Goal: Task Accomplishment & Management: Manage account settings

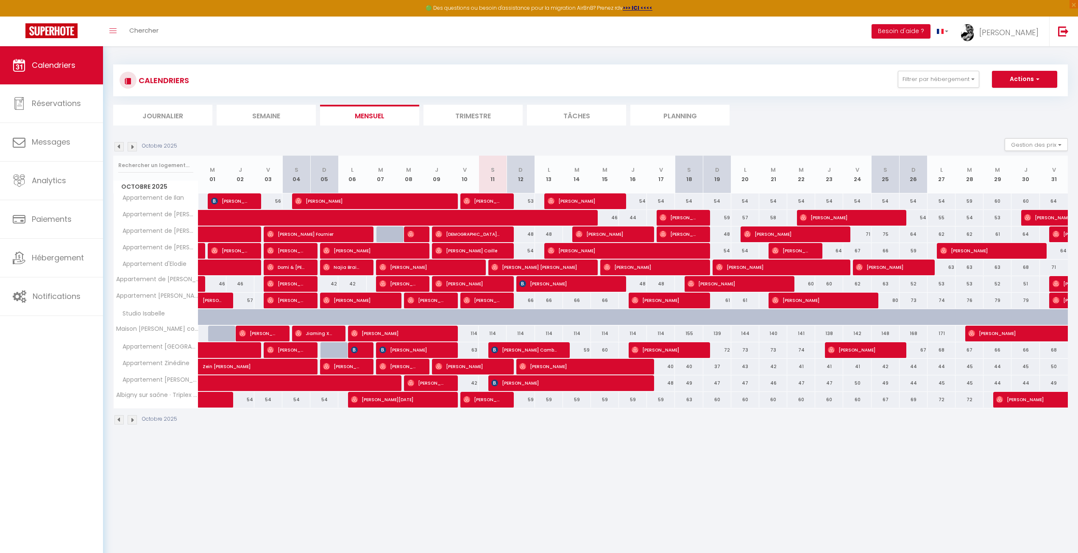
click at [925, 111] on ul "Journalier [GEOGRAPHIC_DATA] Mensuel Trimestre Tâches Planning" at bounding box center [590, 115] width 954 height 21
click at [838, 121] on ul "Journalier [GEOGRAPHIC_DATA] Mensuel Trimestre Tâches Planning" at bounding box center [590, 115] width 954 height 21
click at [839, 121] on ul "Journalier [GEOGRAPHIC_DATA] Mensuel Trimestre Tâches Planning" at bounding box center [590, 115] width 954 height 21
click at [1026, 5] on div "🟢 Des questions ou besoin d'assistance pour la migration AirBnB? Prenez rdv >>>…" at bounding box center [539, 8] width 1078 height 17
click at [1014, 24] on link "[PERSON_NAME]" at bounding box center [1001, 32] width 94 height 30
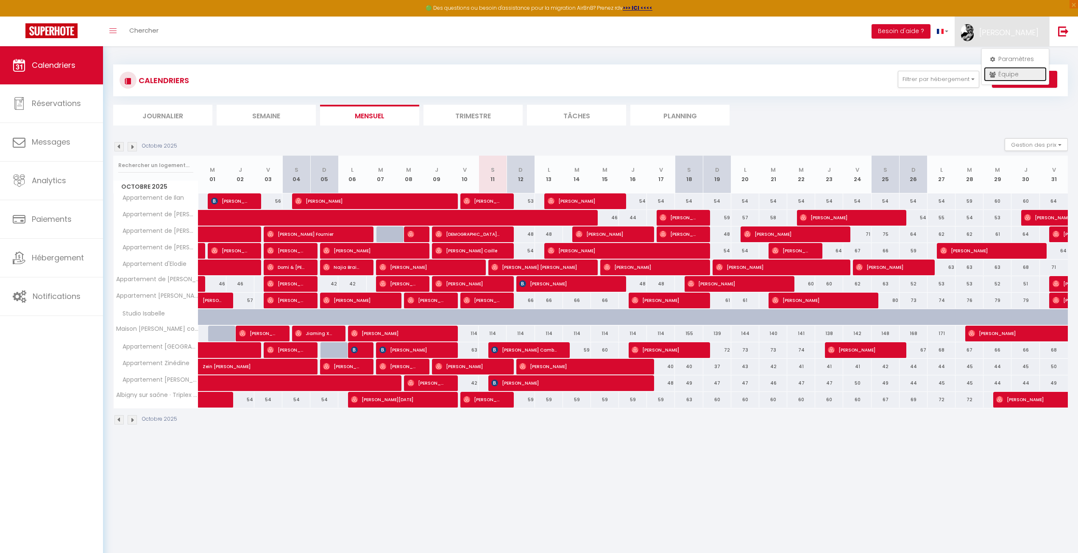
click at [1006, 69] on link "Équipe" at bounding box center [1014, 74] width 63 height 14
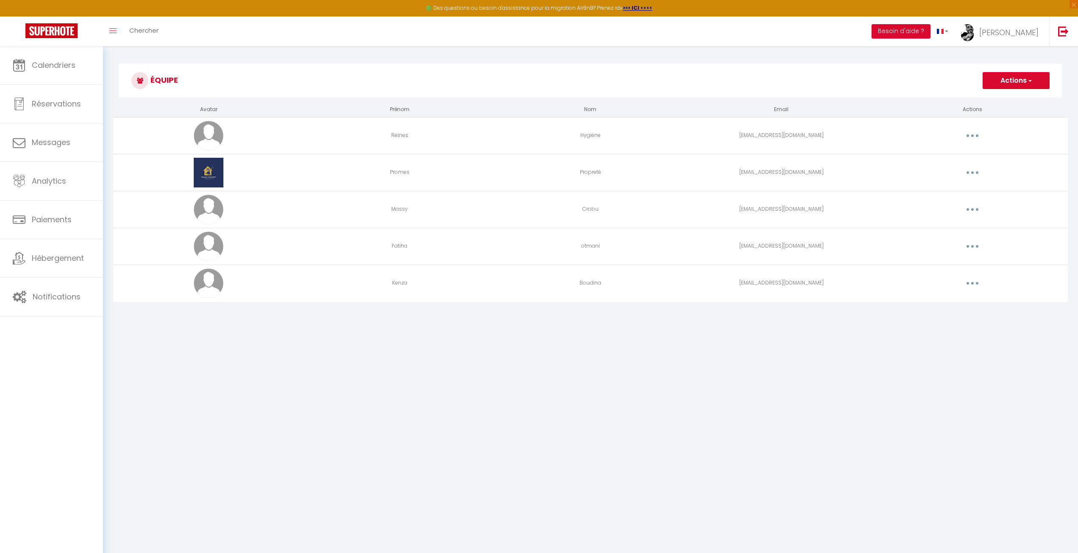
click at [964, 291] on td "Editer Supprimer" at bounding box center [972, 282] width 191 height 37
click at [970, 282] on button "button" at bounding box center [972, 283] width 24 height 14
click at [941, 313] on link "Supprimer" at bounding box center [950, 318] width 63 height 14
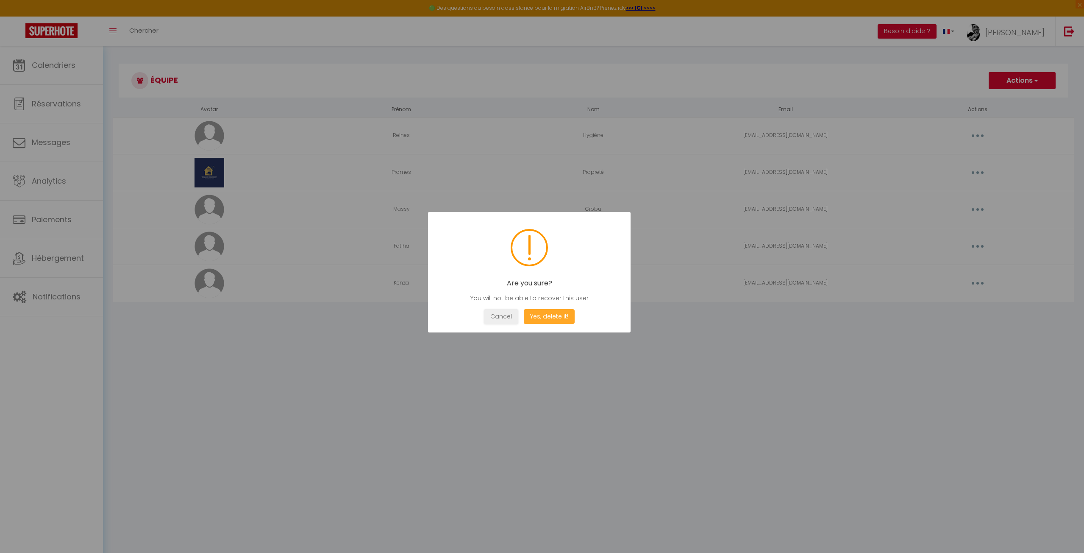
click at [566, 311] on button "Yes, delete it!" at bounding box center [549, 316] width 51 height 15
click at [927, 361] on div at bounding box center [542, 276] width 1084 height 553
drag, startPoint x: 541, startPoint y: 318, endPoint x: 533, endPoint y: 318, distance: 8.1
click at [541, 318] on div "OK" at bounding box center [529, 316] width 25 height 15
click at [528, 317] on button "OK" at bounding box center [529, 316] width 21 height 15
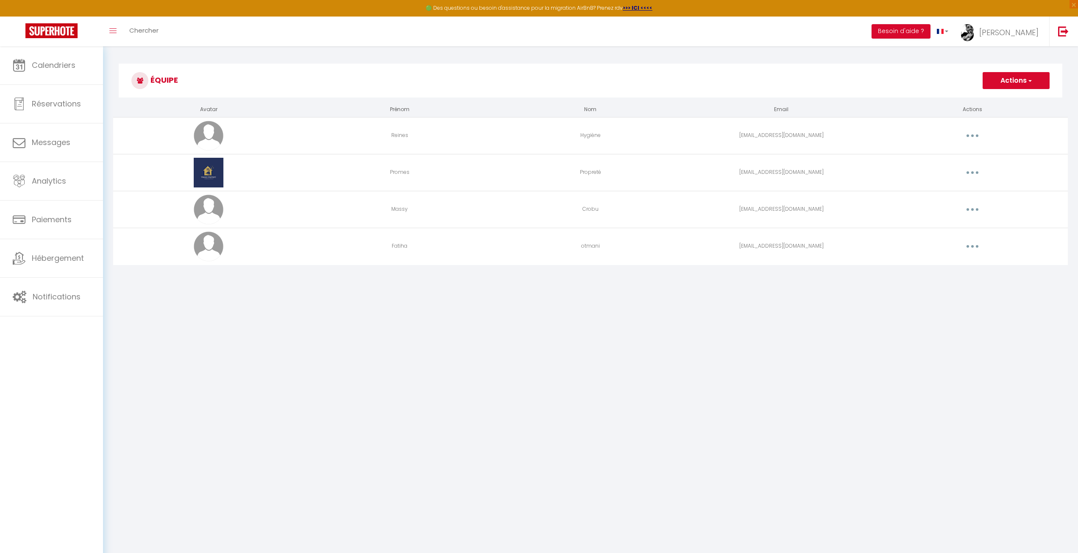
drag, startPoint x: 776, startPoint y: 338, endPoint x: 767, endPoint y: 347, distance: 12.6
click at [771, 342] on body "🟢 Des questions ou besoin d'assistance pour la migration AirBnB? Prenez rdv >>>…" at bounding box center [539, 322] width 1078 height 553
click at [999, 83] on button "Actions" at bounding box center [1015, 80] width 67 height 17
click at [986, 98] on link "Ajouter un nouvel utilisateur" at bounding box center [999, 99] width 100 height 11
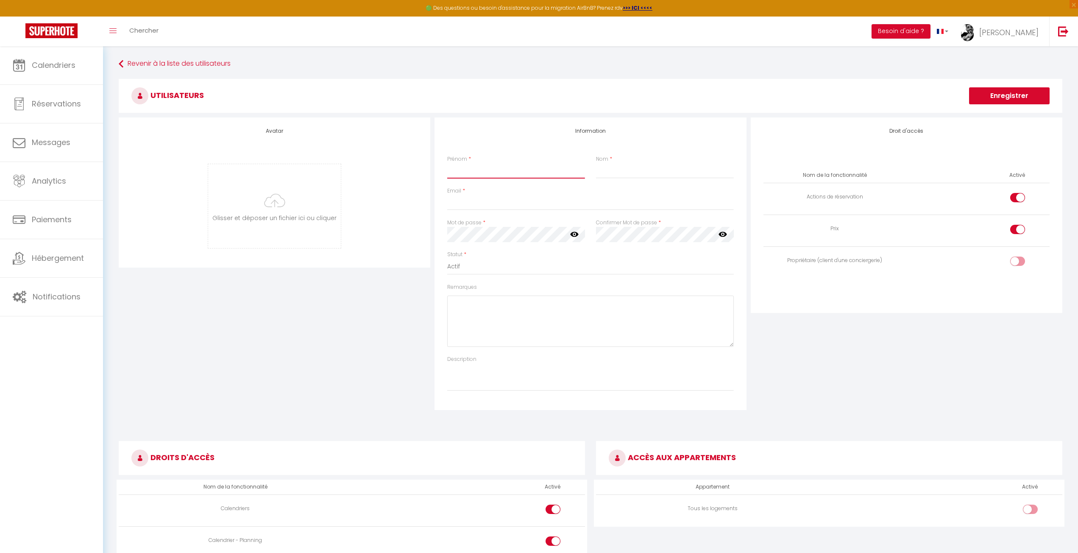
click at [493, 170] on input "Prénom" at bounding box center [516, 170] width 138 height 15
type input "Yakine"
click at [673, 168] on input "Nom" at bounding box center [665, 170] width 138 height 15
type input "Kabi"
click at [510, 203] on input "Email" at bounding box center [590, 202] width 286 height 15
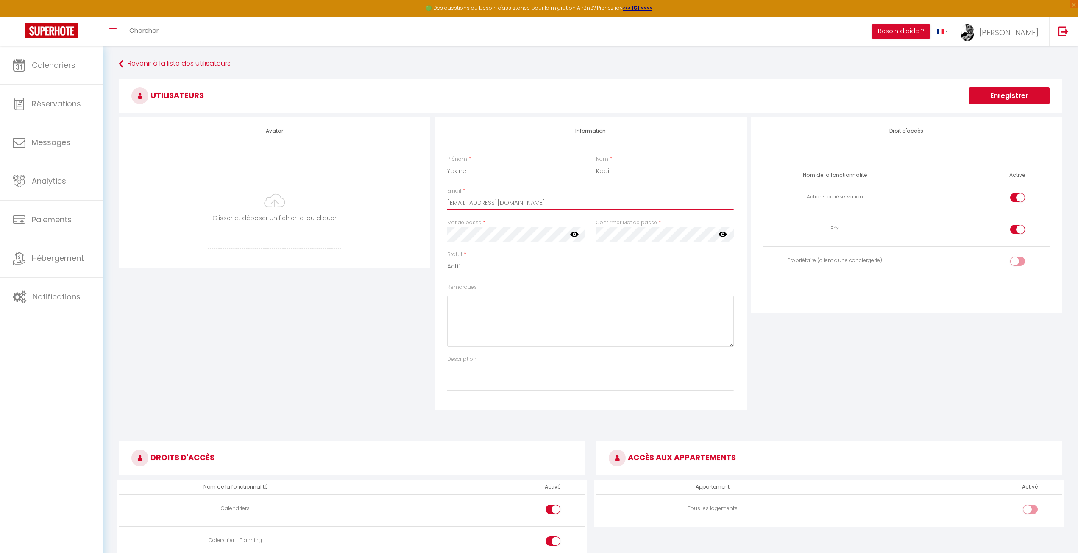
type input "[EMAIL_ADDRESS][DOMAIN_NAME]"
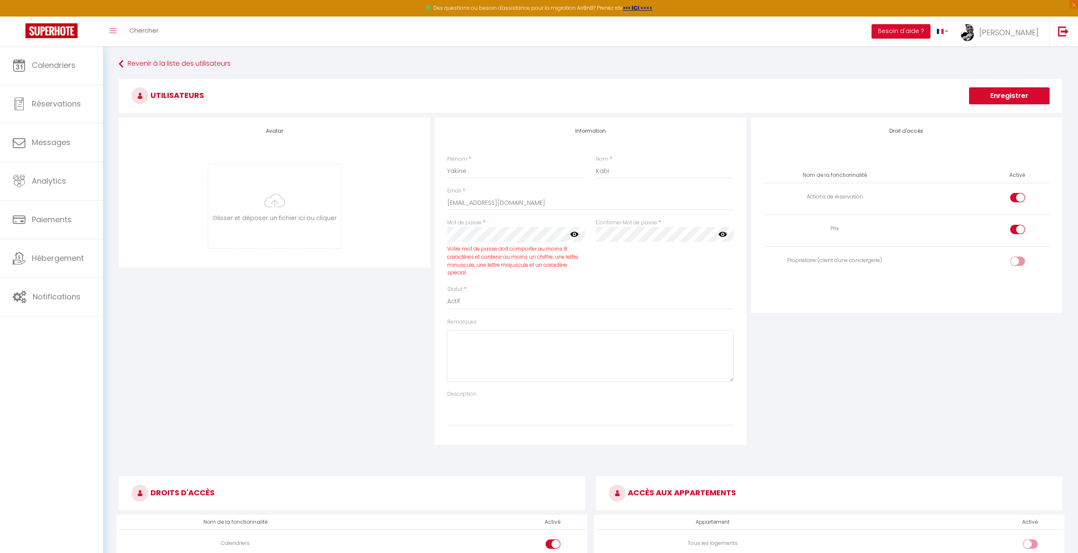
click at [571, 234] on icon at bounding box center [574, 234] width 8 height 5
click at [870, 399] on div "Droit d'accès Nom de la fonctionnalité Activé Actions de réservation Prix Propr…" at bounding box center [906, 280] width 316 height 327
click at [853, 387] on div "Droit d'accès Nom de la fonctionnalité Activé Actions de réservation Prix Propr…" at bounding box center [906, 280] width 316 height 327
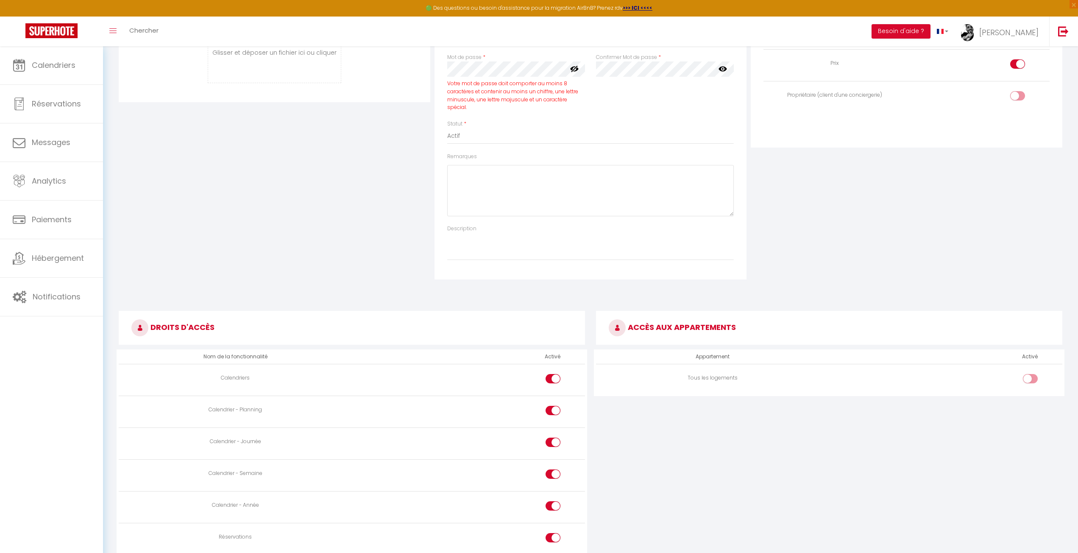
scroll to position [169, 0]
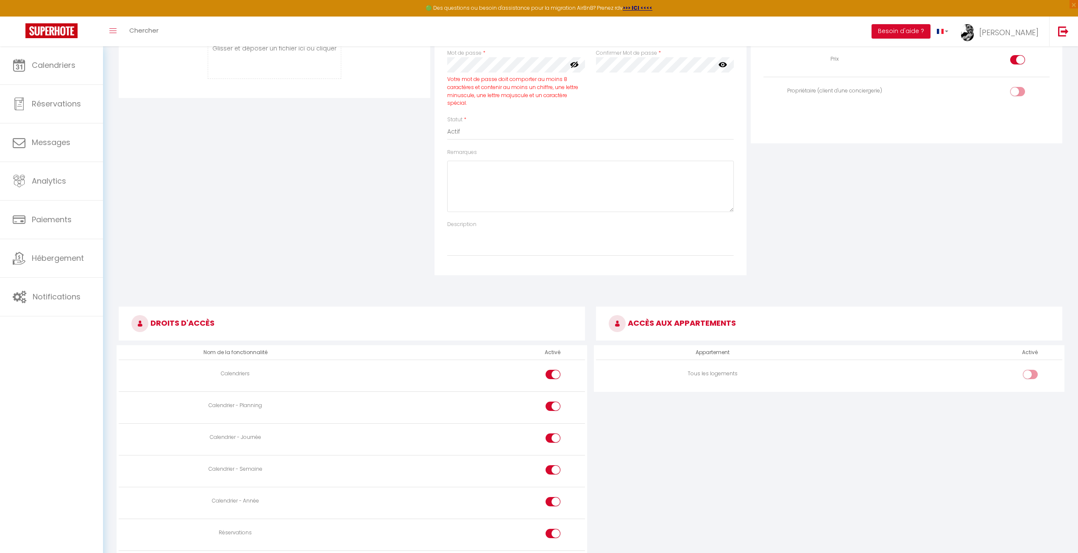
click at [897, 268] on div "Droit d'accès Nom de la fonctionnalité Activé Actions de réservation Prix Propr…" at bounding box center [906, 111] width 316 height 327
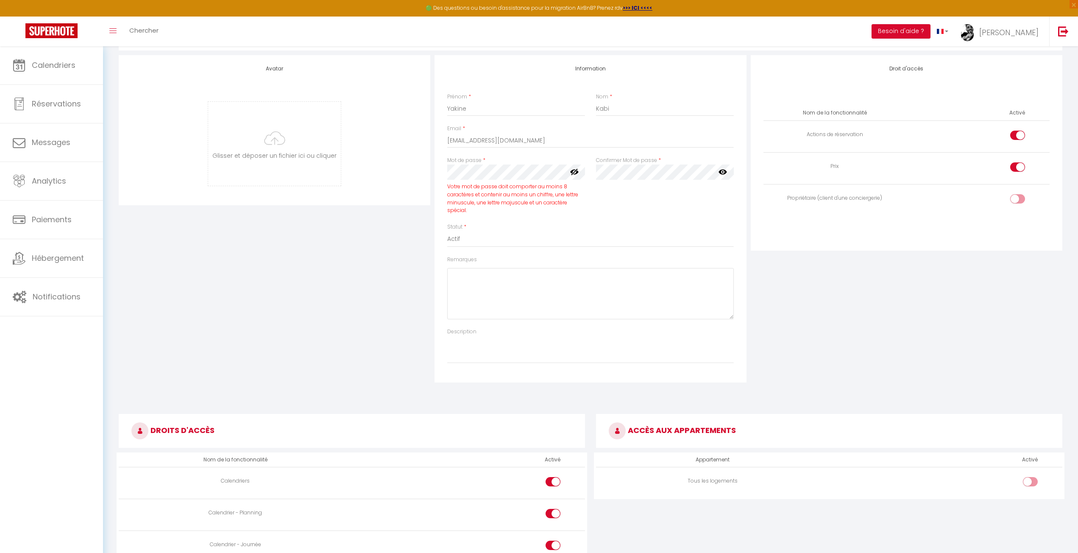
scroll to position [42, 0]
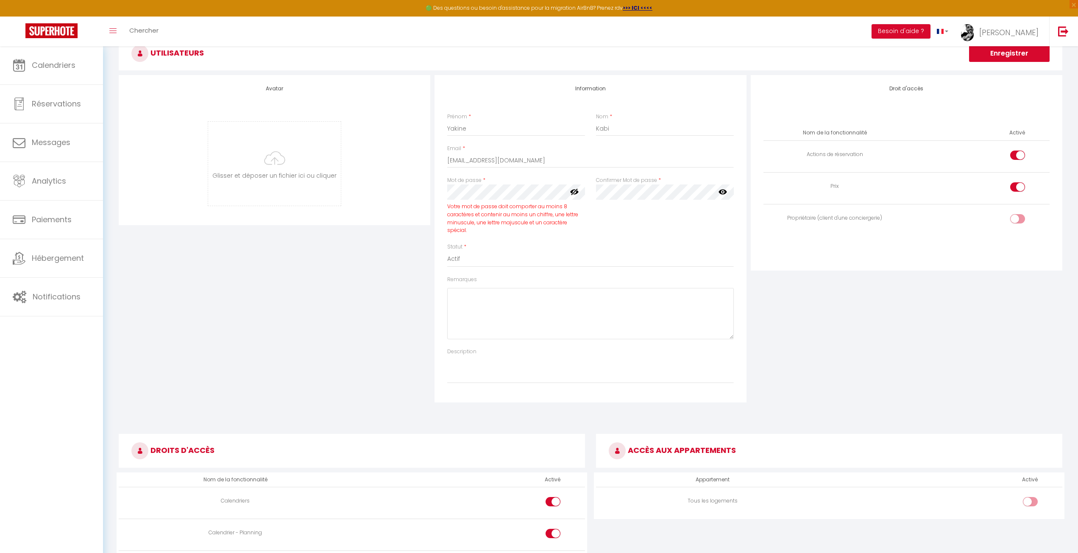
click at [1022, 50] on button "Enregistrer" at bounding box center [1009, 53] width 81 height 17
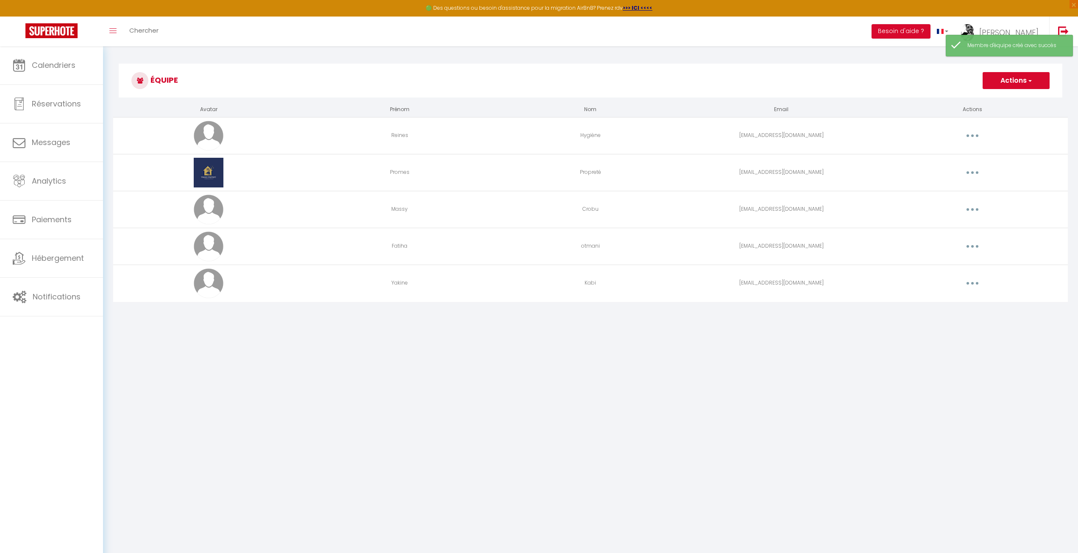
drag, startPoint x: 708, startPoint y: 394, endPoint x: 735, endPoint y: 364, distance: 40.2
click at [710, 390] on body "🟢 Des questions ou besoin d'assistance pour la migration AirBnB? Prenez rdv >>>…" at bounding box center [539, 322] width 1078 height 553
click at [973, 281] on button "button" at bounding box center [972, 283] width 24 height 14
click at [942, 304] on link "Editer" at bounding box center [950, 302] width 63 height 14
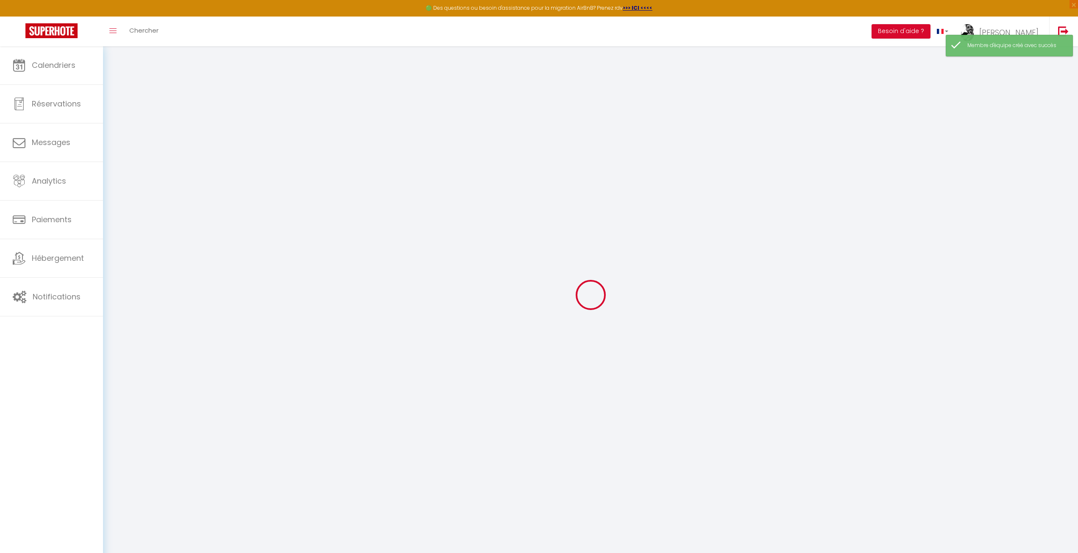
type input "Yakine"
type input "Kabi"
type input "[EMAIL_ADDRESS][DOMAIN_NAME]"
type textarea "[URL][DOMAIN_NAME]"
checkbox input "true"
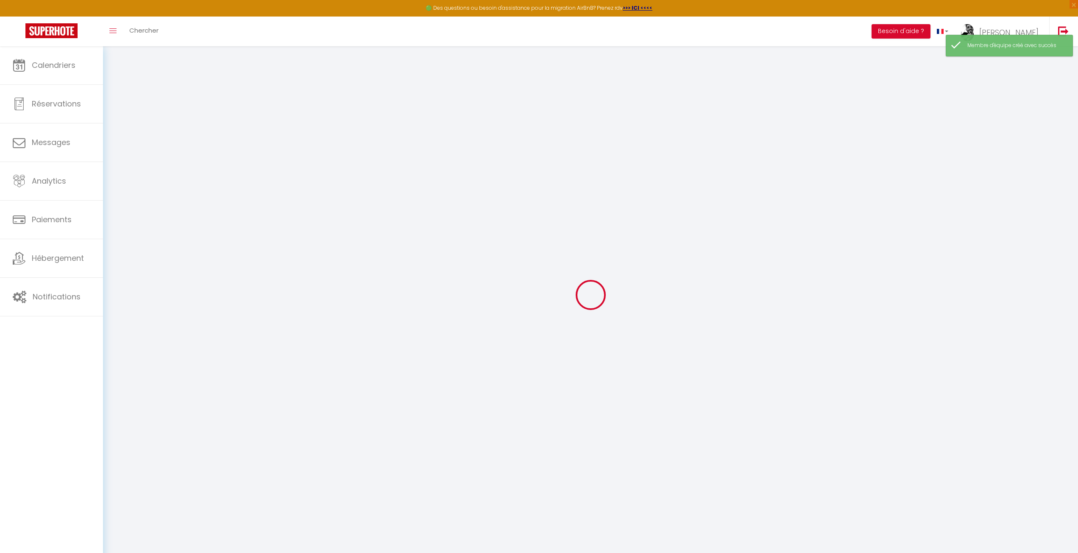
checkbox input "true"
checkbox input "false"
checkbox input "true"
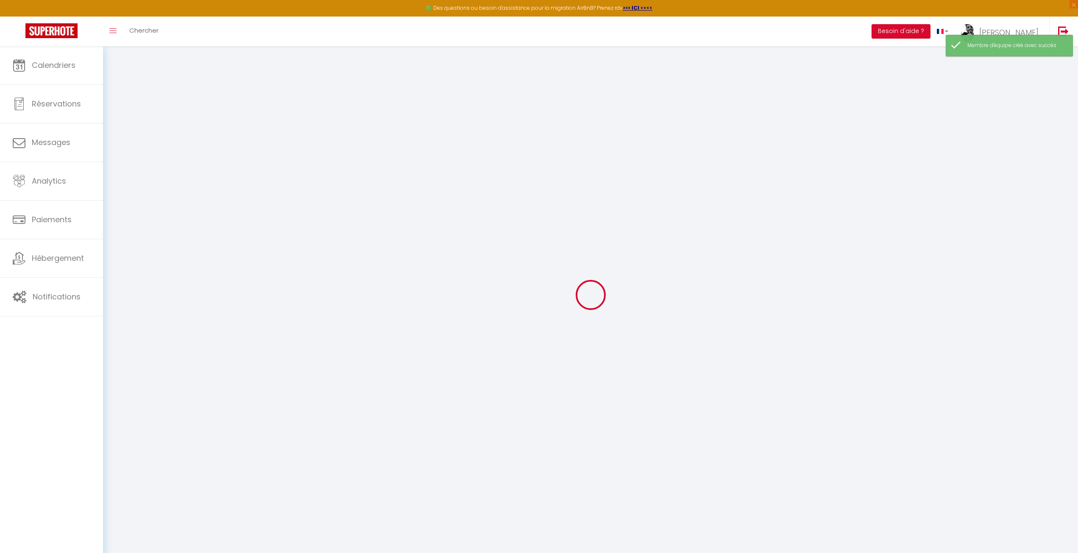
checkbox input "true"
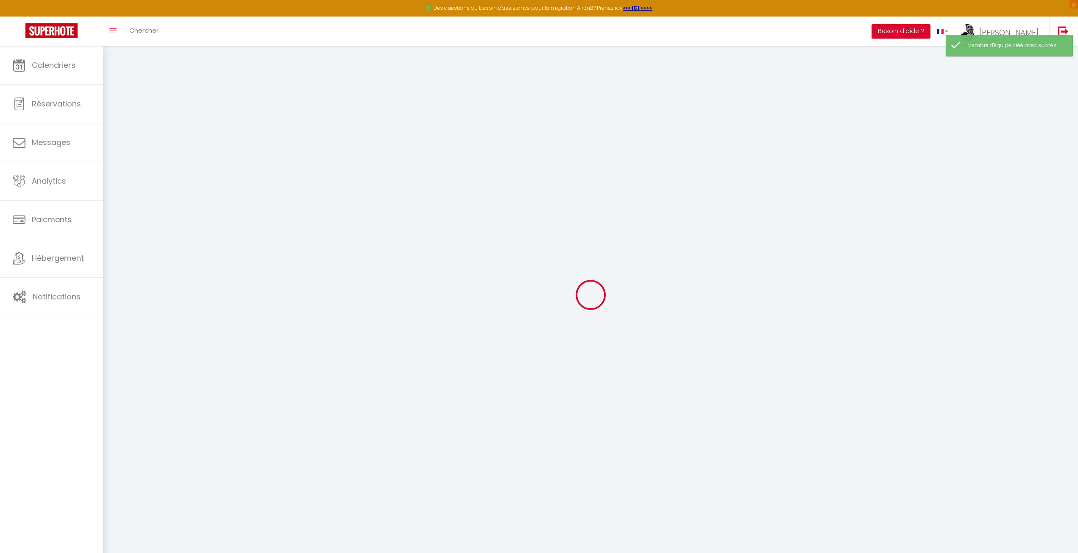
checkbox input "true"
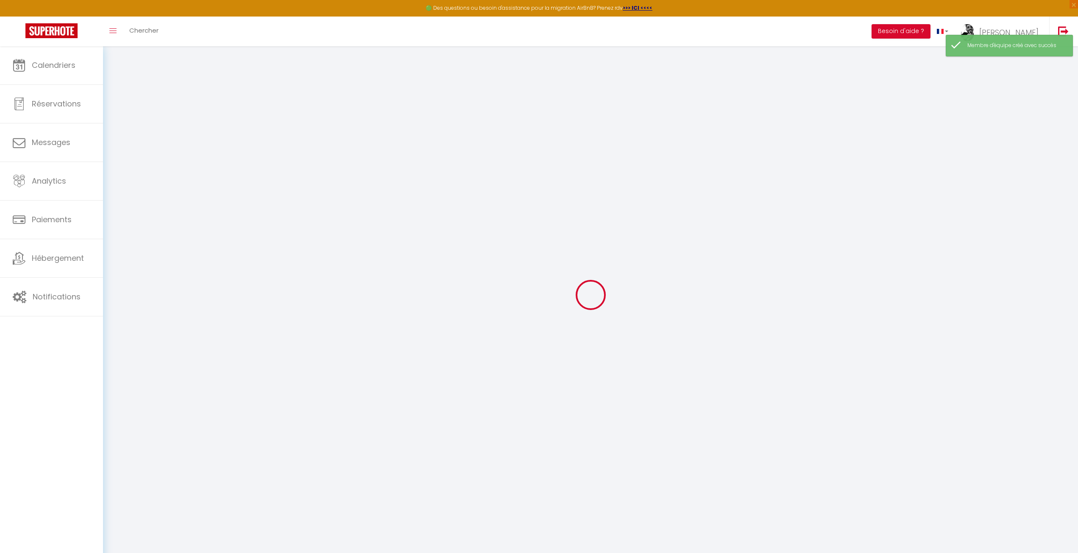
checkbox input "true"
select select
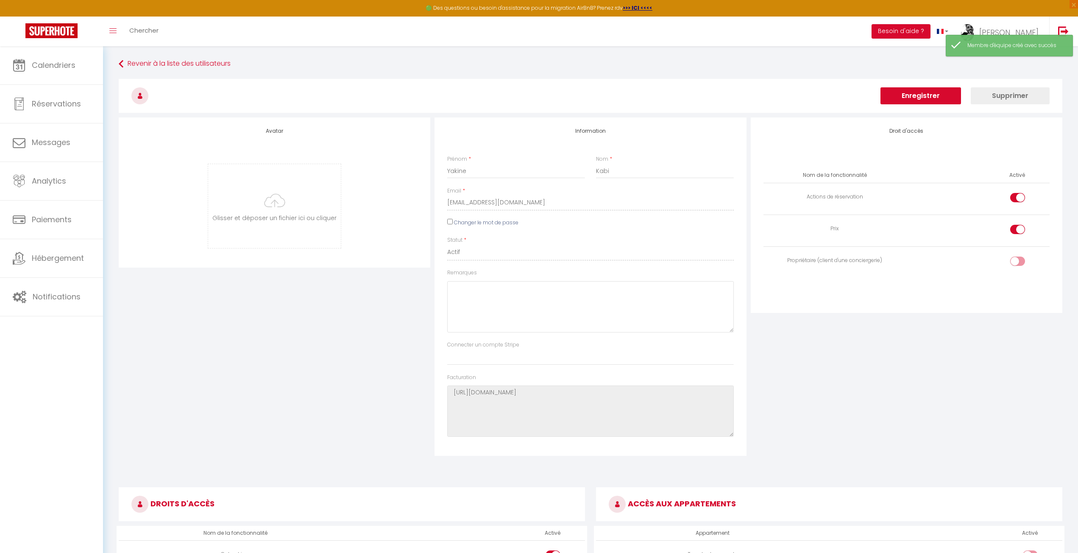
click at [303, 311] on div "Avatar [PERSON_NAME] et déposer un fichier ici ou cliquer Ooops, something wron…" at bounding box center [275, 286] width 316 height 338
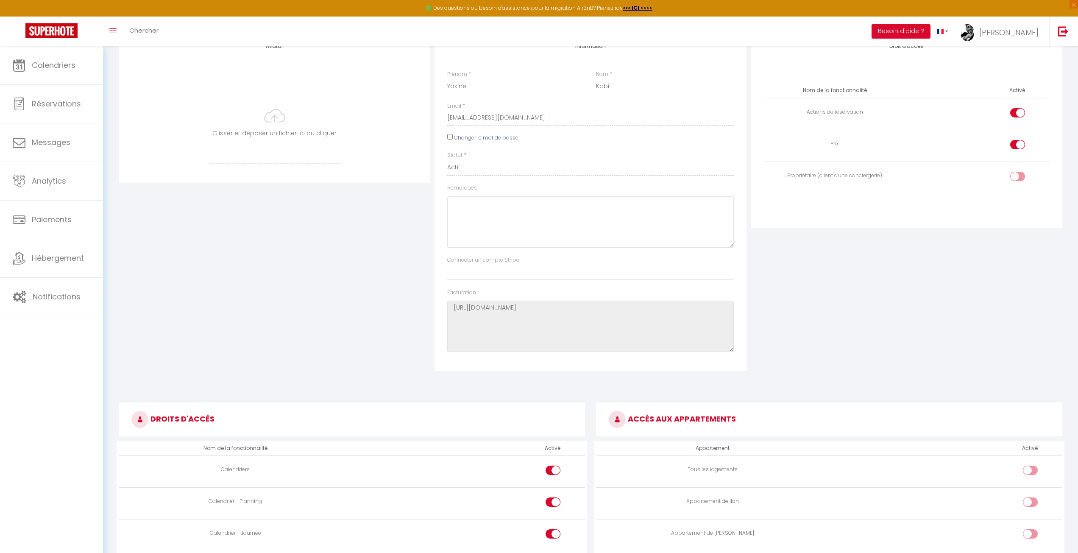
click at [957, 286] on div "Droit d'accès Nom de la fonctionnalité Activé Actions de réservation Prix Propr…" at bounding box center [906, 202] width 316 height 338
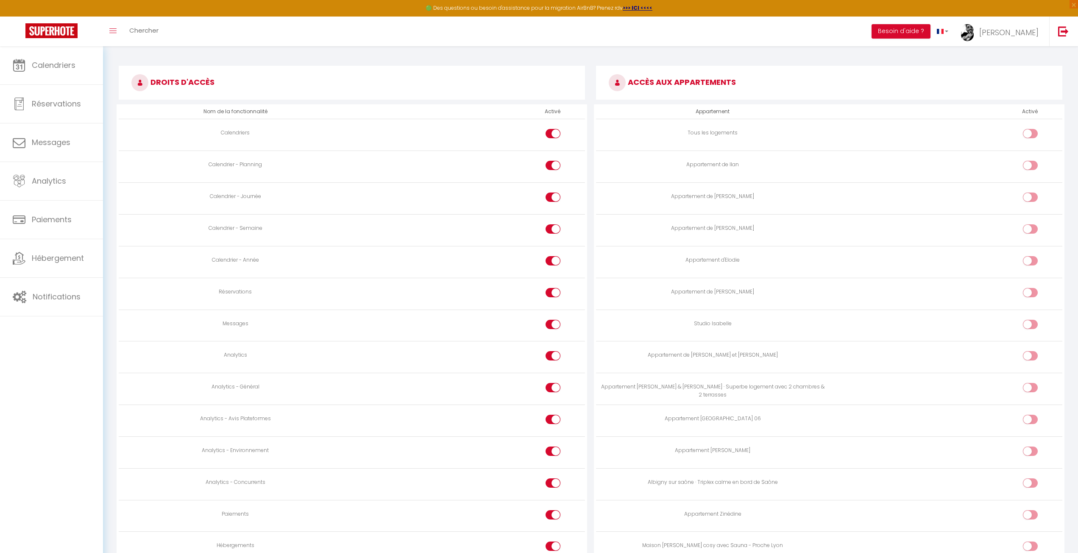
scroll to position [424, 0]
click at [1027, 289] on div at bounding box center [1029, 289] width 15 height 9
click at [1030, 289] on input "checkbox" at bounding box center [1037, 291] width 15 height 13
checkbox input "true"
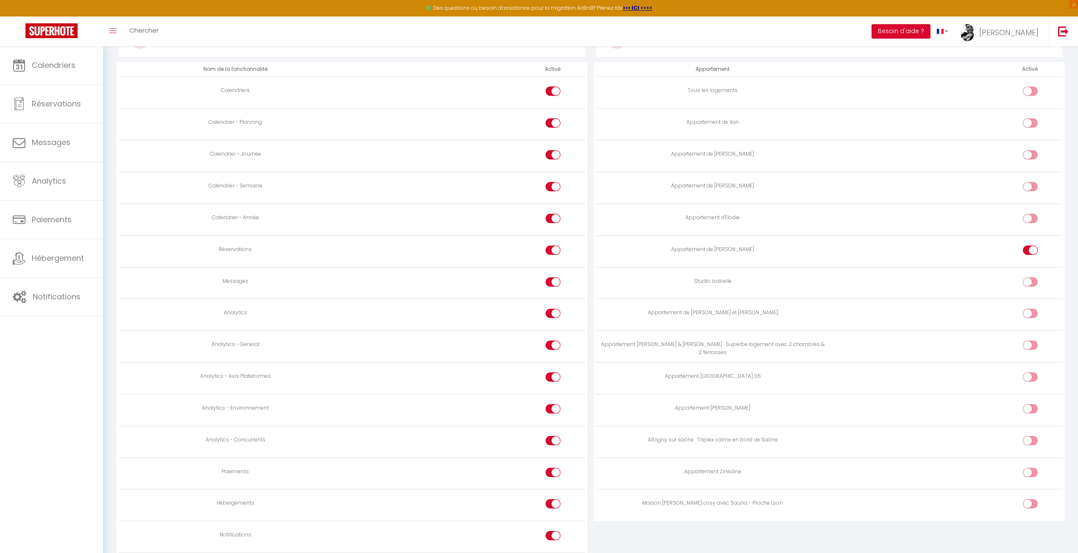
scroll to position [466, 0]
click at [1025, 498] on div at bounding box center [1029, 500] width 15 height 9
click at [1030, 498] on input "checkbox" at bounding box center [1037, 502] width 15 height 13
checkbox input "true"
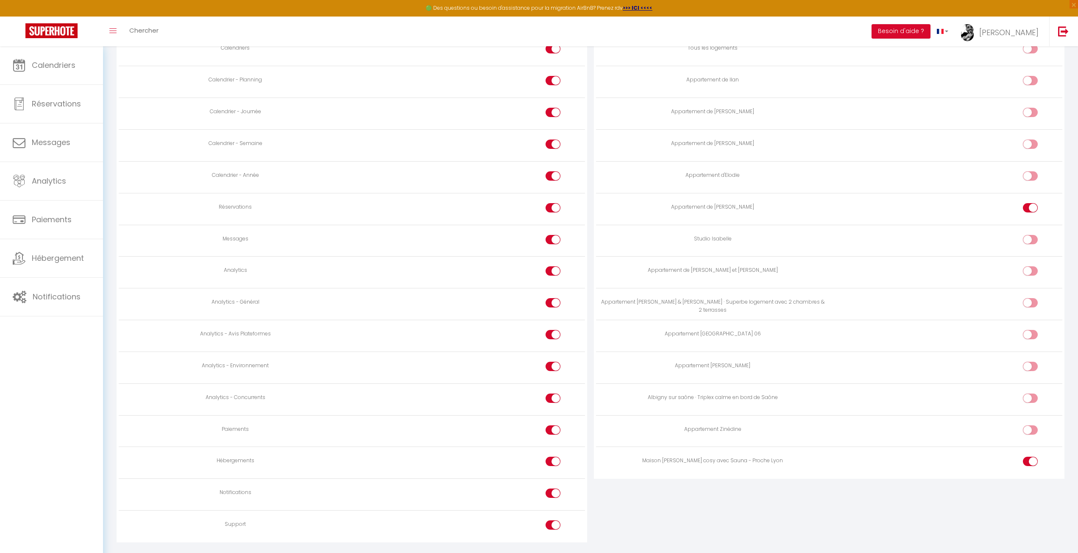
scroll to position [508, 0]
drag, startPoint x: 667, startPoint y: 455, endPoint x: 606, endPoint y: 460, distance: 62.1
click at [606, 460] on div "Maison [PERSON_NAME] cosy avec Sauna - Proche Lyon" at bounding box center [712, 458] width 226 height 8
click at [775, 507] on div "ACCÈS AUX APPARTEMENTS Appartement Activé Tous les logements Appartement de Ila…" at bounding box center [828, 267] width 477 height 592
drag, startPoint x: 1029, startPoint y: 392, endPoint x: 1028, endPoint y: 396, distance: 4.6
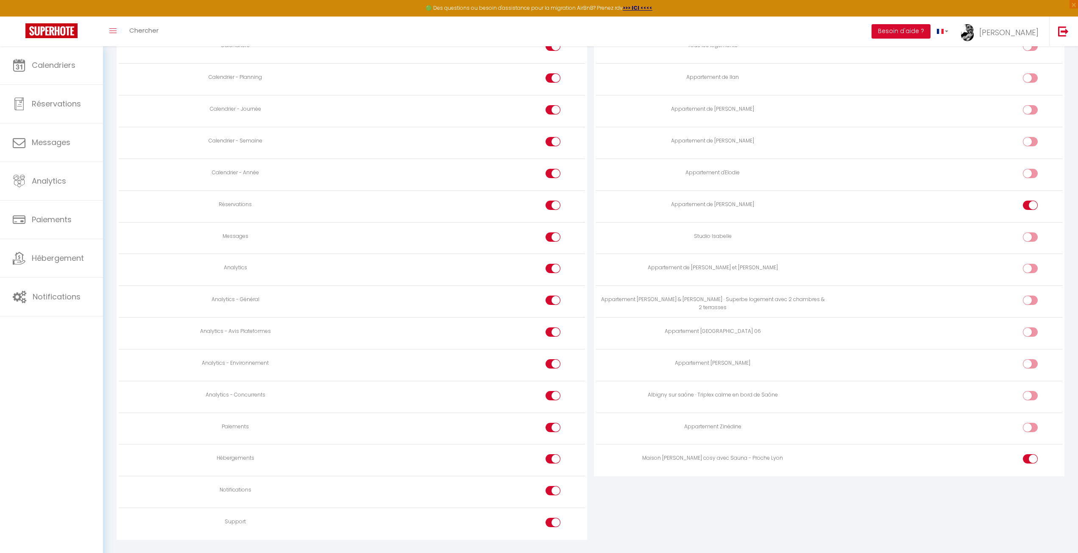
click at [1030, 392] on label at bounding box center [1029, 397] width 15 height 13
checkbox input "true"
click at [930, 523] on div "ACCÈS AUX APPARTEMENTS Appartement Activé Tous les logements Appartement de Ila…" at bounding box center [828, 267] width 477 height 592
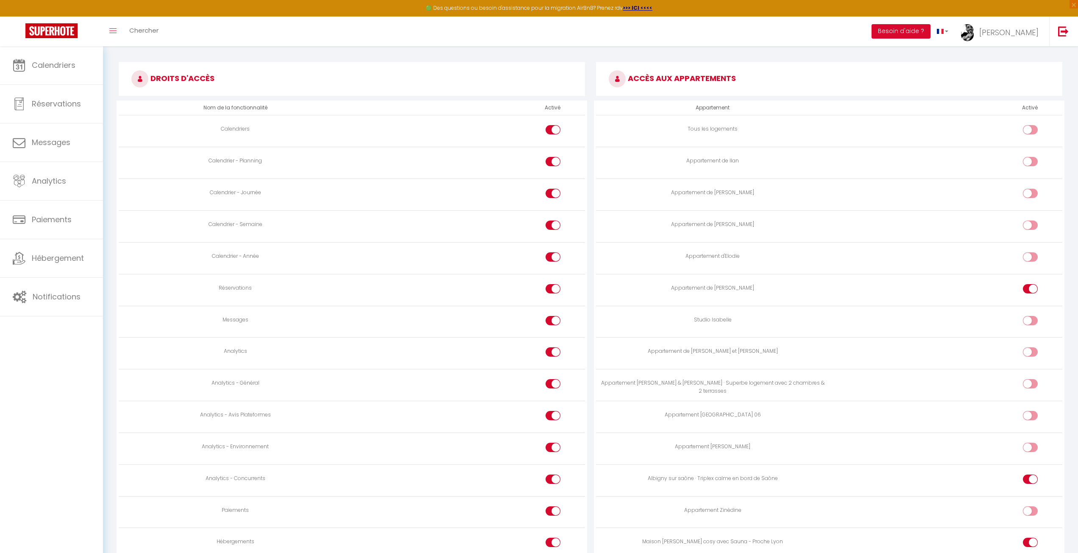
scroll to position [424, 0]
drag, startPoint x: 713, startPoint y: 349, endPoint x: 637, endPoint y: 359, distance: 77.0
click at [637, 359] on td "Appartement de [PERSON_NAME] et [PERSON_NAME]" at bounding box center [712, 355] width 233 height 32
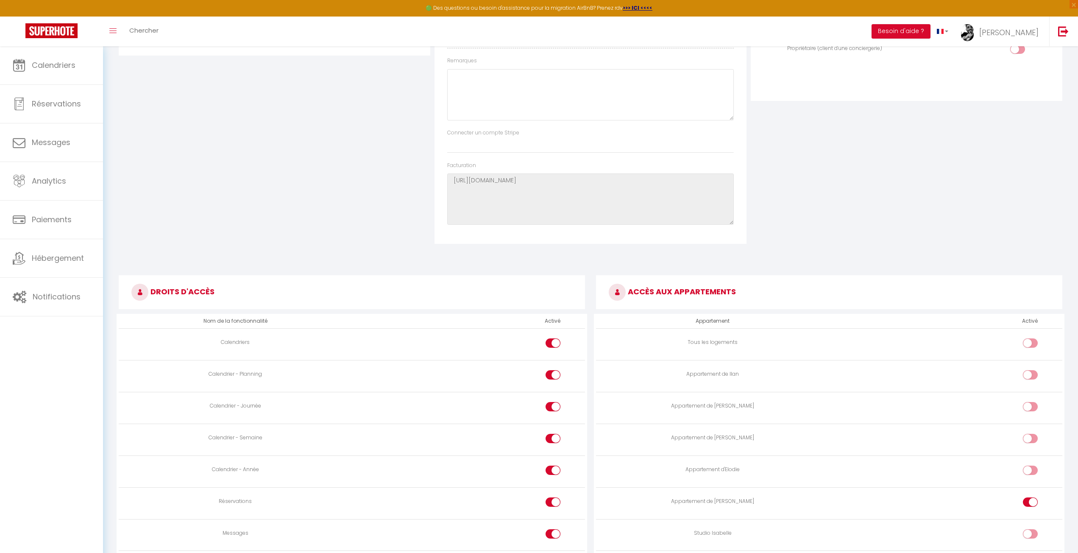
click at [885, 194] on div "Droit d'accès Nom de la fonctionnalité Activé Actions de réservation Prix Propr…" at bounding box center [906, 75] width 316 height 338
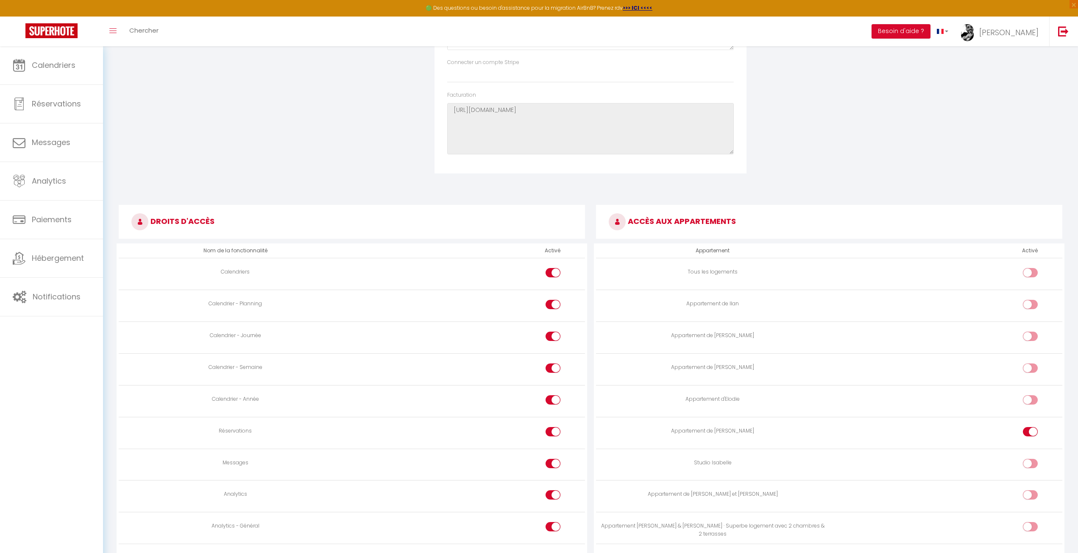
scroll to position [297, 0]
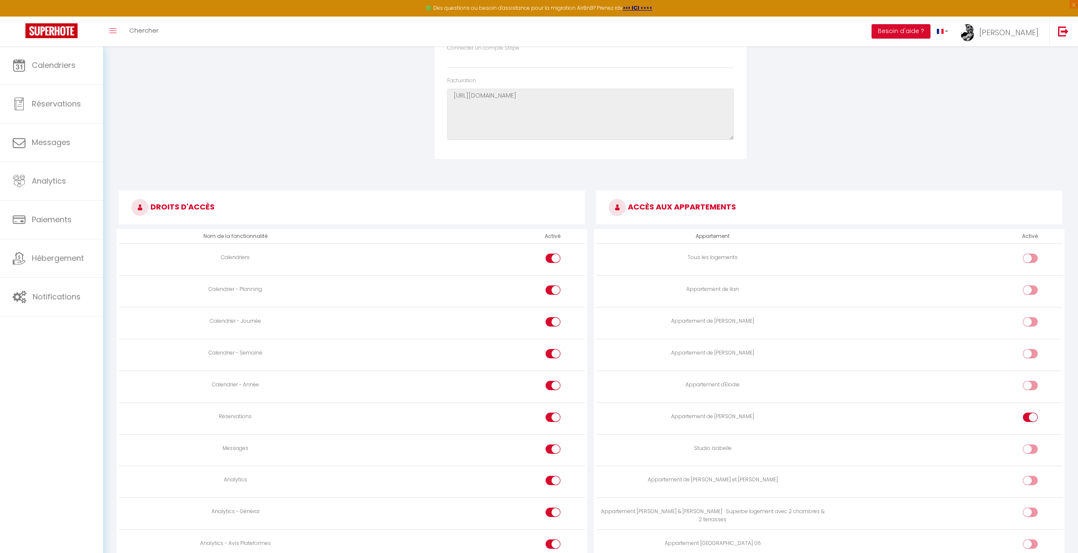
drag, startPoint x: 770, startPoint y: 286, endPoint x: 710, endPoint y: 248, distance: 71.0
click at [671, 284] on td "Appartement de Ilan" at bounding box center [712, 291] width 233 height 32
click at [949, 178] on form "Enregistrer Supprimer Avatar [PERSON_NAME] et déposer un fichier ici ou cliquer…" at bounding box center [590, 278] width 943 height 993
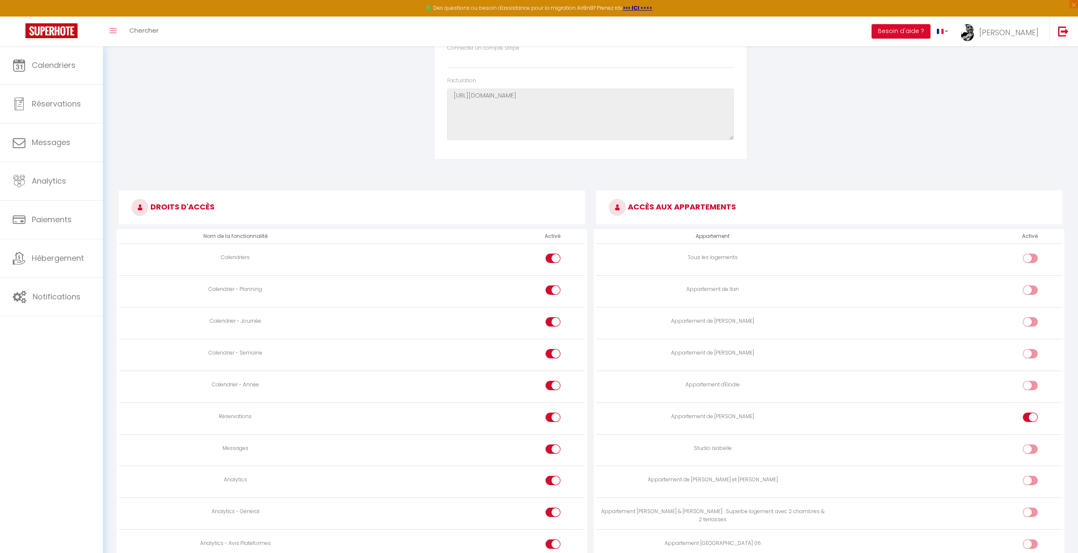
click at [949, 176] on form "Enregistrer Supprimer Avatar [PERSON_NAME] et déposer un fichier ici ou cliquer…" at bounding box center [590, 278] width 943 height 993
click at [931, 202] on h3 "ACCÈS AUX APPARTEMENTS" at bounding box center [829, 207] width 466 height 34
click at [934, 175] on form "Enregistrer Supprimer Avatar [PERSON_NAME] et déposer un fichier ici ou cliquer…" at bounding box center [590, 278] width 943 height 993
click at [920, 193] on h3 "ACCÈS AUX APPARTEMENTS" at bounding box center [829, 207] width 466 height 34
click at [935, 176] on form "Enregistrer Supprimer Avatar [PERSON_NAME] et déposer un fichier ici ou cliquer…" at bounding box center [590, 278] width 943 height 993
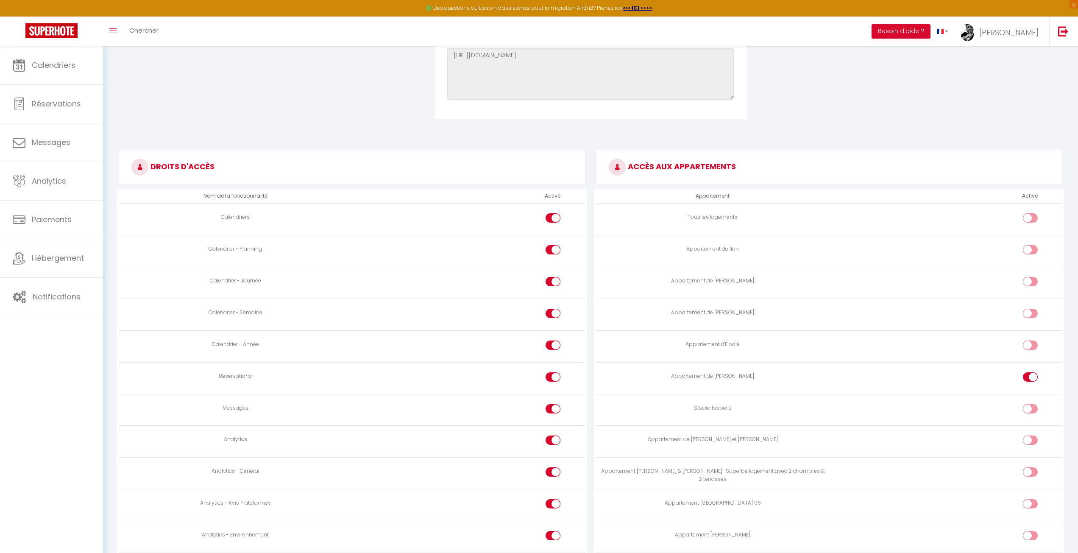
scroll to position [339, 0]
click at [945, 168] on h3 "ACCÈS AUX APPARTEMENTS" at bounding box center [829, 165] width 466 height 34
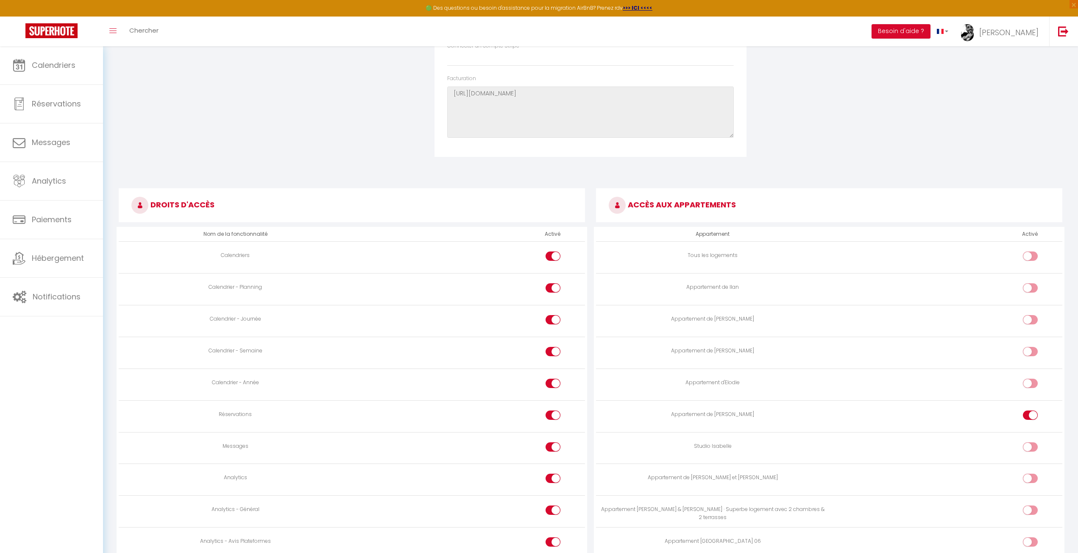
scroll to position [297, 0]
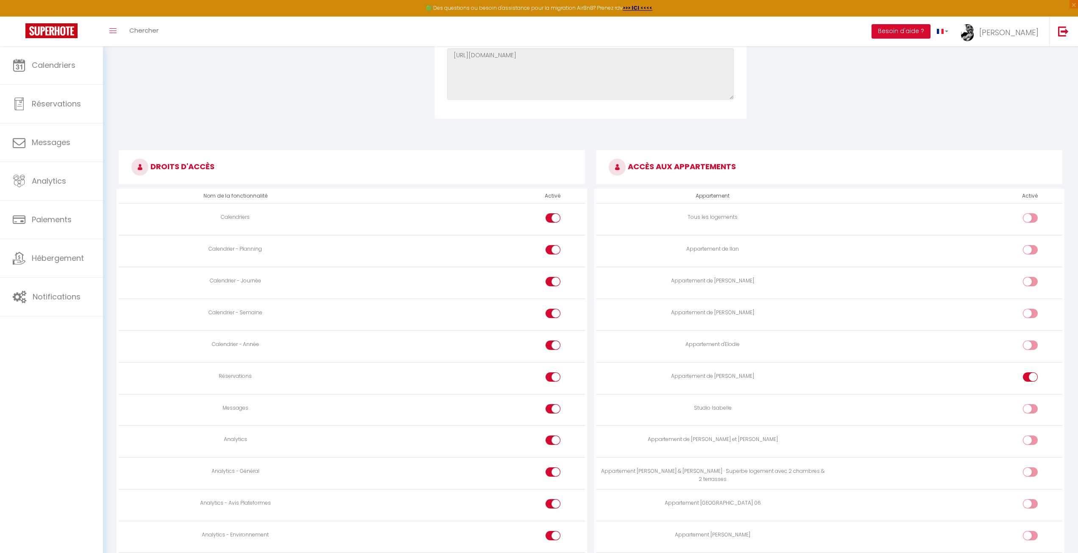
scroll to position [339, 0]
drag, startPoint x: 948, startPoint y: 164, endPoint x: 949, endPoint y: 154, distance: 10.6
click at [949, 164] on h3 "ACCÈS AUX APPARTEMENTS" at bounding box center [829, 165] width 466 height 34
drag, startPoint x: 939, startPoint y: 162, endPoint x: 683, endPoint y: 174, distance: 255.4
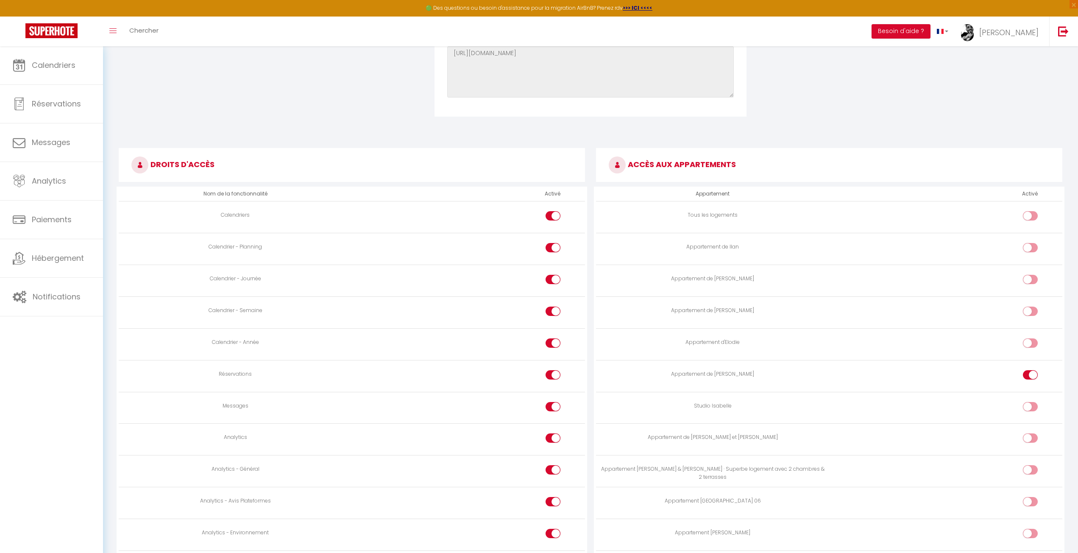
click at [683, 174] on h3 "ACCÈS AUX APPARTEMENTS" at bounding box center [829, 165] width 466 height 34
click at [889, 135] on form "Enregistrer Supprimer Avatar [PERSON_NAME] et déposer un fichier ici ou cliquer…" at bounding box center [590, 236] width 943 height 993
click at [855, 164] on h3 "ACCÈS AUX APPARTEMENTS" at bounding box center [829, 165] width 466 height 34
drag, startPoint x: 826, startPoint y: 164, endPoint x: 799, endPoint y: 165, distance: 27.1
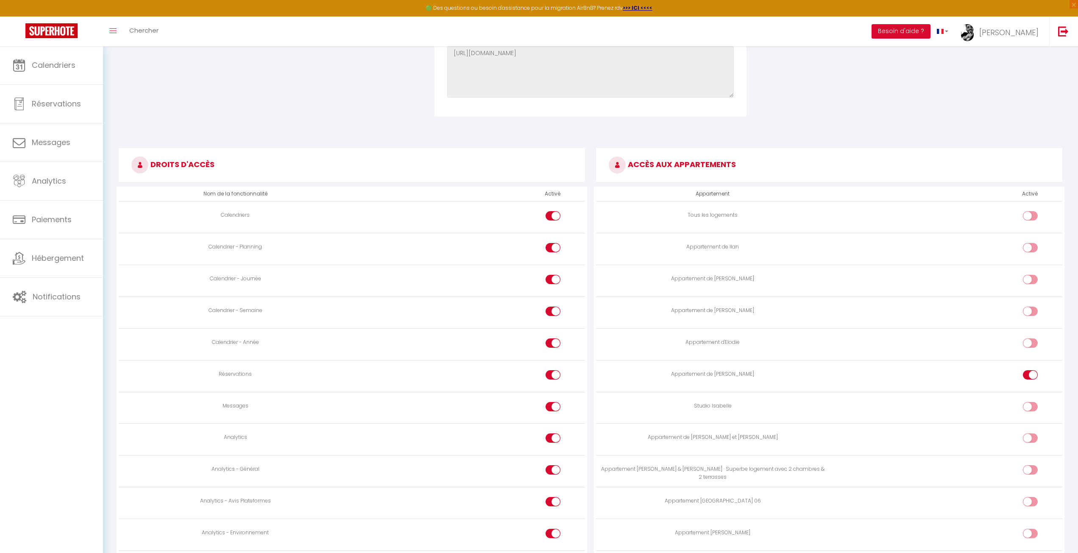
click at [799, 165] on h3 "ACCÈS AUX APPARTEMENTS" at bounding box center [829, 165] width 466 height 34
click at [914, 130] on form "Enregistrer Supprimer Avatar [PERSON_NAME] et déposer un fichier ici ou cliquer…" at bounding box center [590, 236] width 943 height 993
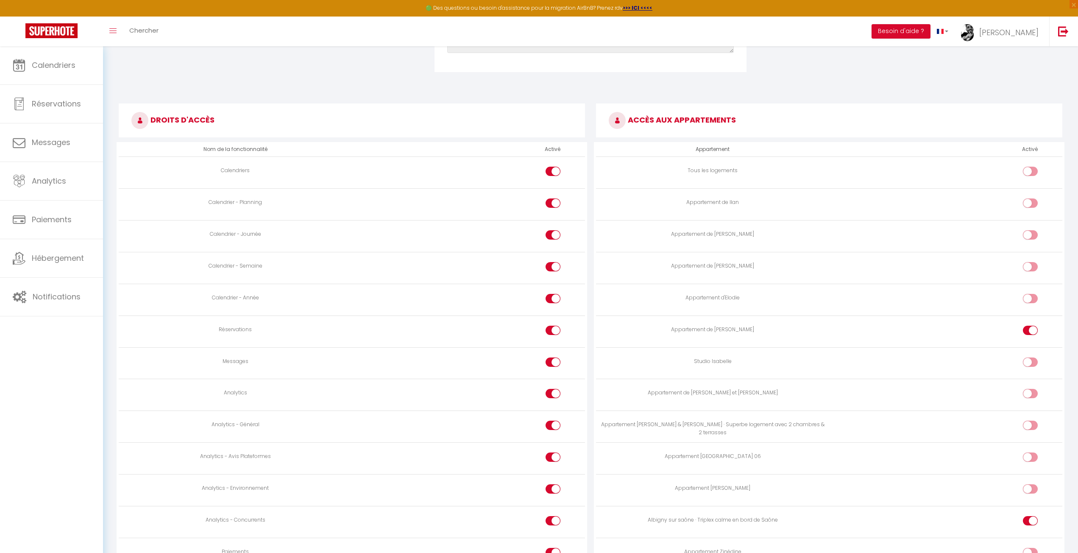
scroll to position [381, 0]
drag, startPoint x: 920, startPoint y: 127, endPoint x: 927, endPoint y: 117, distance: 12.6
click at [920, 126] on h3 "ACCÈS AUX APPARTEMENTS" at bounding box center [829, 123] width 466 height 34
click at [956, 89] on form "Enregistrer Supprimer Avatar [PERSON_NAME] et déposer un fichier ici ou cliquer…" at bounding box center [590, 193] width 943 height 993
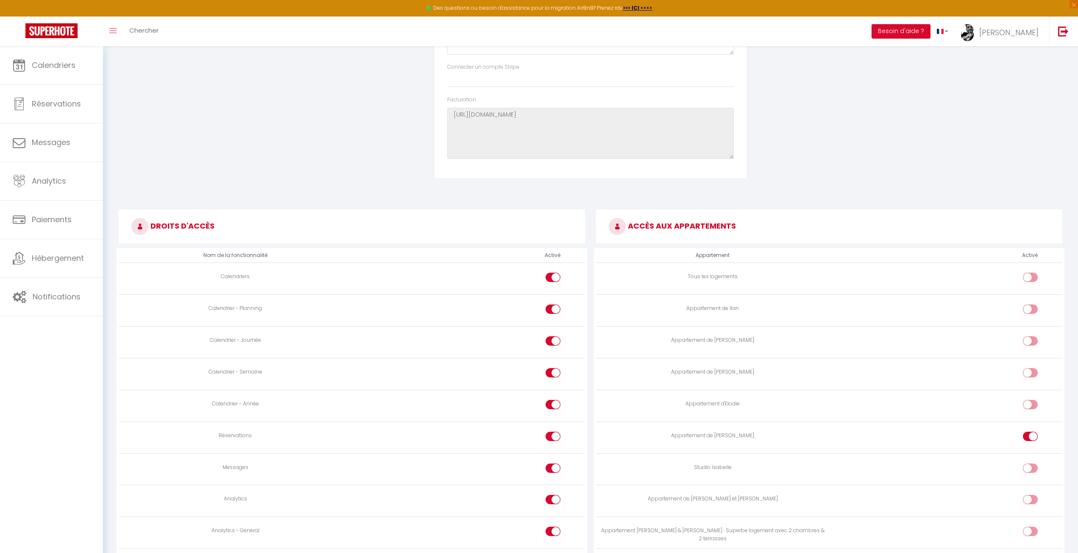
scroll to position [254, 0]
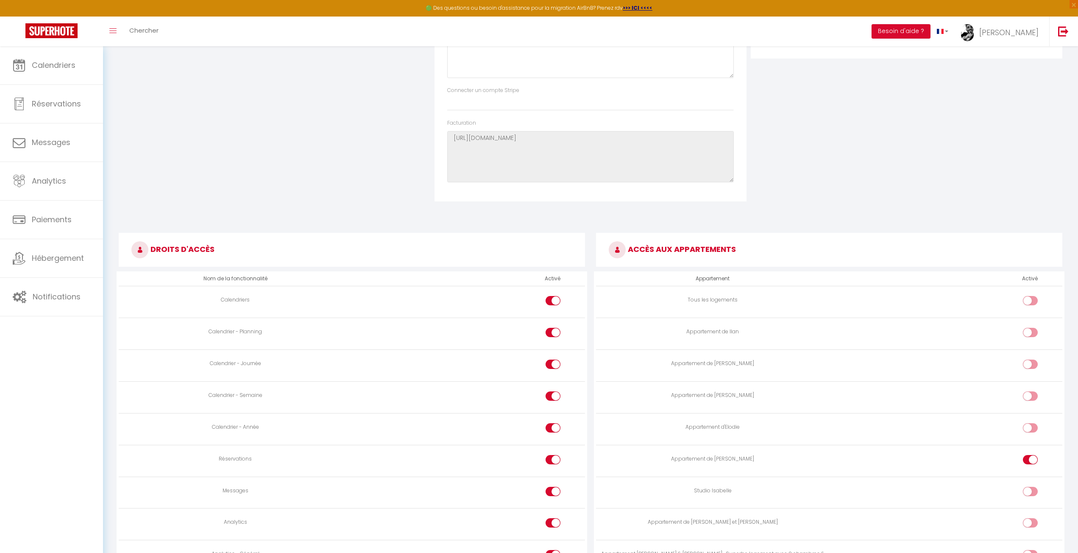
click at [929, 133] on div "Droit d'accès Nom de la fonctionnalité Activé Actions de réservation Prix Propr…" at bounding box center [906, 32] width 316 height 338
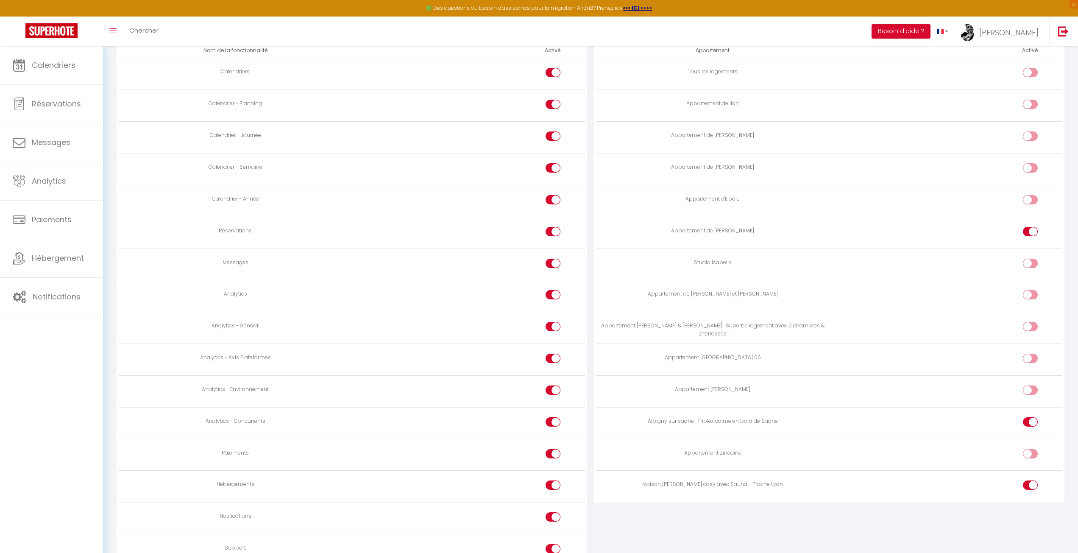
scroll to position [424, 0]
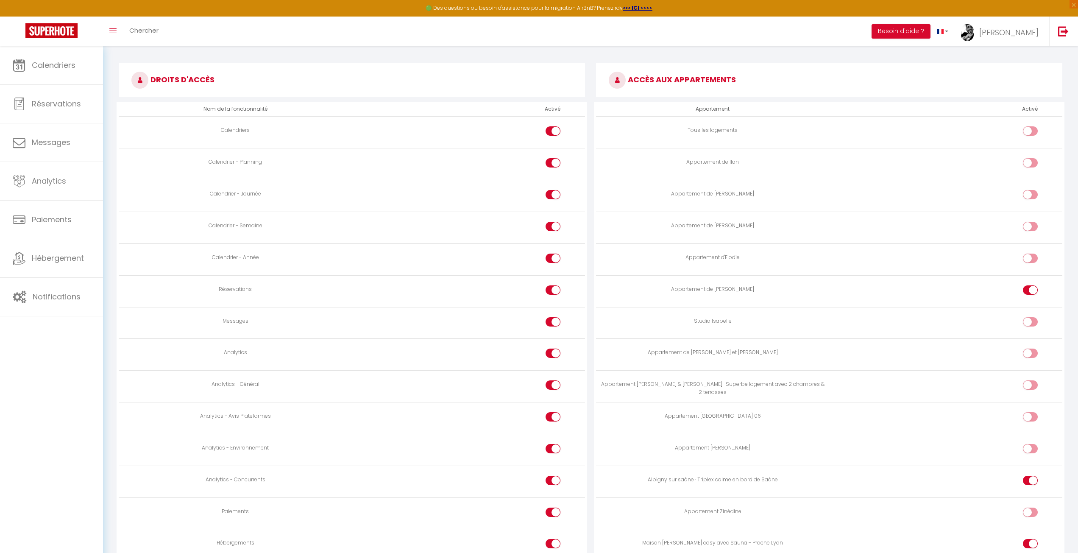
click at [553, 323] on input "checkbox" at bounding box center [560, 323] width 15 height 13
checkbox input "false"
click at [549, 355] on div at bounding box center [552, 352] width 15 height 9
click at [553, 355] on input "checkbox" at bounding box center [560, 354] width 15 height 13
checkbox input "false"
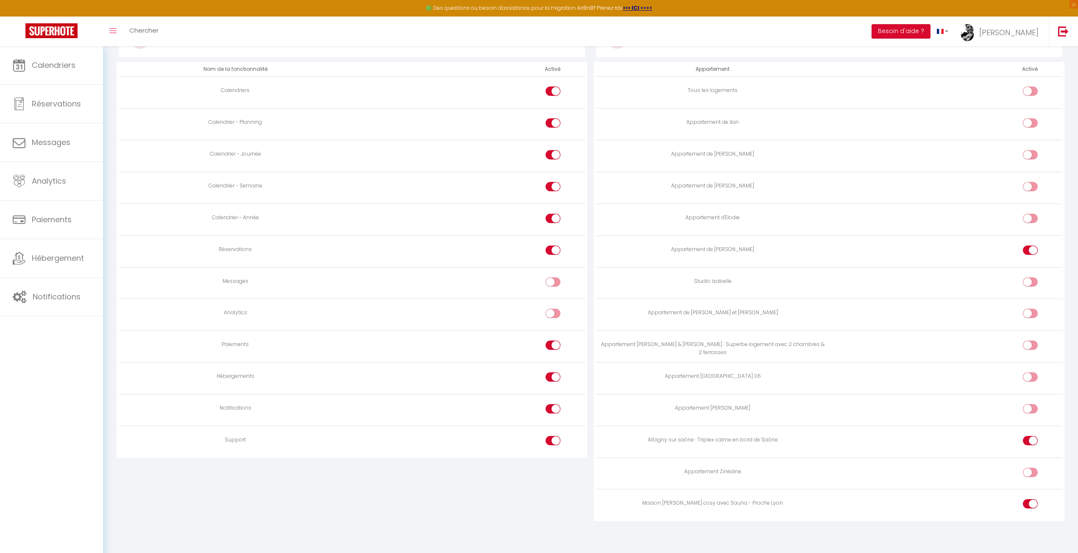
scroll to position [466, 0]
click at [554, 342] on input "checkbox" at bounding box center [560, 344] width 15 height 13
checkbox input "false"
click at [554, 376] on input "checkbox" at bounding box center [560, 375] width 15 height 13
checkbox input "false"
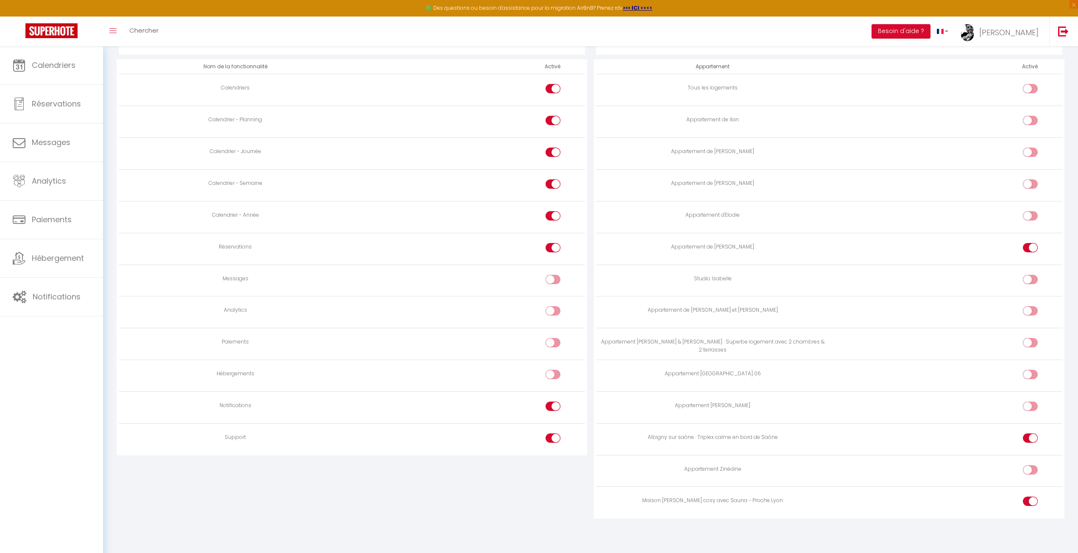
click at [554, 405] on input "checkbox" at bounding box center [560, 407] width 15 height 13
checkbox input "false"
click at [552, 440] on div at bounding box center [552, 437] width 15 height 9
click at [553, 440] on input "checkbox" at bounding box center [560, 439] width 15 height 13
checkbox input "false"
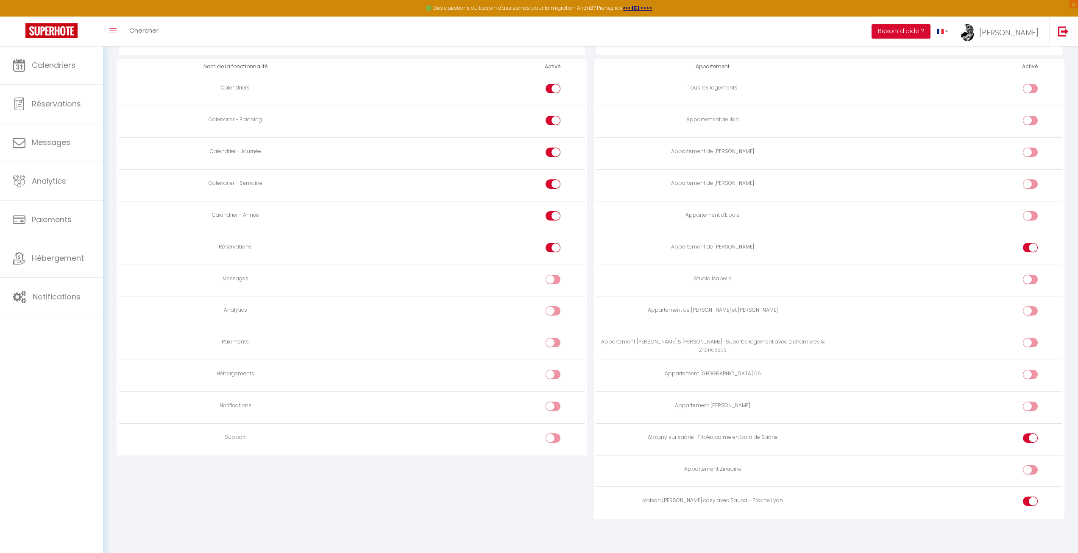
click at [525, 490] on div "DROITS D'ACCÈS Nom de la fonctionnalité Activé Calendriers Calendrier - Plannin…" at bounding box center [351, 278] width 477 height 529
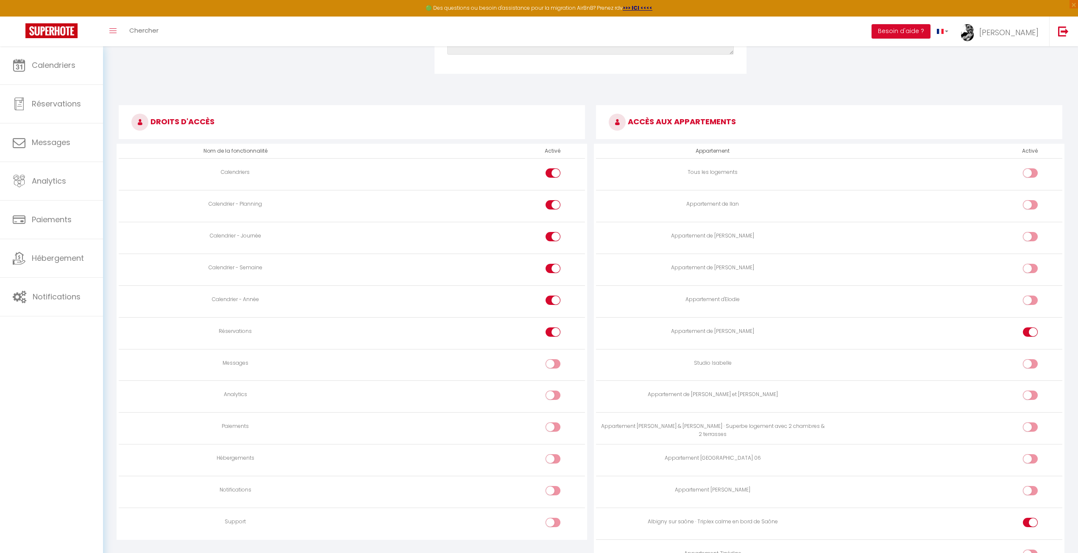
scroll to position [381, 0]
click at [551, 332] on div at bounding box center [552, 332] width 15 height 9
click at [553, 332] on input "checkbox" at bounding box center [560, 334] width 15 height 13
checkbox input "false"
click at [890, 93] on form "Enregistrer Supprimer Avatar [PERSON_NAME] et déposer un fichier ici ou cliquer…" at bounding box center [590, 162] width 943 height 930
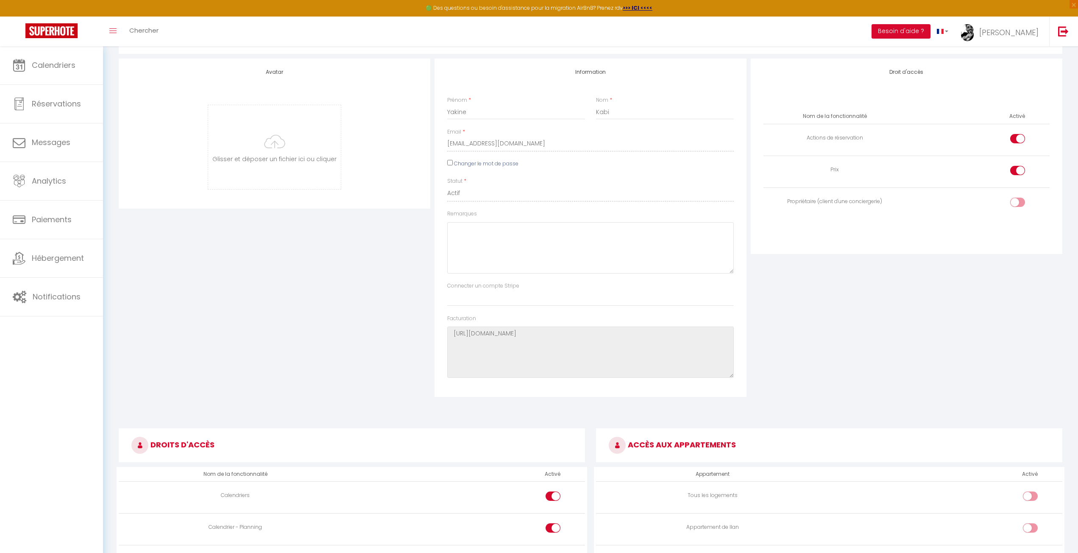
scroll to position [0, 0]
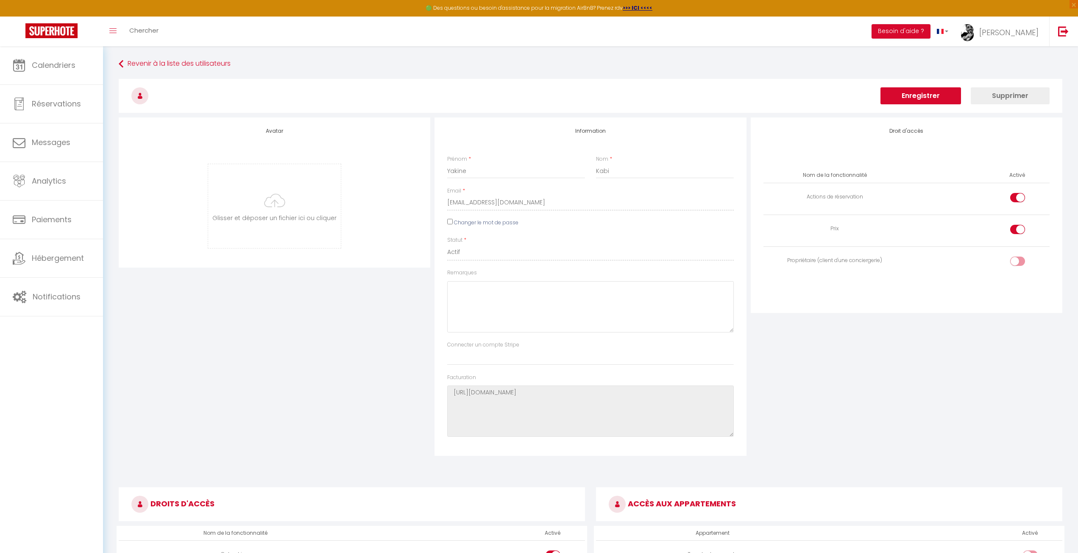
click at [936, 93] on button "Enregistrer" at bounding box center [920, 95] width 81 height 17
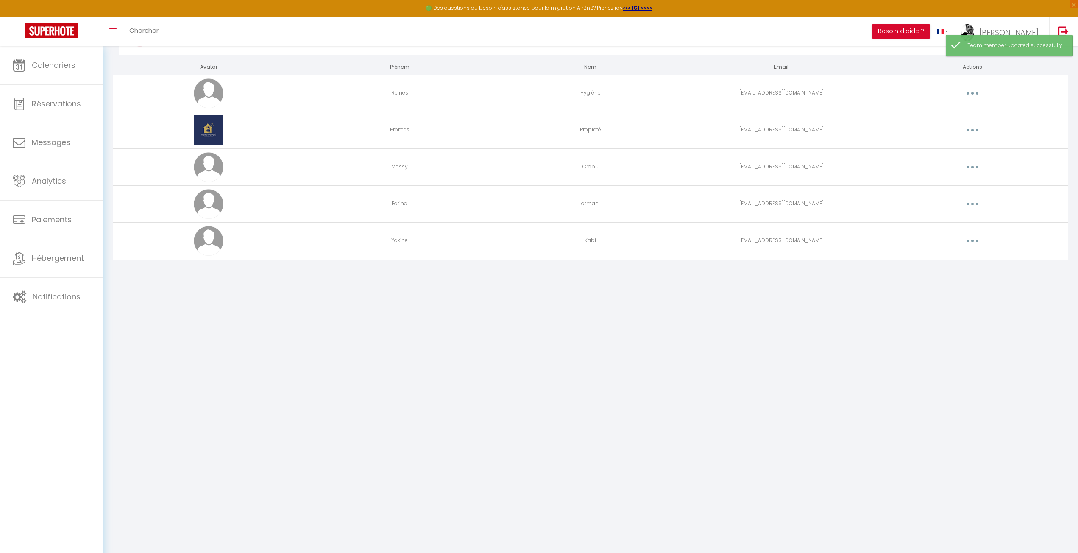
click at [745, 353] on body "🟢 Des questions ou besoin d'assistance pour la migration AirBnB? Prenez rdv >>>…" at bounding box center [539, 280] width 1078 height 553
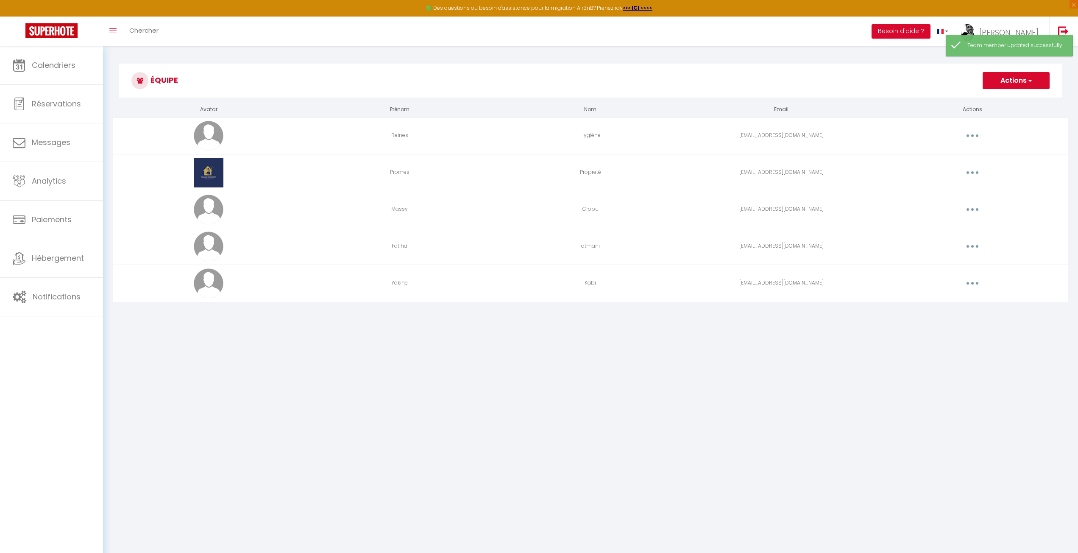
drag, startPoint x: 743, startPoint y: 142, endPoint x: 741, endPoint y: 133, distance: 8.6
drag, startPoint x: 741, startPoint y: 133, endPoint x: 781, endPoint y: 74, distance: 71.5
click at [781, 74] on h3 "Équipe" at bounding box center [590, 81] width 943 height 34
click at [717, 314] on div "Équipe Actions Ajouter un nouvel utilisateur Avatar Prénom Nom Email Actions Re…" at bounding box center [590, 187] width 975 height 283
click at [817, 75] on h3 "Équipe" at bounding box center [590, 81] width 943 height 34
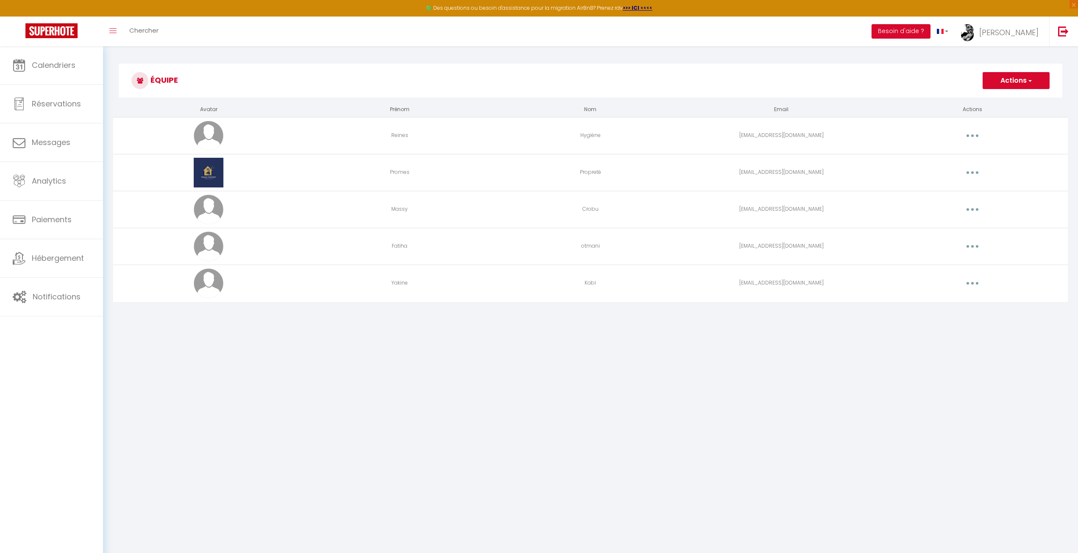
click at [603, 90] on h3 "Équipe" at bounding box center [590, 81] width 943 height 34
click at [416, 334] on body "🟢 Des questions ou besoin d'assistance pour la migration AirBnB? Prenez rdv >>>…" at bounding box center [539, 322] width 1078 height 553
click at [983, 247] on button "button" at bounding box center [972, 246] width 24 height 14
click at [980, 247] on button "button" at bounding box center [972, 246] width 24 height 14
click at [978, 243] on button "button" at bounding box center [972, 246] width 24 height 14
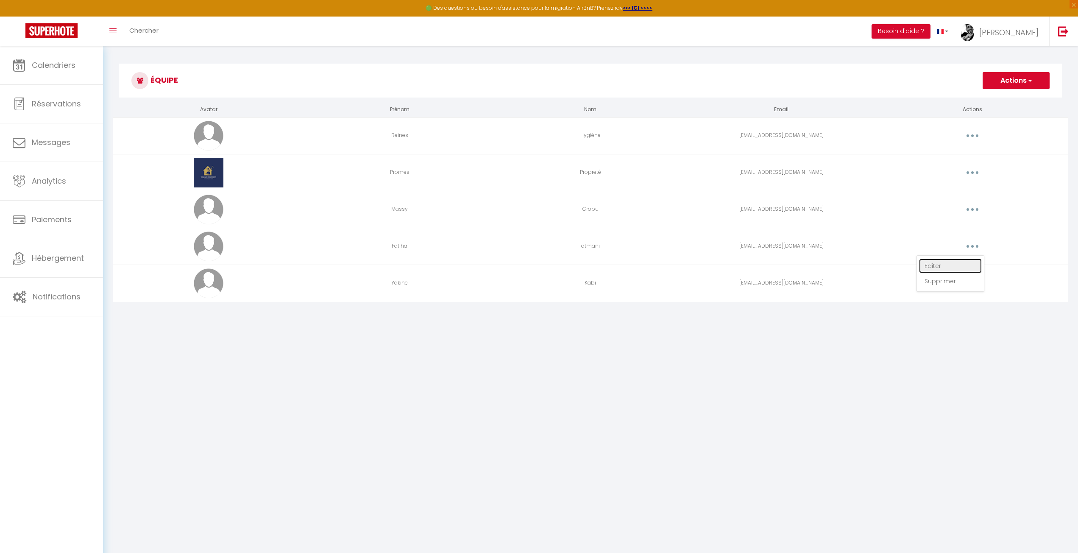
click at [961, 265] on link "Editer" at bounding box center [950, 265] width 63 height 14
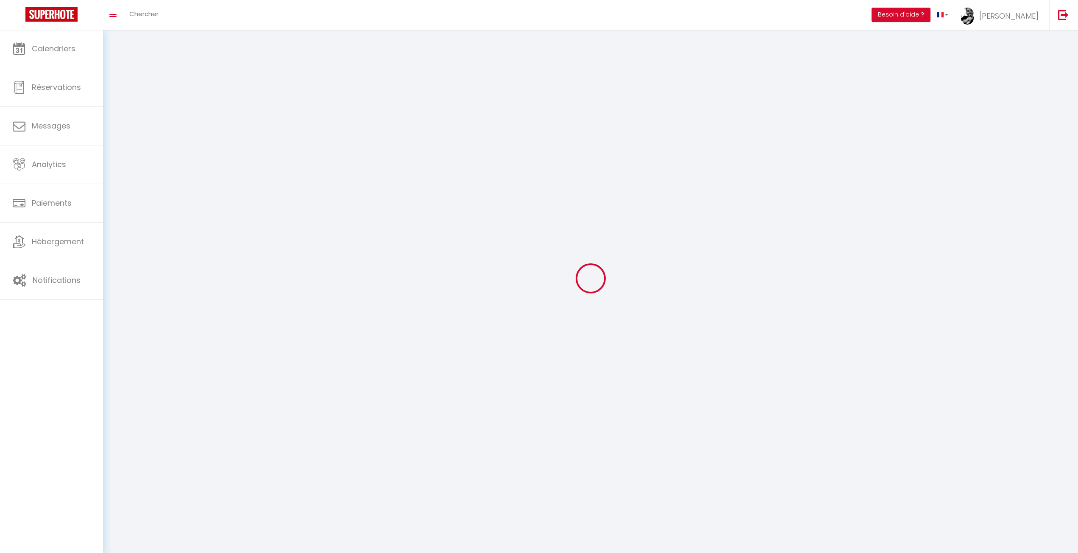
type input "Fatiha"
type input "otmani"
type input "[EMAIL_ADDRESS][DOMAIN_NAME]"
type textarea "[URL][DOMAIN_NAME]"
checkbox input "true"
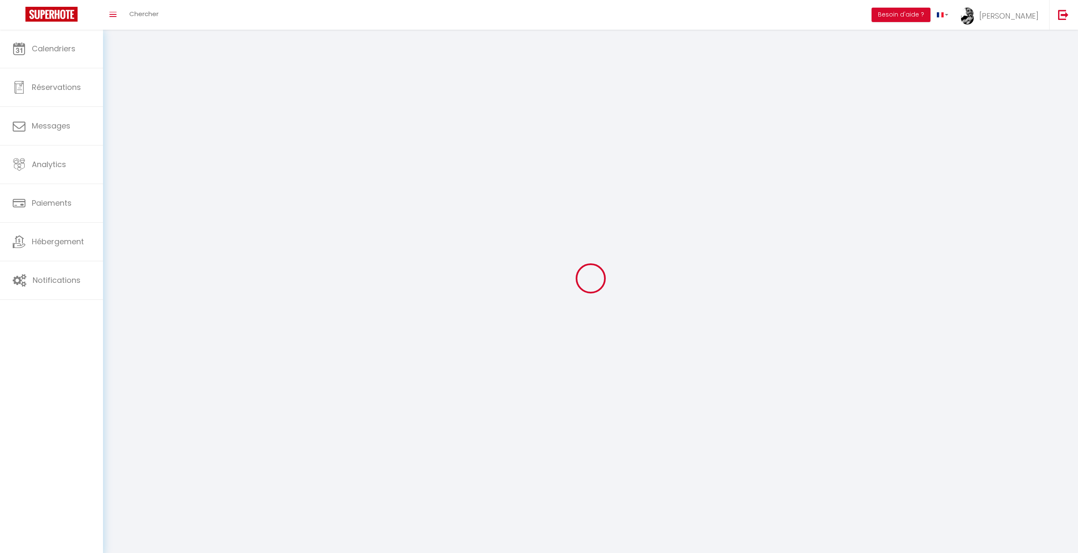
checkbox input "false"
checkbox input "true"
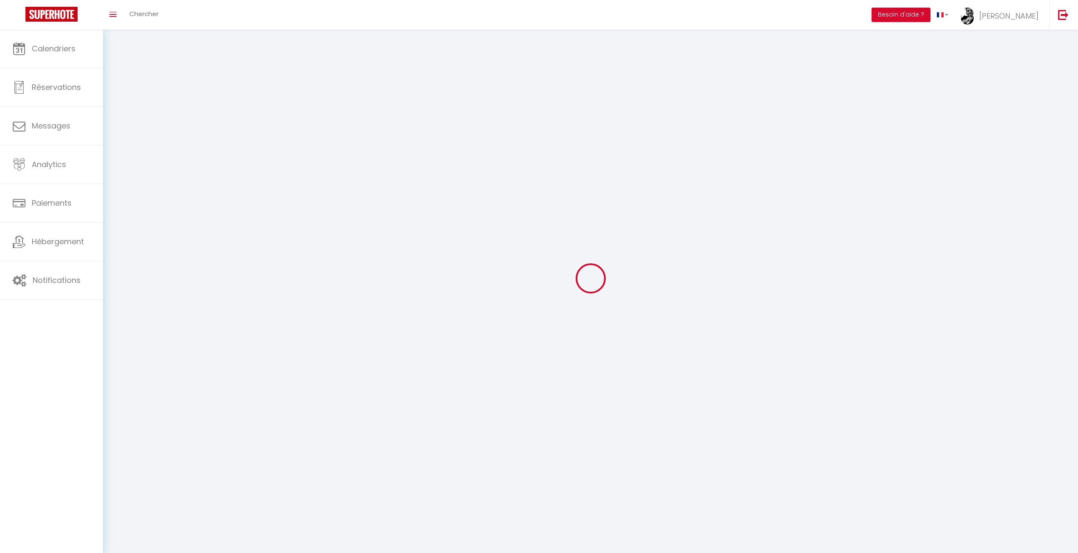
checkbox input "true"
checkbox input "false"
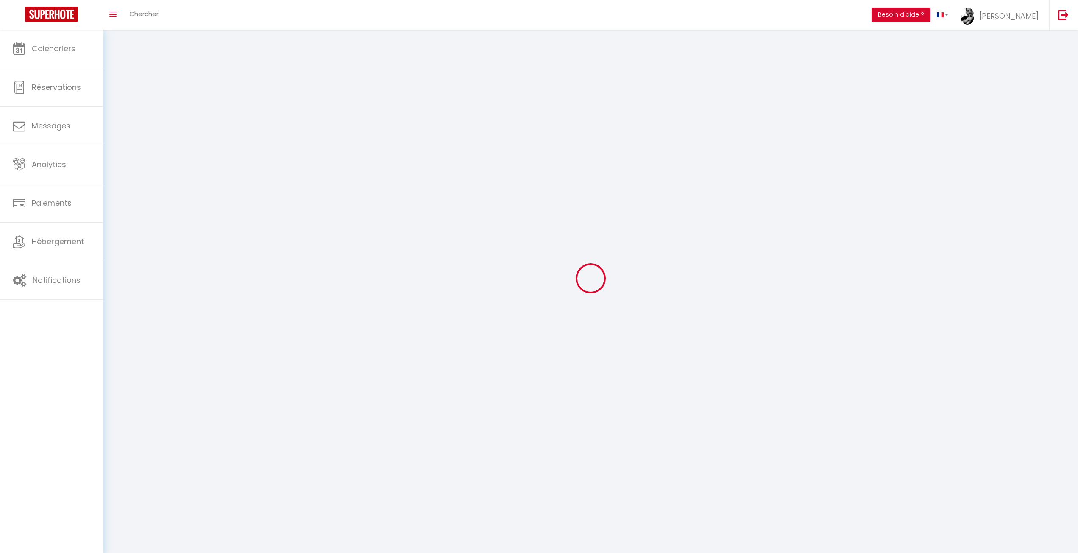
checkbox input "false"
select select
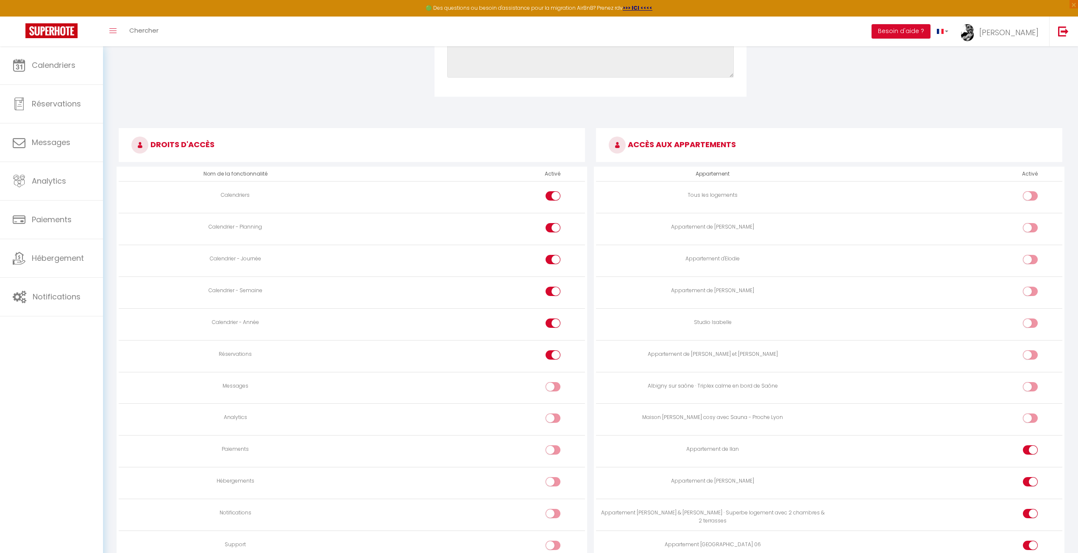
scroll to position [424, 0]
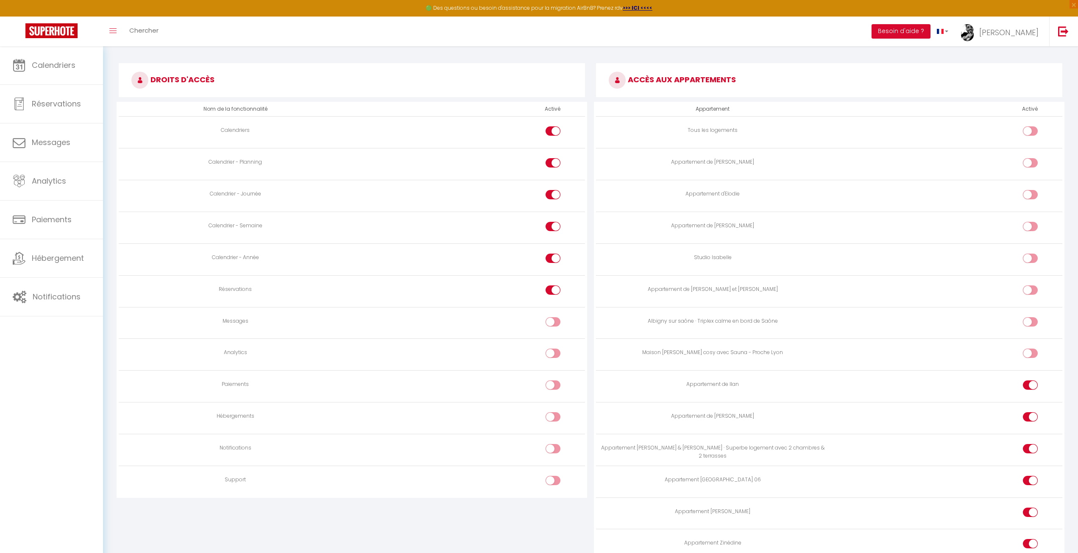
click at [1031, 321] on input "checkbox" at bounding box center [1037, 323] width 15 height 13
checkbox input "true"
click at [1030, 349] on input "checkbox" at bounding box center [1037, 354] width 15 height 13
checkbox input "true"
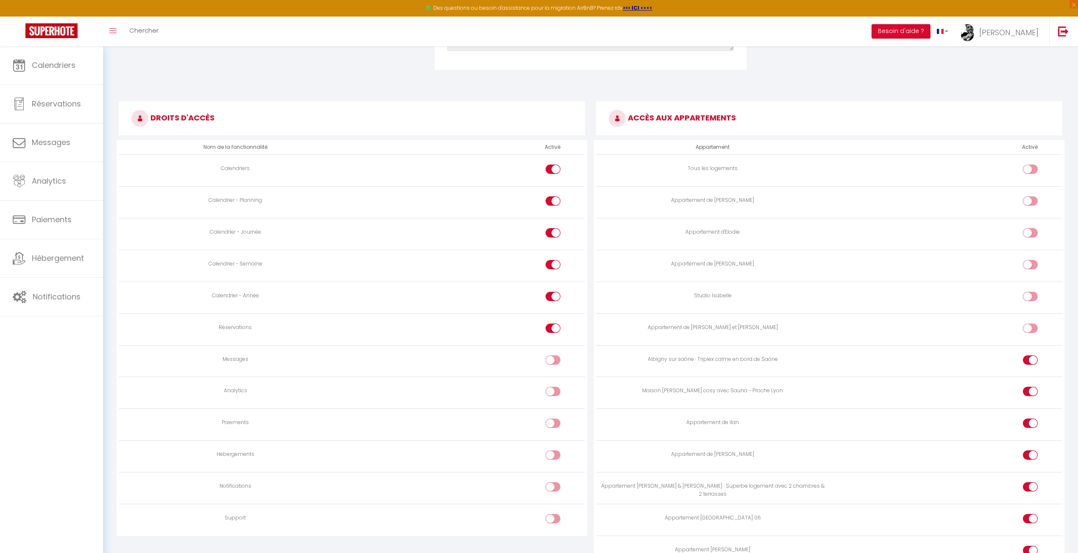
scroll to position [381, 0]
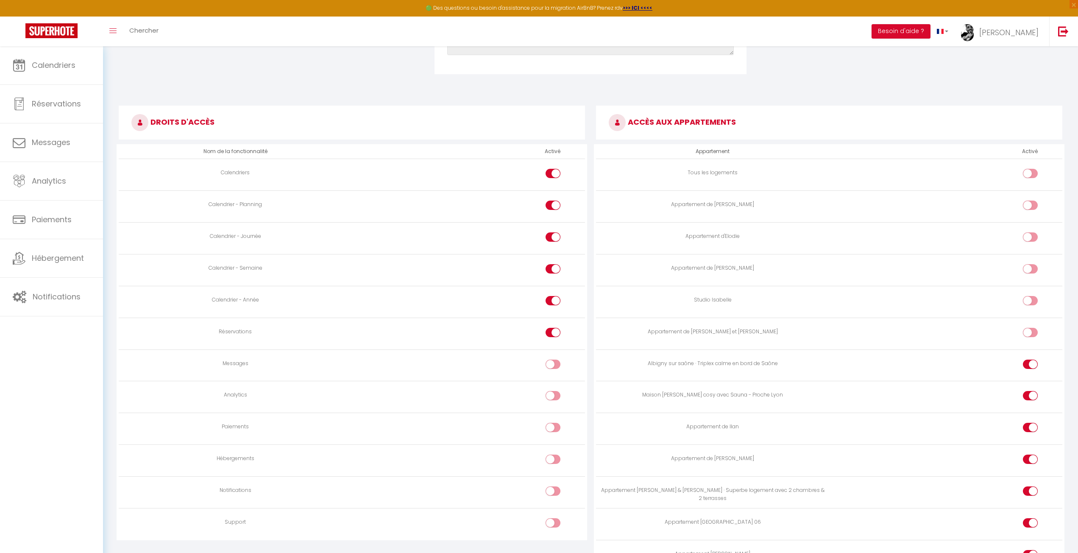
click at [950, 99] on div "ACCÈS AUX APPARTEMENTS Appartement Activé Tous les logements Appartement de [PE…" at bounding box center [828, 362] width 477 height 529
click at [1028, 269] on div at bounding box center [1029, 268] width 15 height 9
click at [1030, 269] on input "checkbox" at bounding box center [1037, 270] width 15 height 13
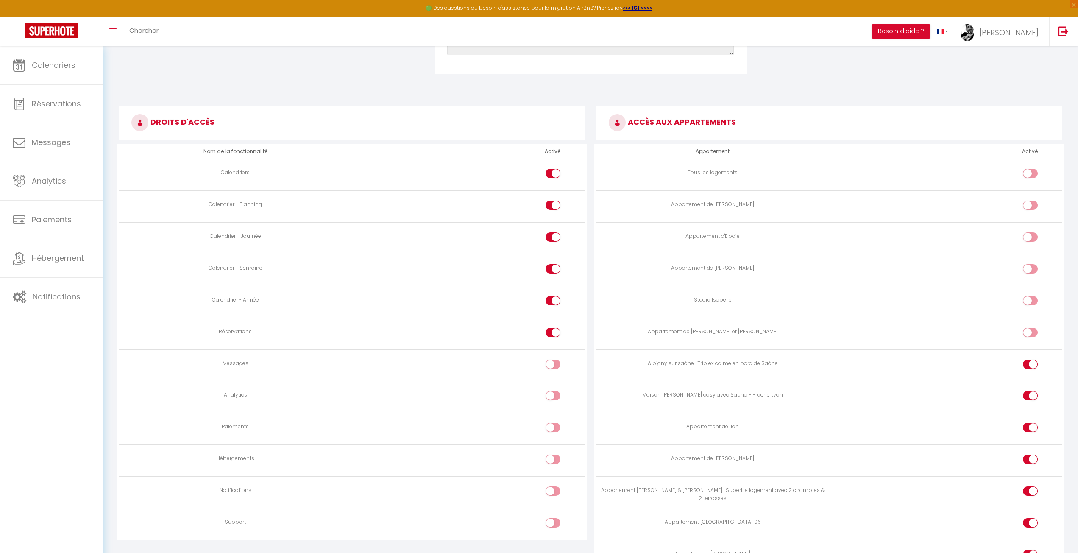
checkbox input "true"
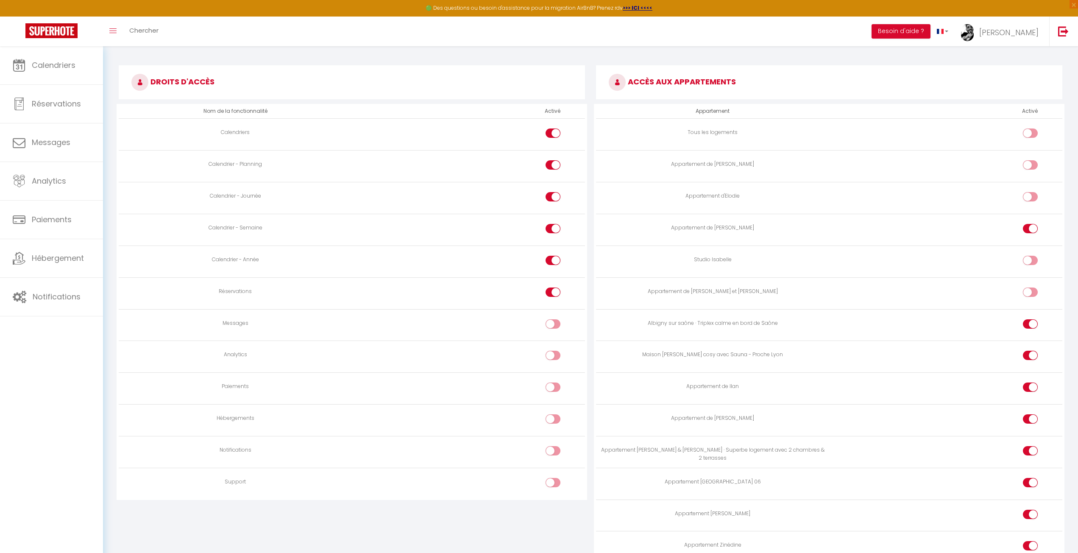
scroll to position [424, 0]
drag, startPoint x: 874, startPoint y: 315, endPoint x: 672, endPoint y: 317, distance: 202.6
click at [672, 317] on tr "Albigny sur saône · Triplex calme en bord de Saône" at bounding box center [829, 323] width 466 height 32
click at [499, 530] on div "DROITS D'ACCÈS Nom de la fonctionnalité Activé Calendriers Calendrier - Plannin…" at bounding box center [351, 320] width 477 height 529
click at [590, 504] on div "DROITS D'ACCÈS Nom de la fonctionnalité Activé Calendriers Calendrier - Plannin…" at bounding box center [351, 320] width 477 height 529
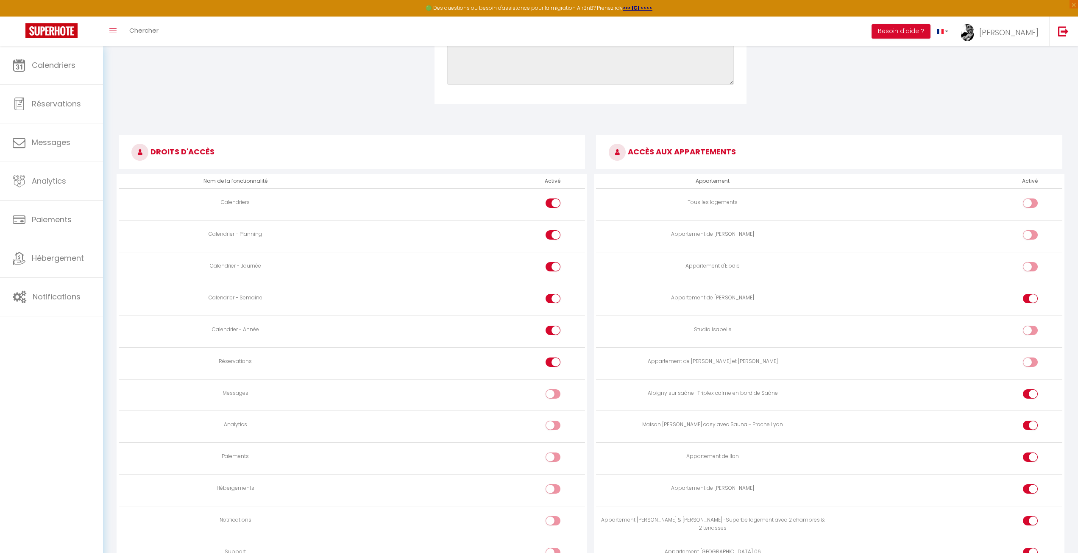
scroll to position [339, 0]
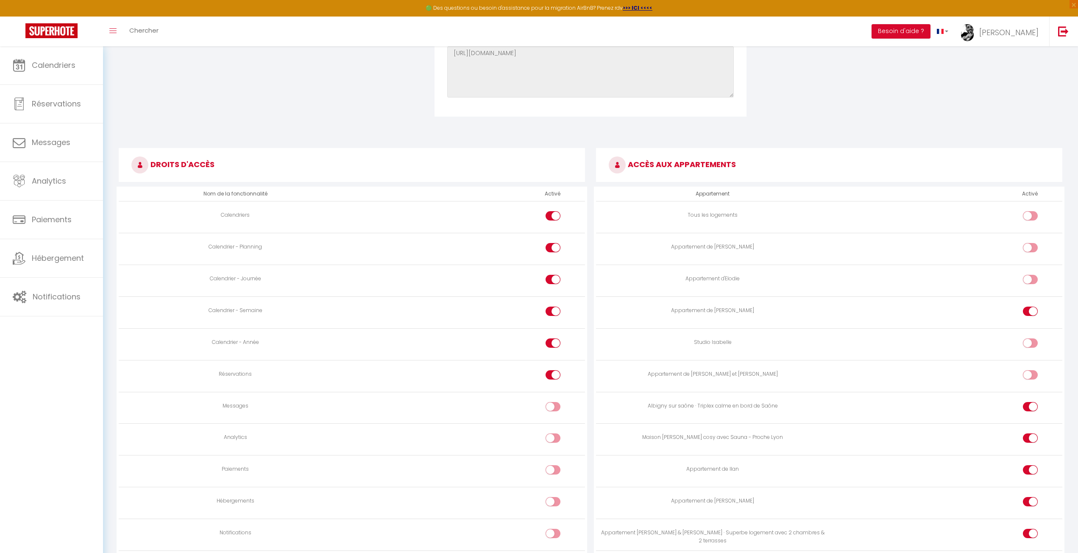
click at [852, 162] on h3 "ACCÈS AUX APPARTEMENTS" at bounding box center [829, 165] width 466 height 34
click at [891, 137] on form "Enregistrer Supprimer Avatar [PERSON_NAME] et déposer un fichier ici ou cliquer…" at bounding box center [590, 205] width 943 height 930
click at [892, 137] on form "Enregistrer Supprimer Avatar [PERSON_NAME] et déposer un fichier ici ou cliquer…" at bounding box center [590, 205] width 943 height 930
click at [878, 164] on h3 "ACCÈS AUX APPARTEMENTS" at bounding box center [829, 165] width 466 height 34
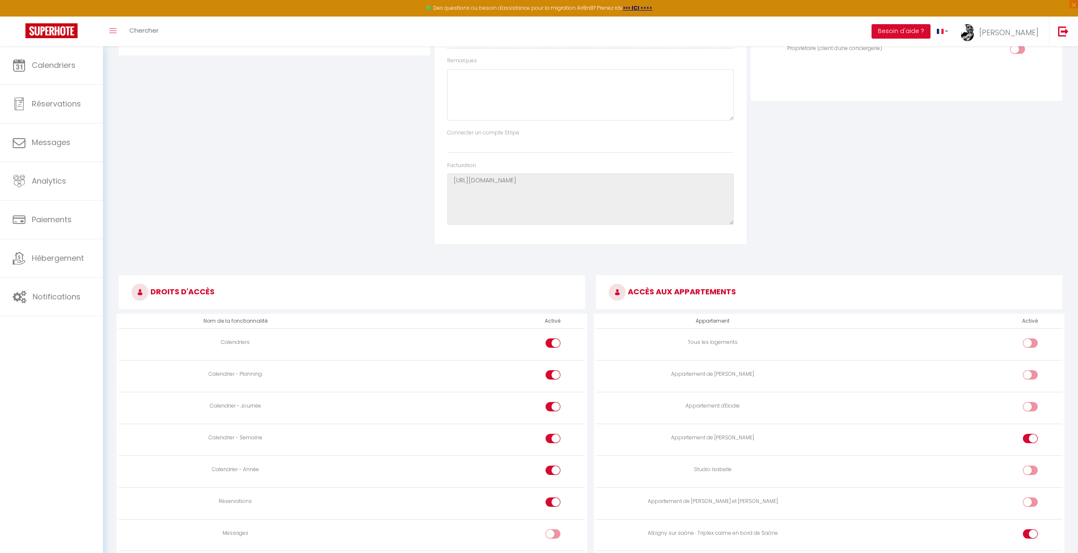
click at [866, 101] on div "Droit d'accès Nom de la fonctionnalité Activé Actions de réservation Prix Propr…" at bounding box center [905, 3] width 311 height 195
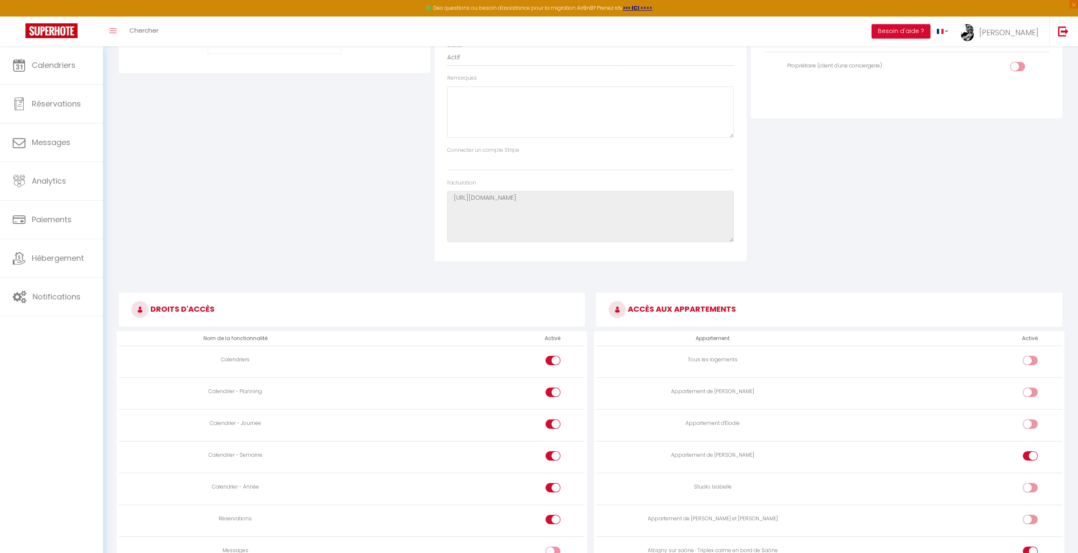
scroll to position [127, 0]
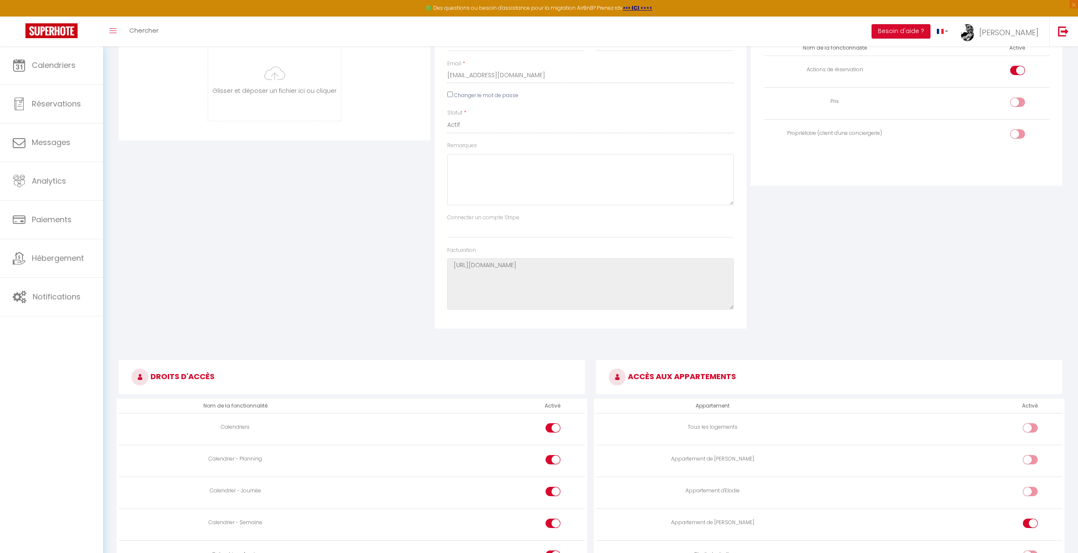
click at [930, 156] on div "Nom de la fonctionnalité Activé Actions de réservation Prix Propriétaire (clien…" at bounding box center [906, 96] width 286 height 136
click at [920, 175] on div "Droit d'accès Nom de la fonctionnalité Activé Actions de réservation Prix Propr…" at bounding box center [905, 87] width 311 height 195
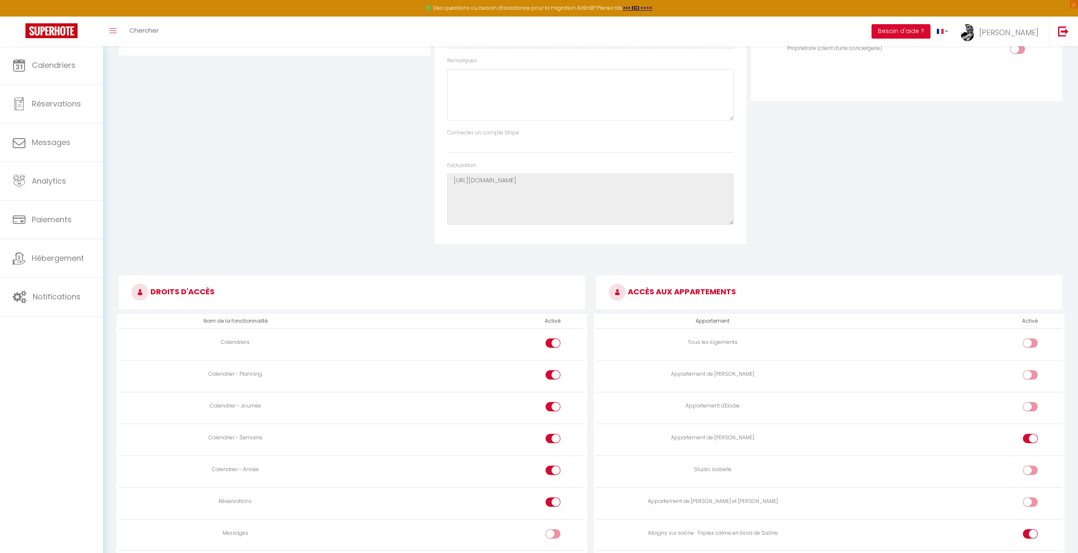
click at [916, 179] on div "Droit d'accès Nom de la fonctionnalité Activé Actions de réservation Prix Propr…" at bounding box center [906, 75] width 316 height 338
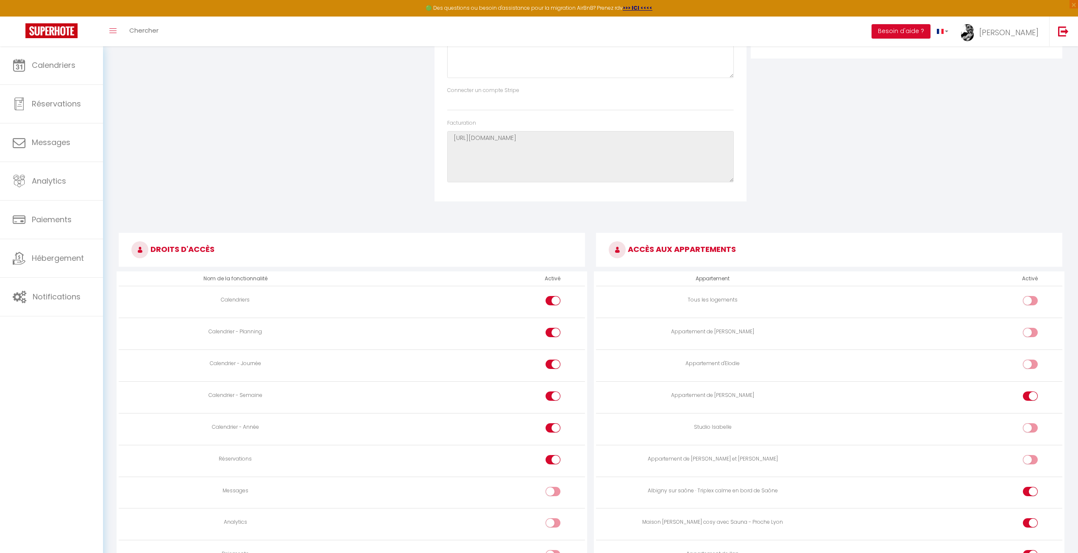
click at [821, 172] on div "Droit d'accès Nom de la fonctionnalité Activé Actions de réservation Prix Propr…" at bounding box center [906, 32] width 316 height 338
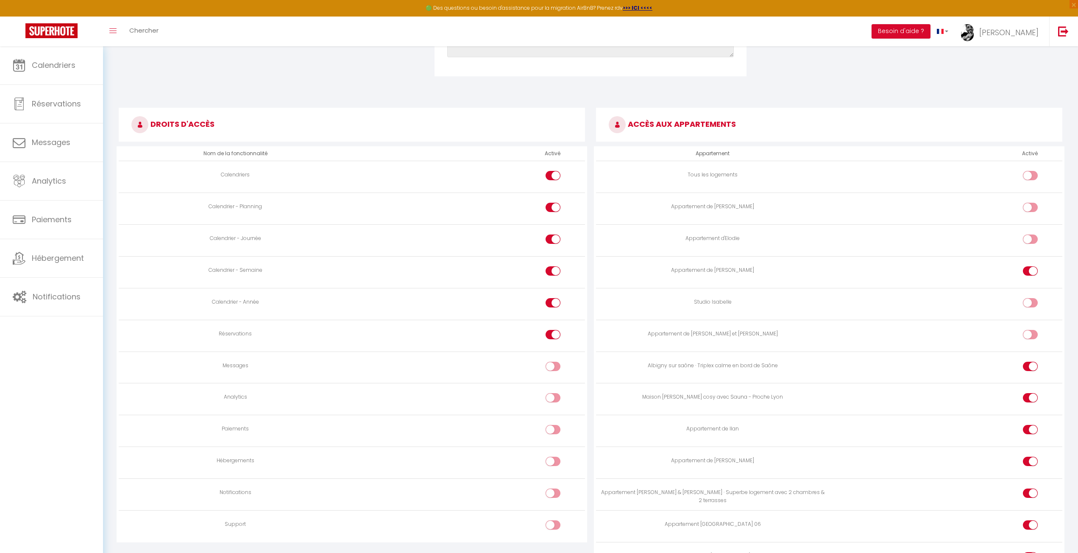
scroll to position [381, 0]
click at [817, 125] on h3 "ACCÈS AUX APPARTEMENTS" at bounding box center [829, 123] width 466 height 34
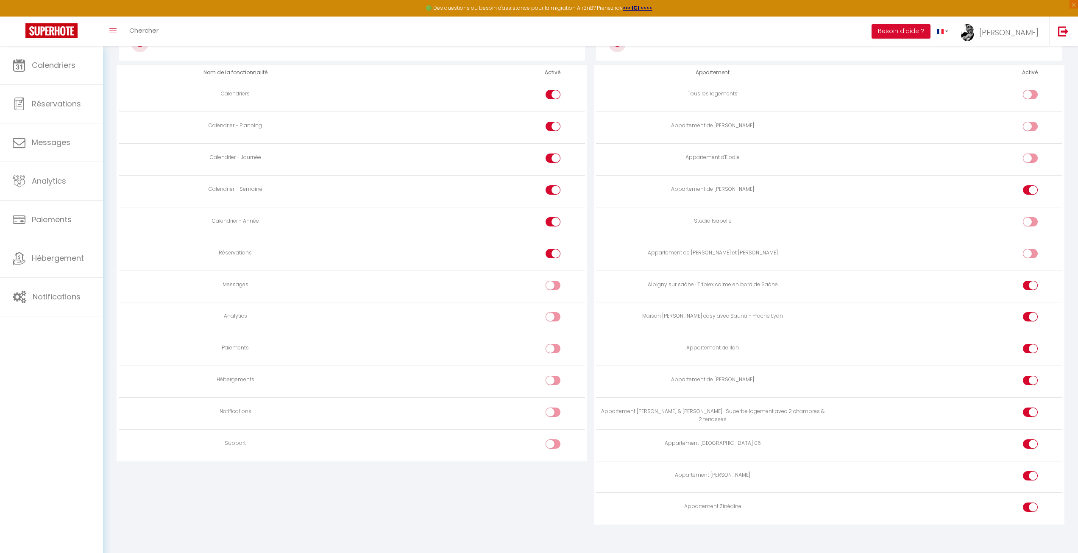
scroll to position [466, 0]
drag, startPoint x: 808, startPoint y: 183, endPoint x: 637, endPoint y: 182, distance: 170.8
click at [637, 182] on div "Appartement de [PERSON_NAME]" at bounding box center [712, 183] width 226 height 8
click at [798, 186] on div "Appartement de [PERSON_NAME]" at bounding box center [712, 183] width 226 height 8
drag, startPoint x: 783, startPoint y: 274, endPoint x: 612, endPoint y: 284, distance: 171.5
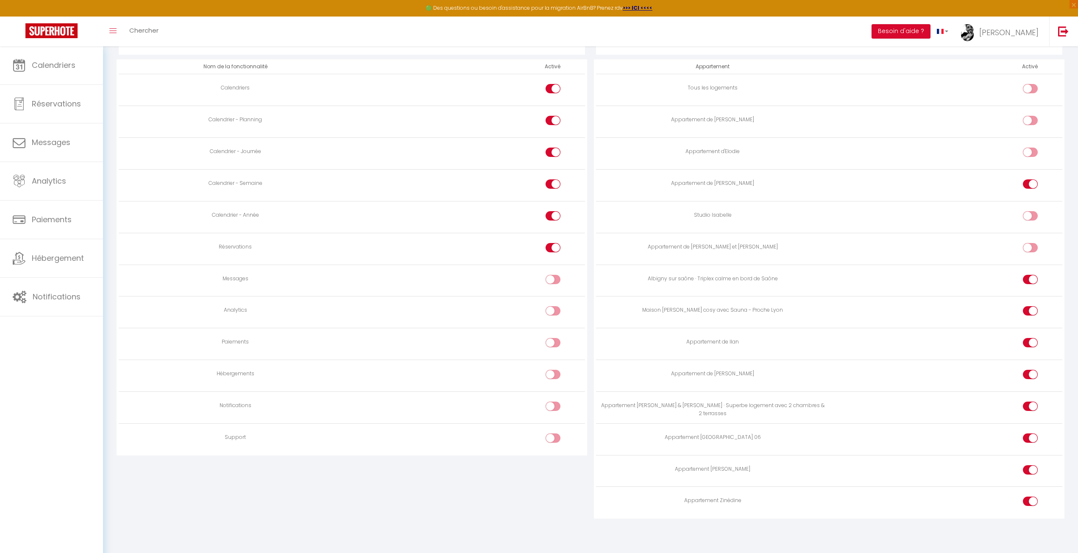
click at [612, 284] on td "Albigny sur saône · Triplex calme en bord de Saône" at bounding box center [712, 280] width 233 height 32
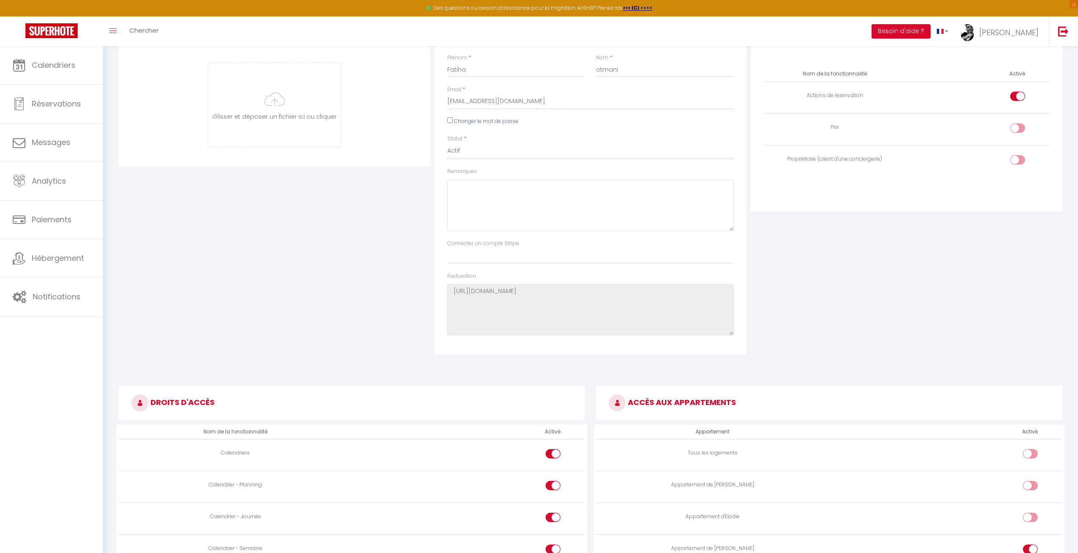
scroll to position [0, 0]
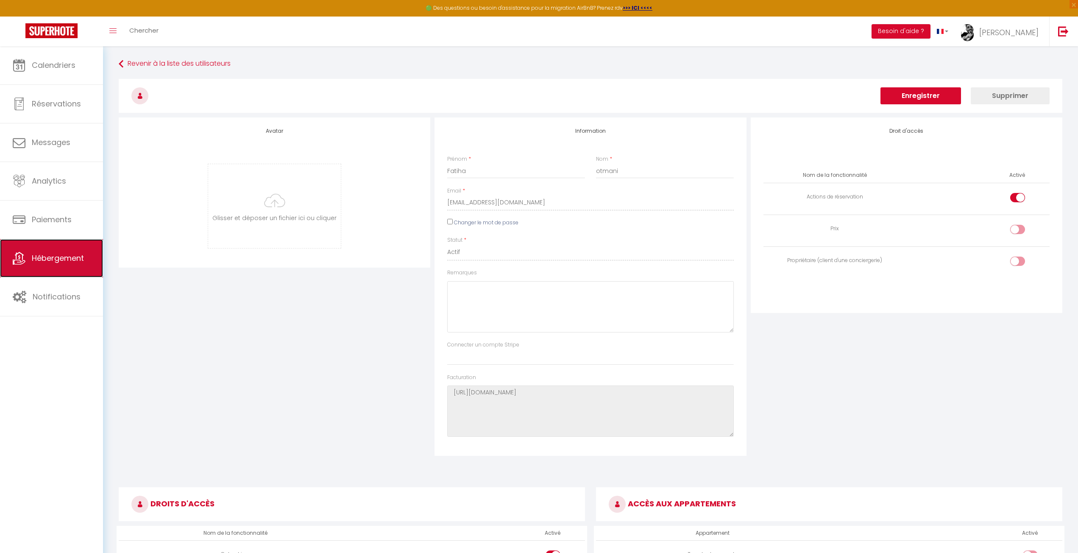
click at [58, 251] on link "Hébergement" at bounding box center [51, 258] width 103 height 38
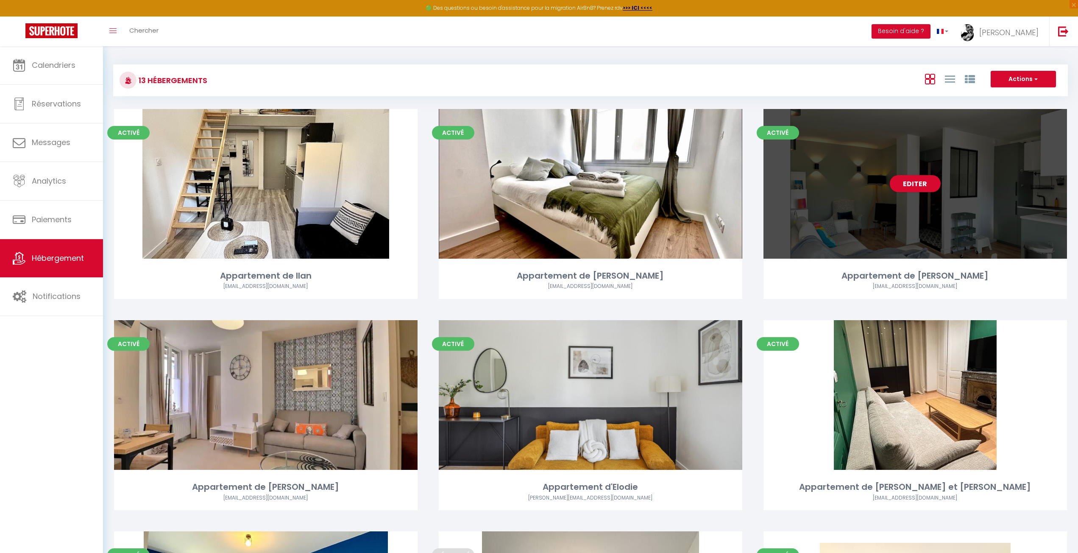
click at [968, 186] on div "Editer" at bounding box center [914, 184] width 303 height 150
click at [918, 189] on link "Editer" at bounding box center [914, 183] width 51 height 17
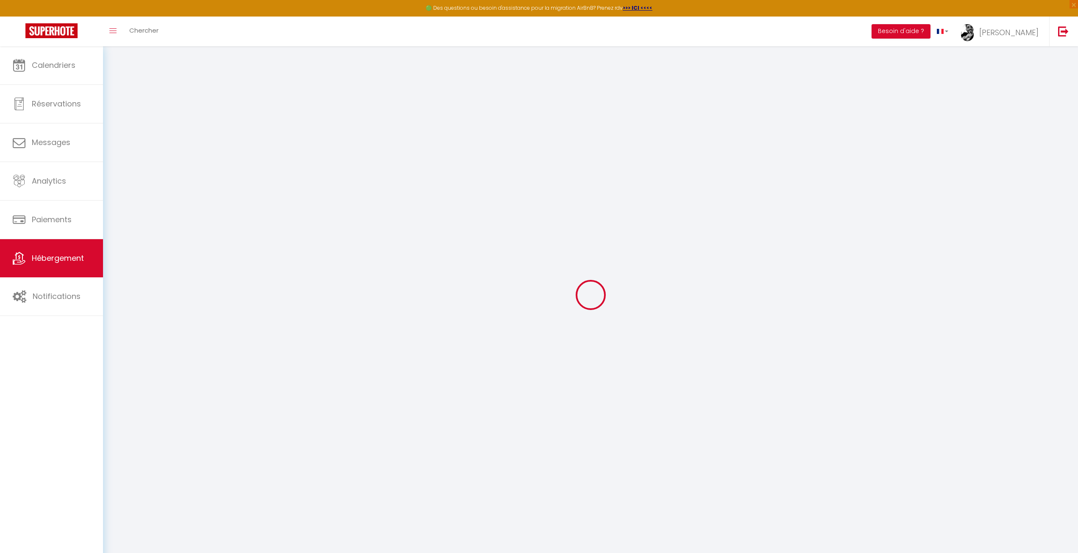
select select
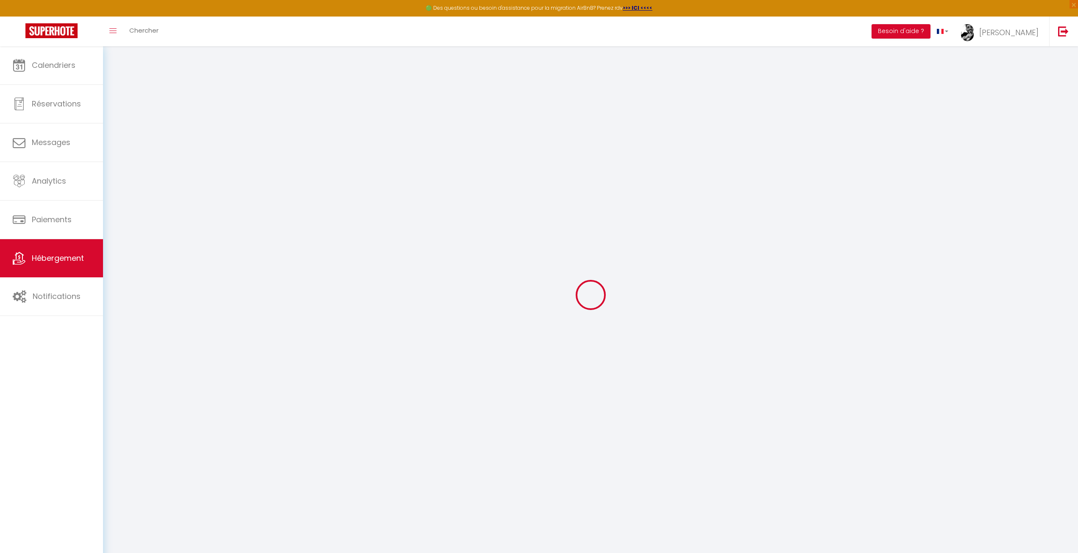
select select
checkbox input "false"
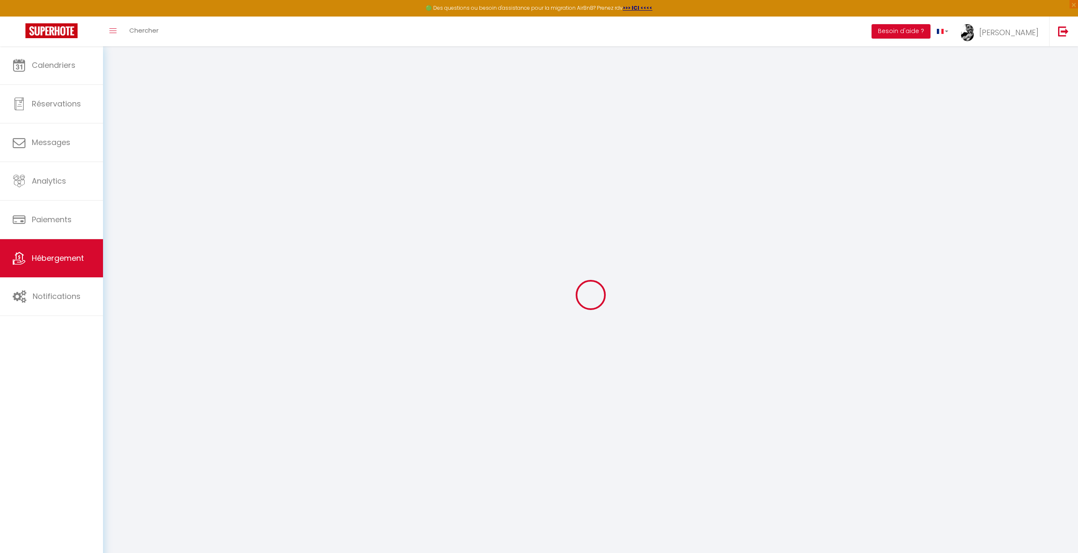
checkbox input "false"
select select
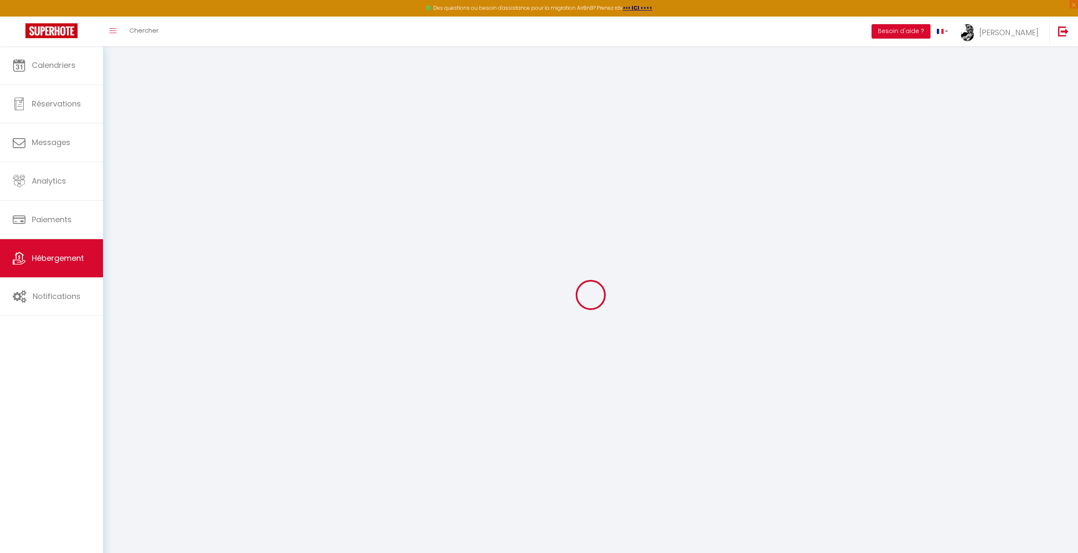
select select
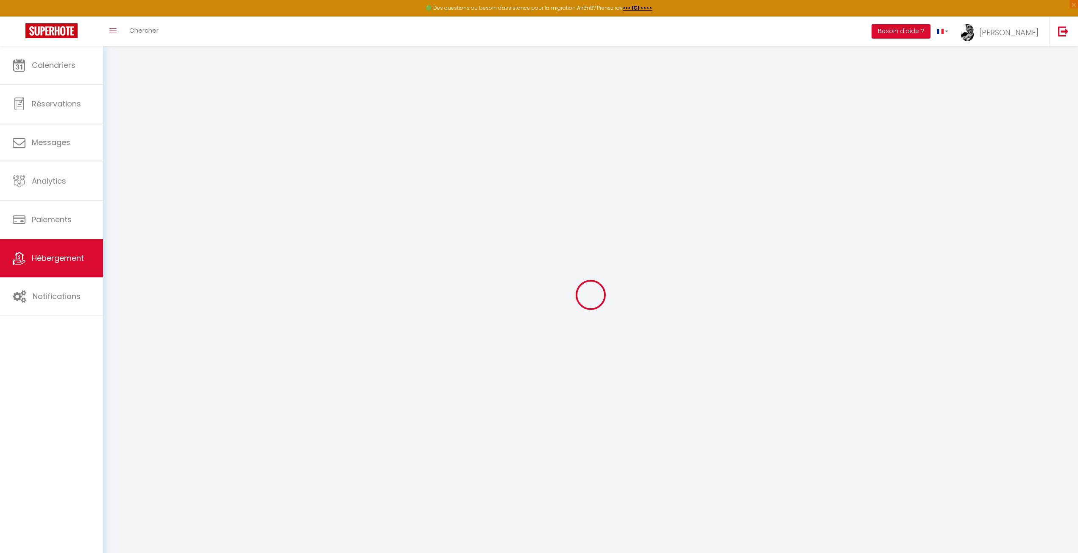
checkbox input "false"
select select
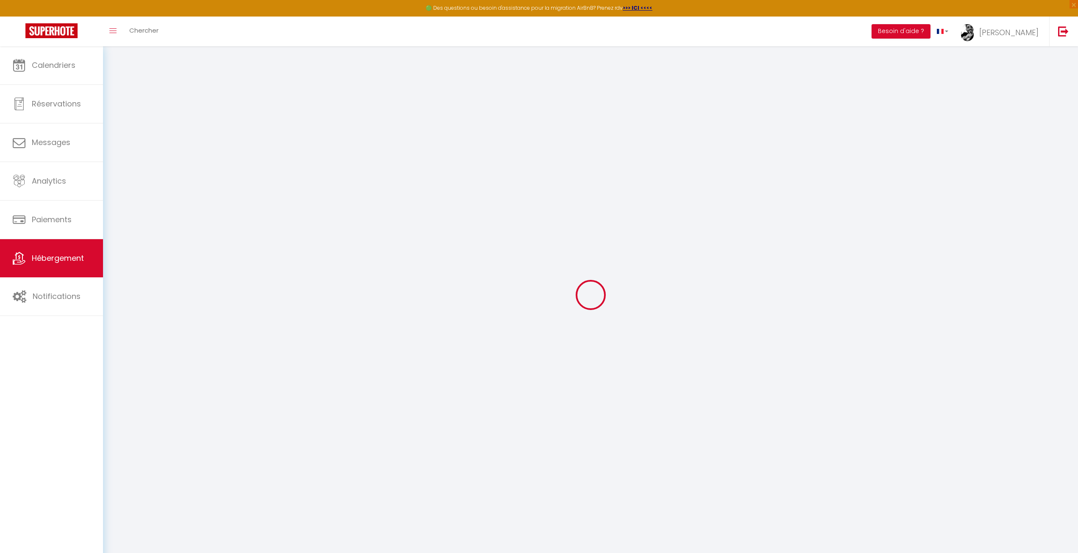
select select
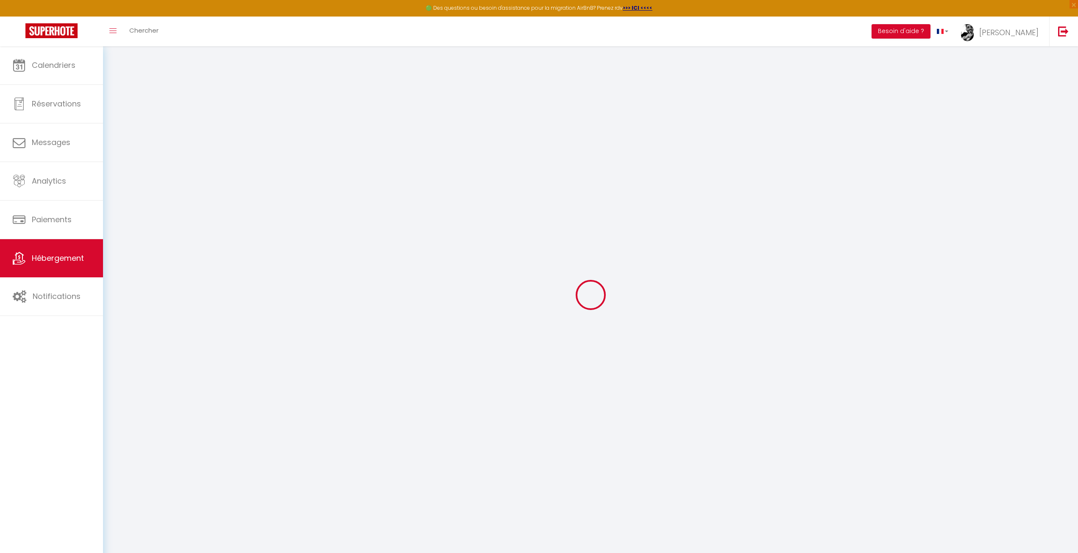
select select
checkbox input "false"
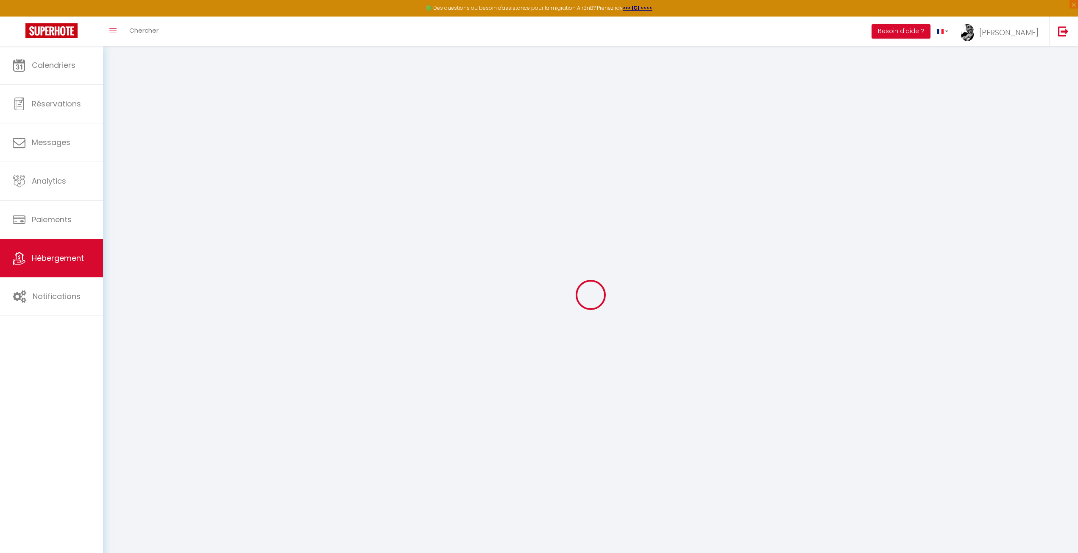
checkbox input "false"
select select
type input "Appartement de [PERSON_NAME]"
type input "[PERSON_NAME]"
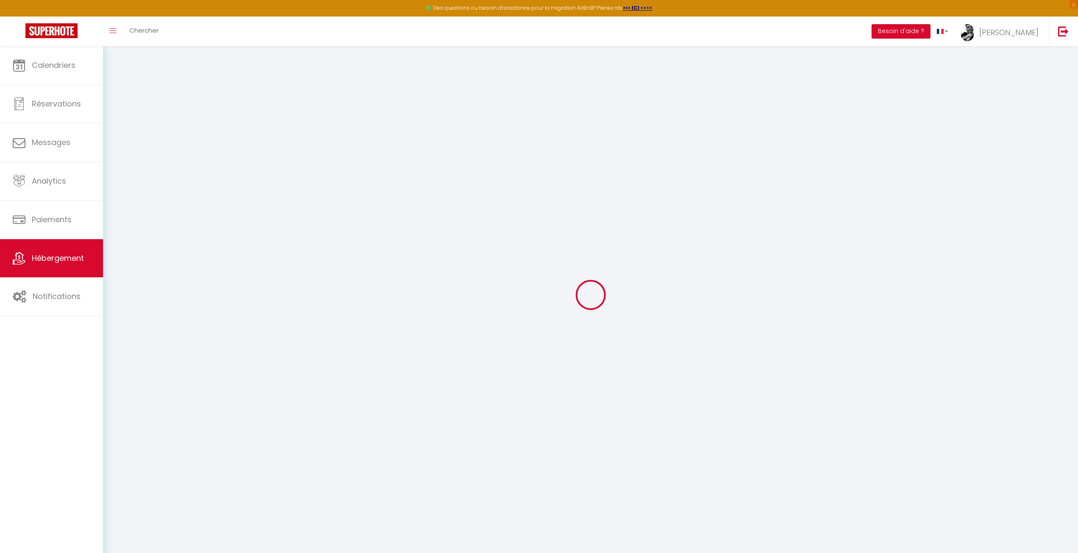
type input "[PERSON_NAME]"
type input "impasse val émeraude"
type input "13007"
type input "[GEOGRAPHIC_DATA]"
select select "2"
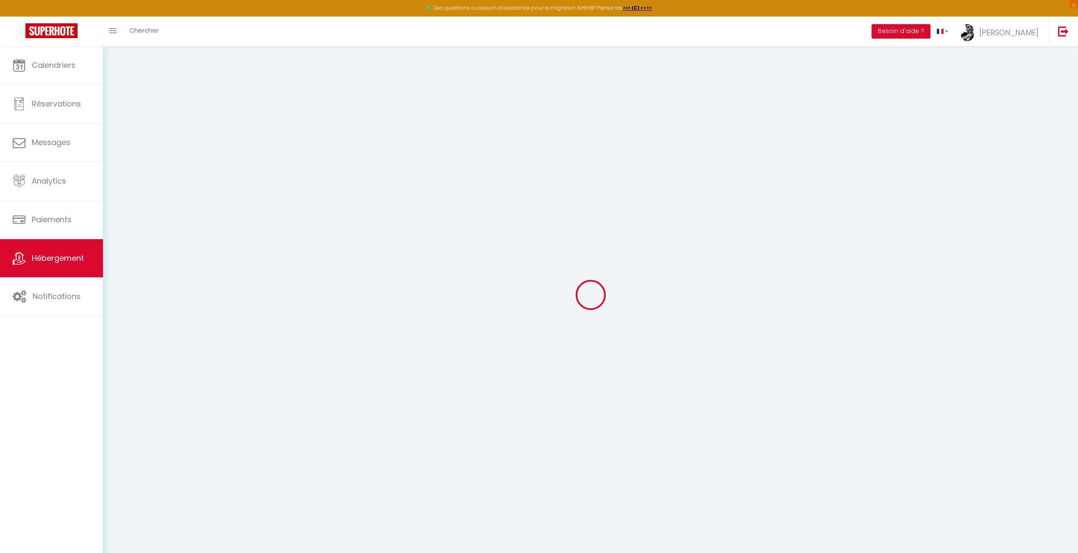
type input "45"
type input "69"
type input "500"
select select
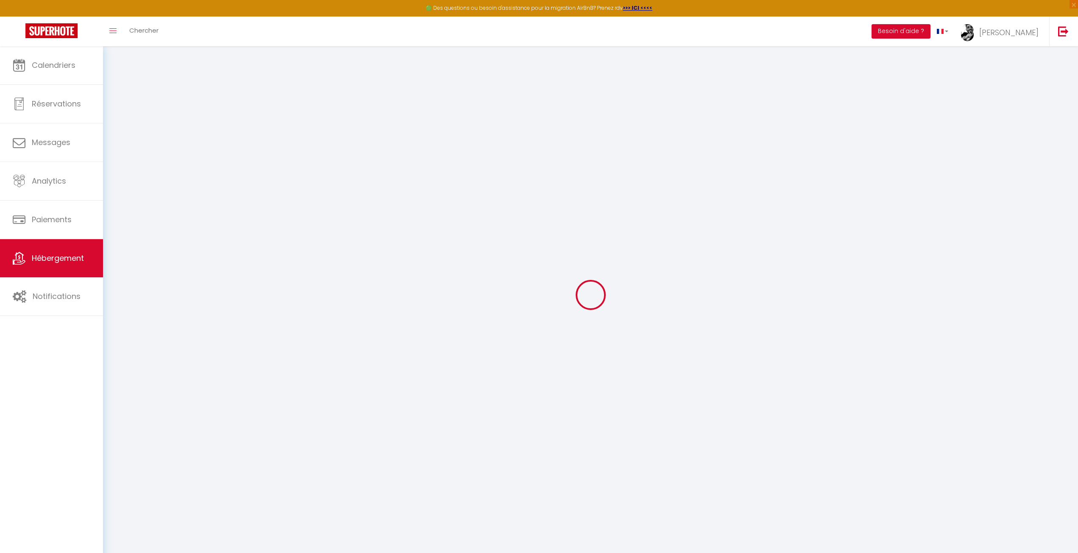
select select
type input "[STREET_ADDRESS]"
type input "69300"
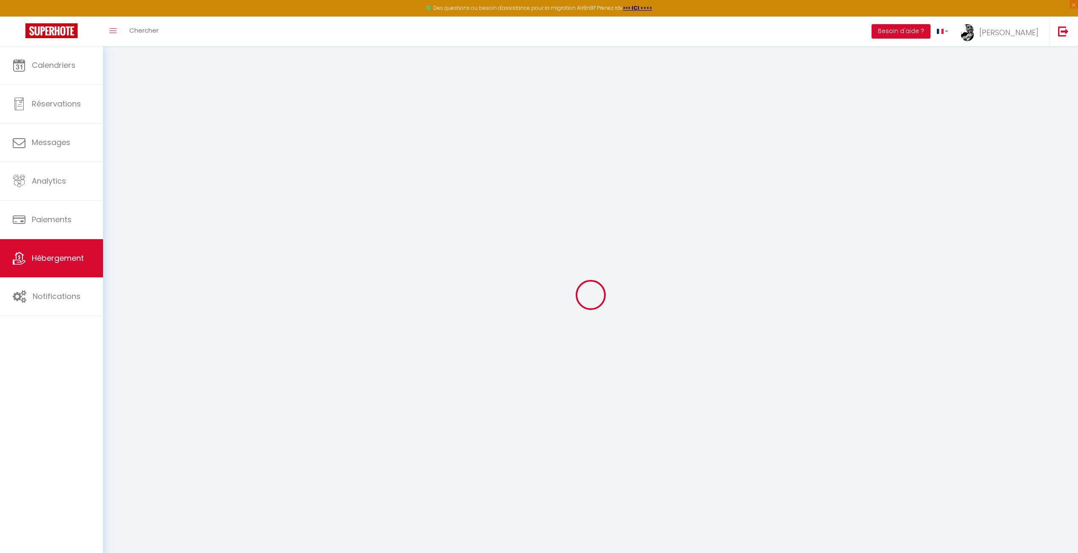
type input "caluire et cuire"
type input "[PERSON_NAME][EMAIL_ADDRESS][DOMAIN_NAME]"
select select "15976"
checkbox input "false"
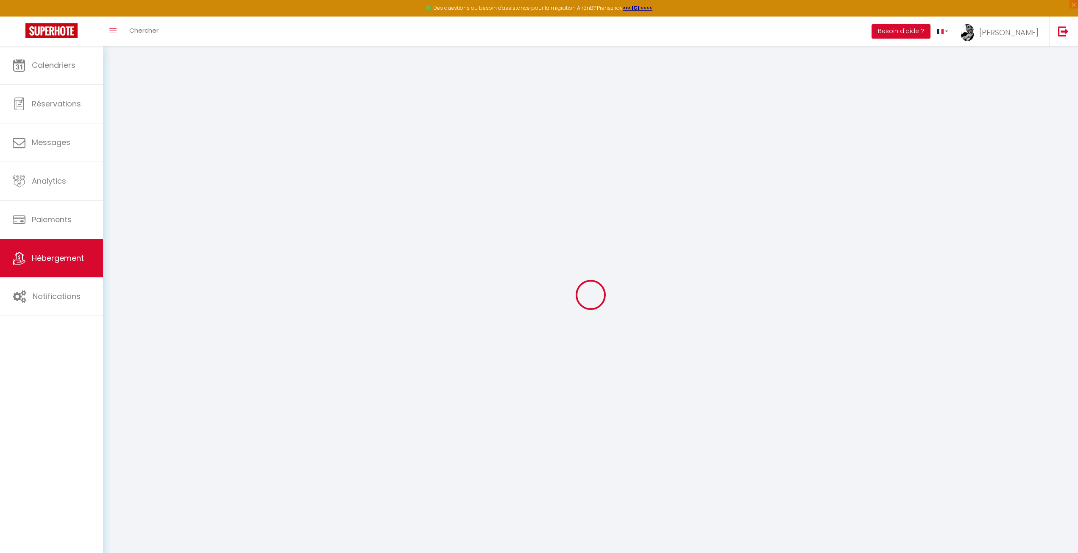
checkbox input "false"
type input "69"
type input "0"
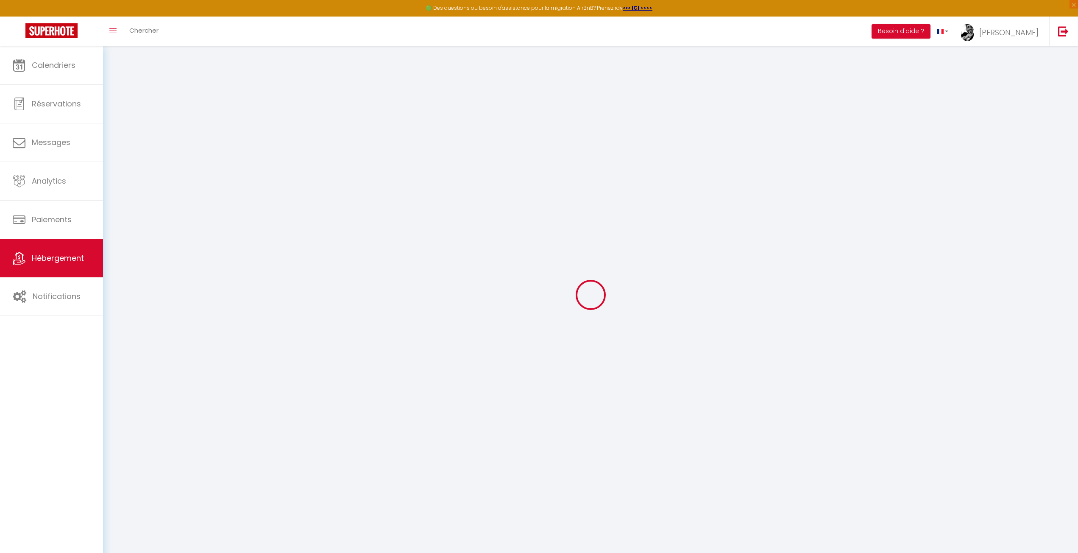
type input "0"
select select
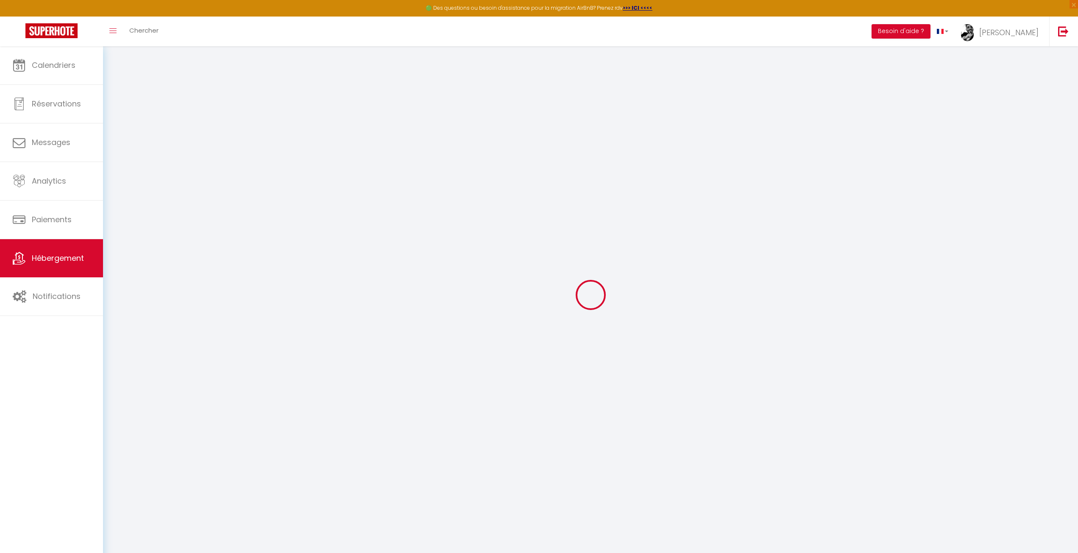
select select
checkbox input "false"
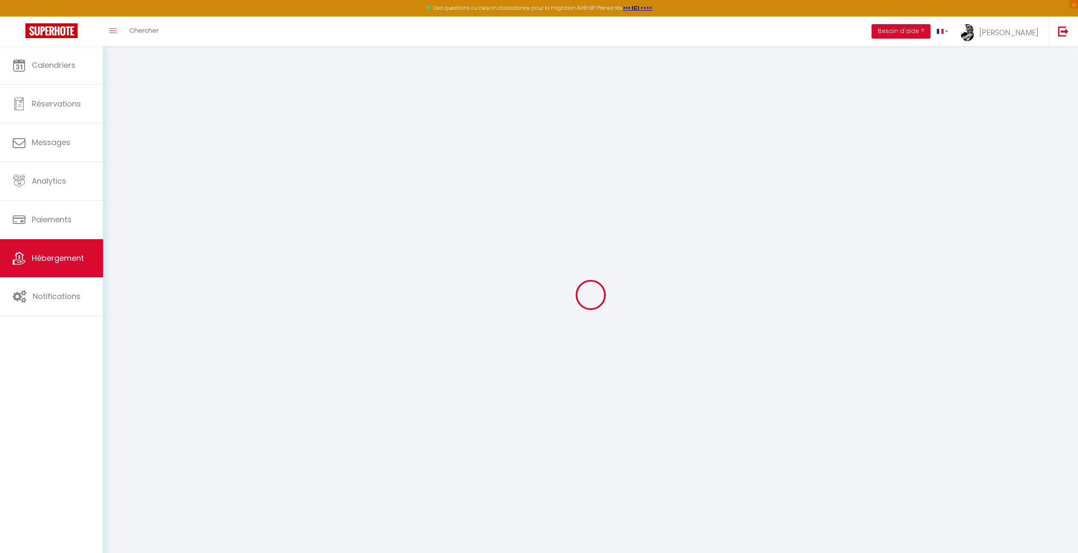
select select
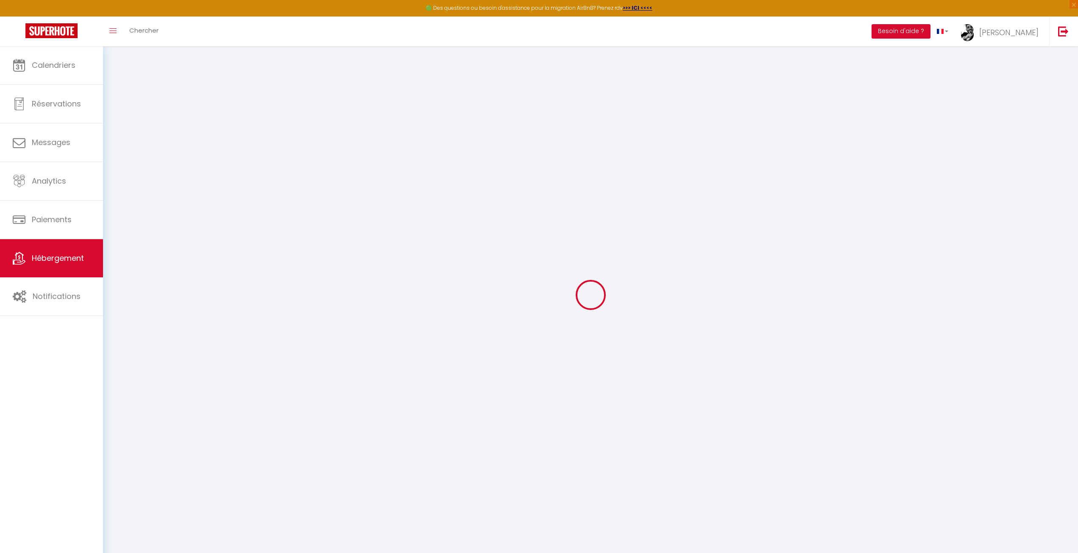
checkbox input "false"
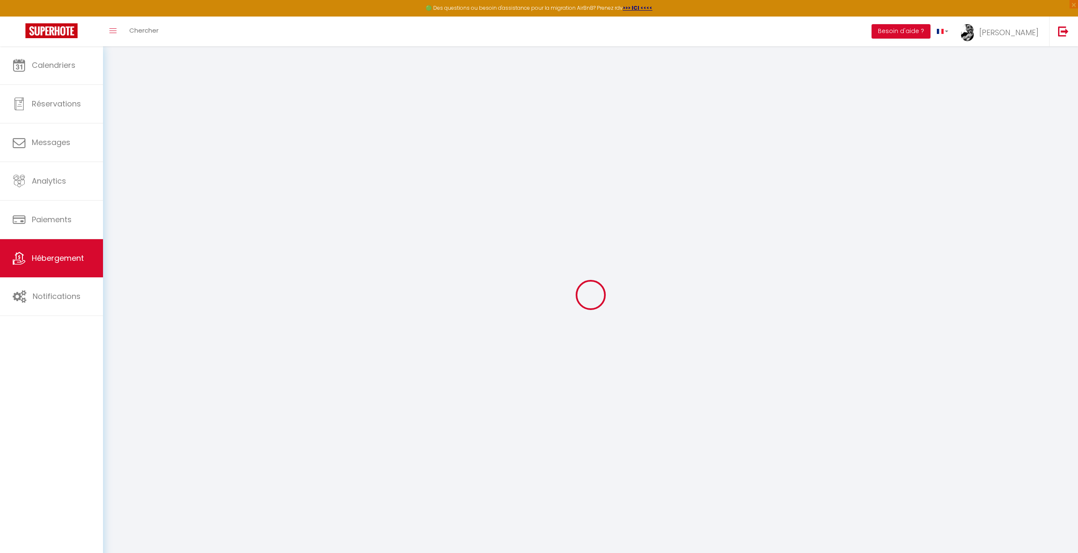
checkbox input "false"
select select "15:00"
select select "23:45"
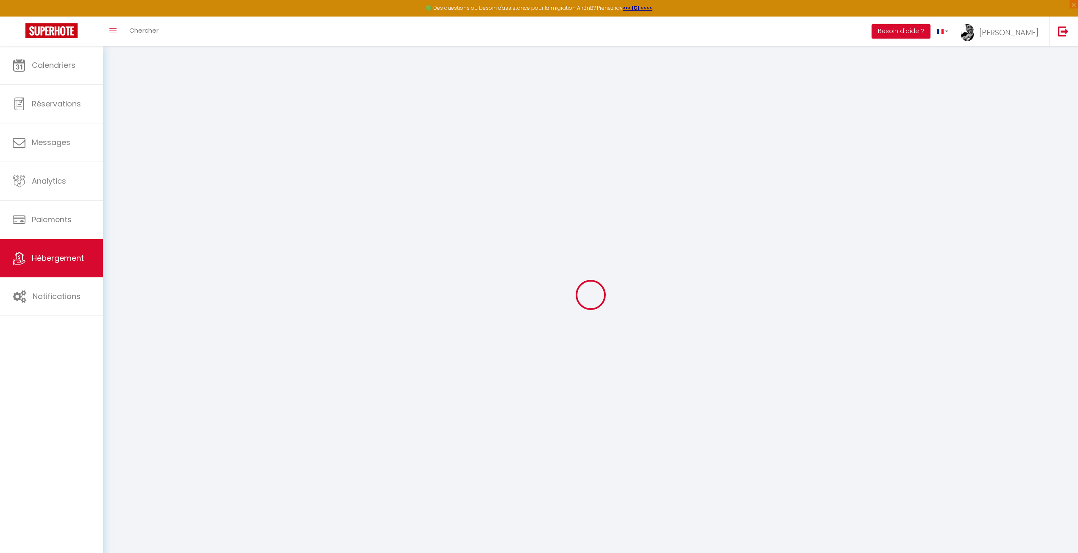
select select "11:00"
select select "30"
select select "120"
select select
checkbox input "false"
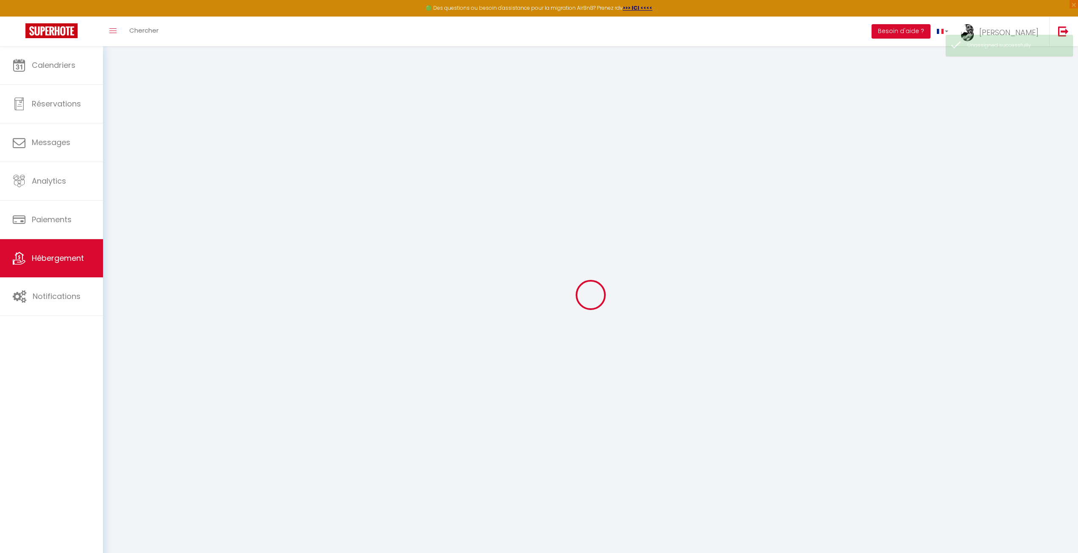
checkbox input "false"
select select
checkbox input "false"
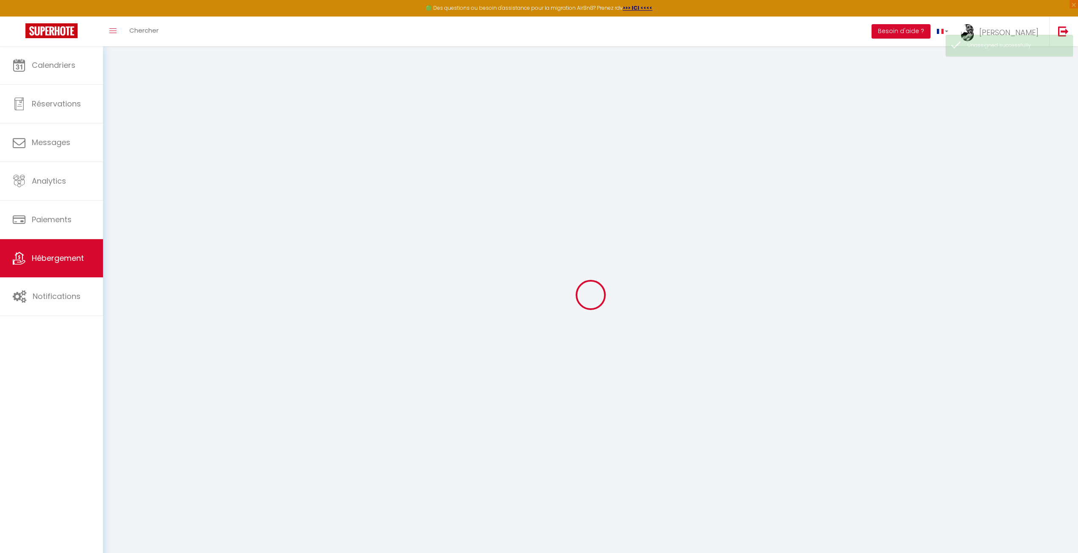
checkbox input "false"
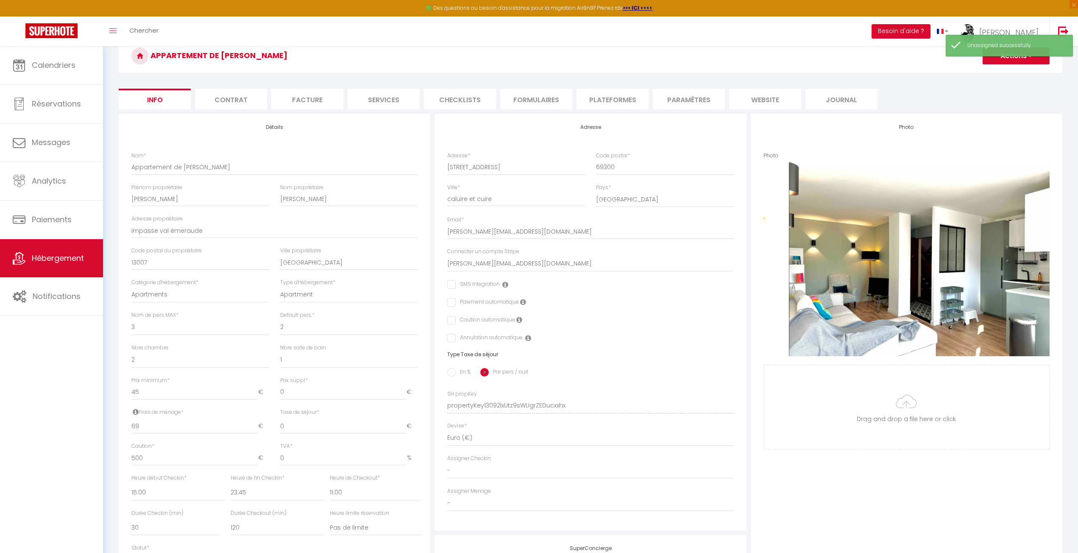
scroll to position [42, 0]
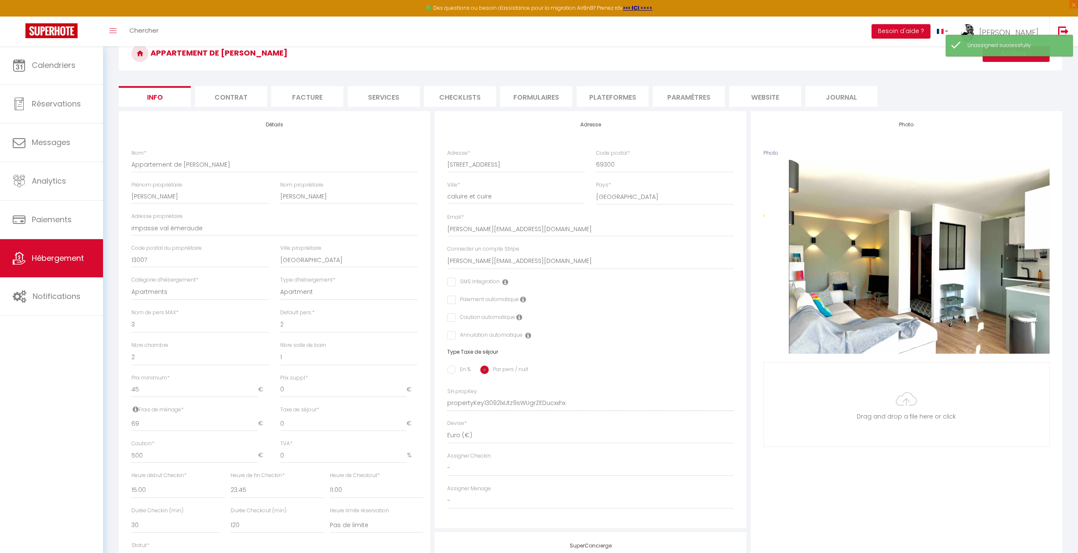
click at [836, 482] on div "Photo Photo Supprimer Drag and drop a file here or click Ooops, something wrong…" at bounding box center [905, 397] width 311 height 572
click at [972, 466] on div "Photo Photo Supprimer Drag and drop a file here or click Ooops, something wrong…" at bounding box center [905, 397] width 311 height 572
click at [821, 444] on input "Photo" at bounding box center [906, 404] width 285 height 84
click at [926, 78] on form "Appartement de [PERSON_NAME] Actions Enregistrer Dupliquer Supprimer Importer l…" at bounding box center [590, 359] width 943 height 646
click at [903, 483] on div "Photo Photo Supprimer Drag and drop a file here or click Ooops, something wrong…" at bounding box center [905, 397] width 311 height 572
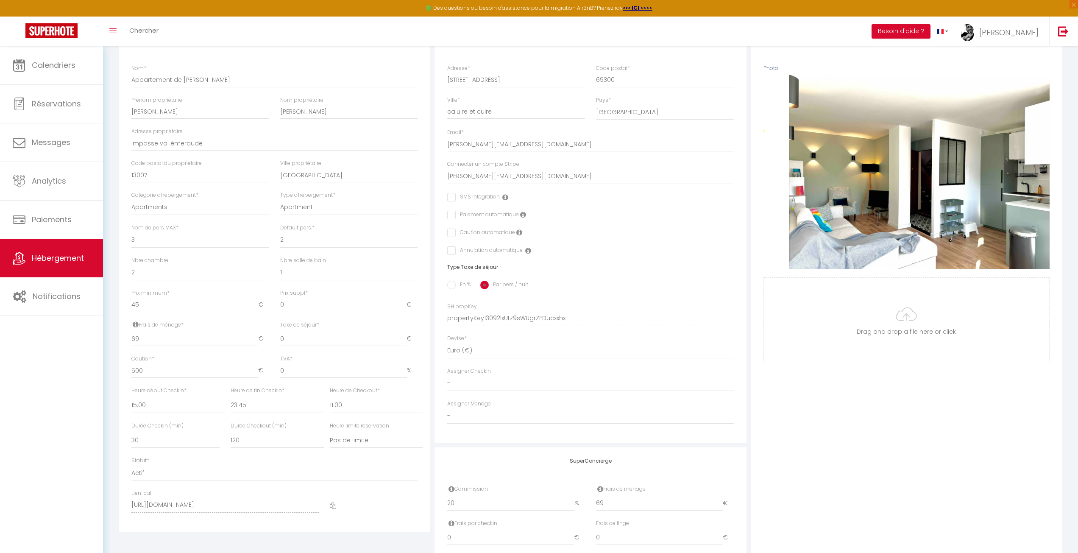
click at [906, 473] on div "Photo Photo Supprimer Drag and drop a file here or click Ooops, something wrong…" at bounding box center [905, 312] width 311 height 572
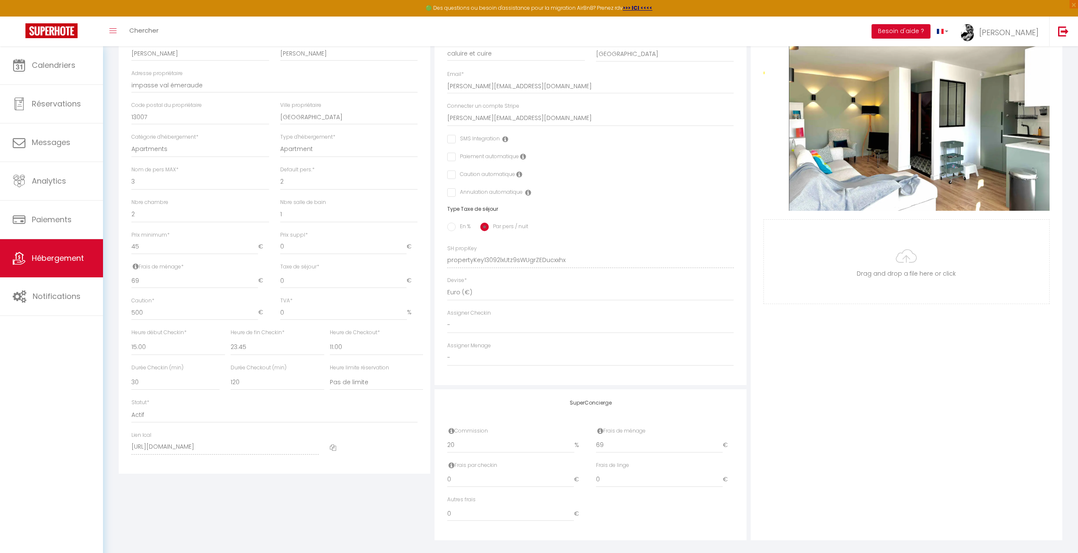
scroll to position [194, 0]
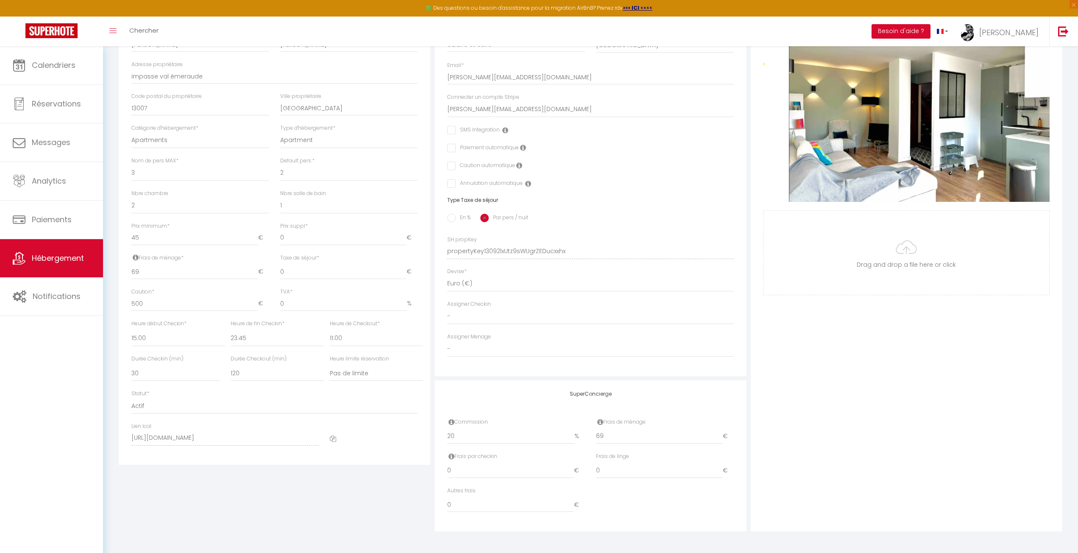
click at [900, 448] on div "Photo Photo Supprimer Drag and drop a file here or click Ooops, something wrong…" at bounding box center [905, 245] width 311 height 572
click at [901, 418] on div "Photo Photo Supprimer Drag and drop a file here or click Ooops, something wrong…" at bounding box center [905, 245] width 311 height 572
click at [816, 377] on div "Photo Photo Supprimer Drag and drop a file here or click Ooops, something wrong…" at bounding box center [905, 245] width 311 height 572
click at [821, 401] on div "Photo Photo Supprimer Drag and drop a file here or click Ooops, something wrong…" at bounding box center [905, 245] width 311 height 572
click at [464, 356] on select "- Reines Hygiène Promes Propreté Massy Crobu [PERSON_NAME] [PERSON_NAME]" at bounding box center [590, 349] width 286 height 16
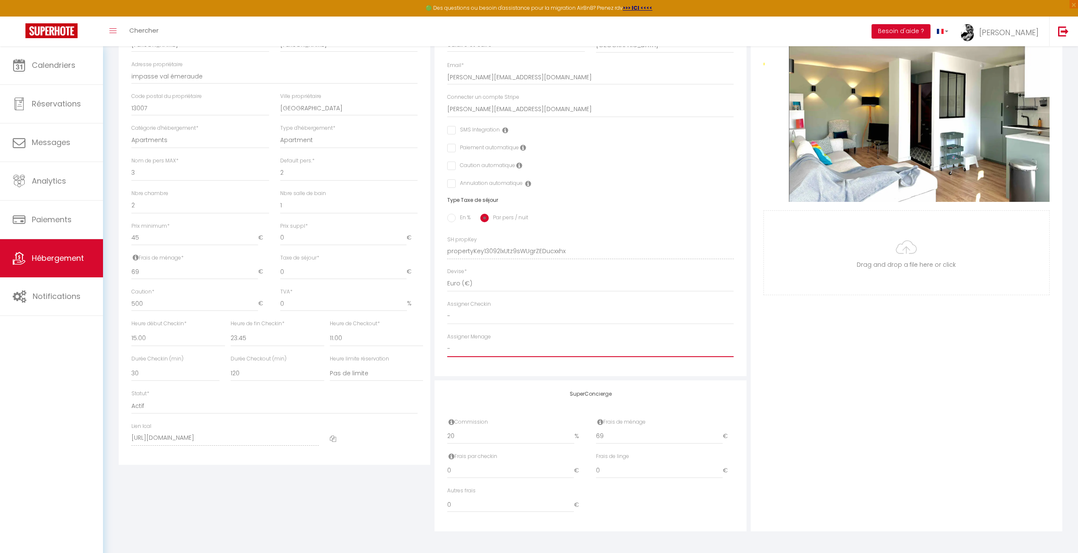
select select "53787"
click at [447, 341] on select "- Reines Hygiène Promes Propreté Massy Crobu [PERSON_NAME] [PERSON_NAME]" at bounding box center [590, 349] width 286 height 16
checkbox input "false"
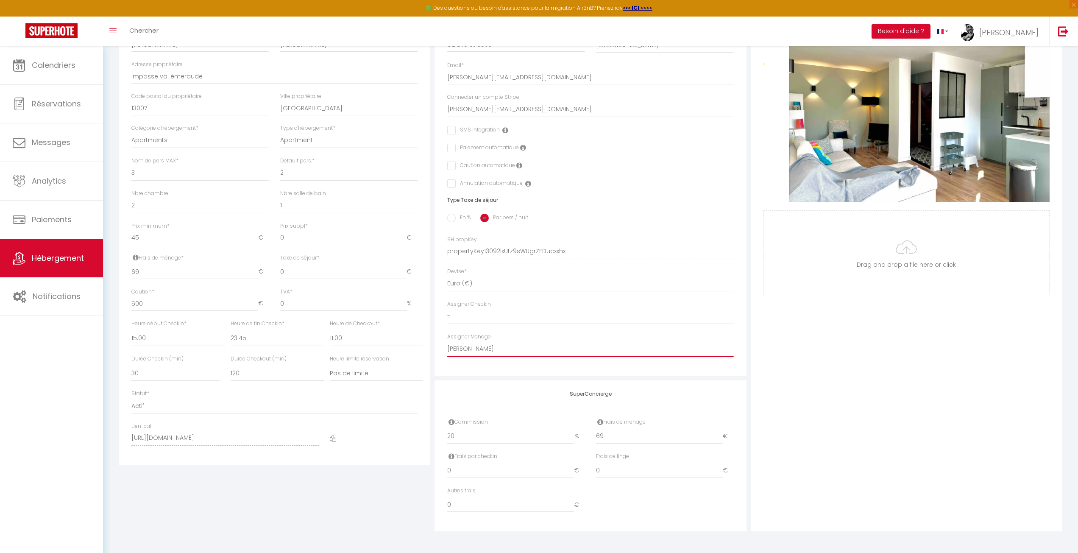
checkbox input "false"
drag, startPoint x: 862, startPoint y: 426, endPoint x: 842, endPoint y: 415, distance: 22.6
click at [862, 425] on div "Photo Photo Supprimer Drag and drop a file here or click Ooops, something wrong…" at bounding box center [905, 245] width 311 height 572
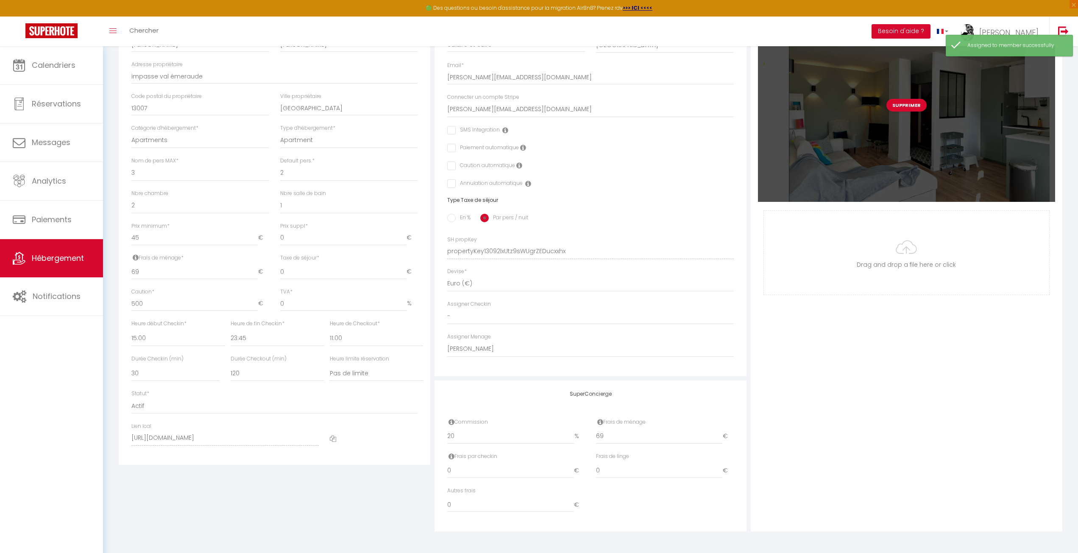
scroll to position [0, 0]
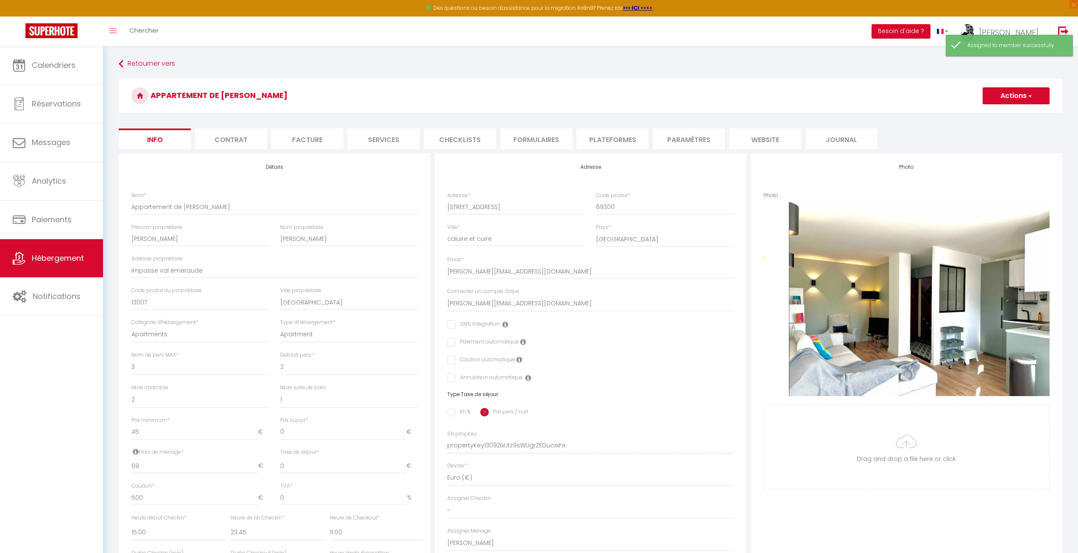
click at [1002, 95] on button "Actions" at bounding box center [1015, 95] width 67 height 17
click at [976, 111] on input "Enregistrer" at bounding box center [982, 114] width 31 height 8
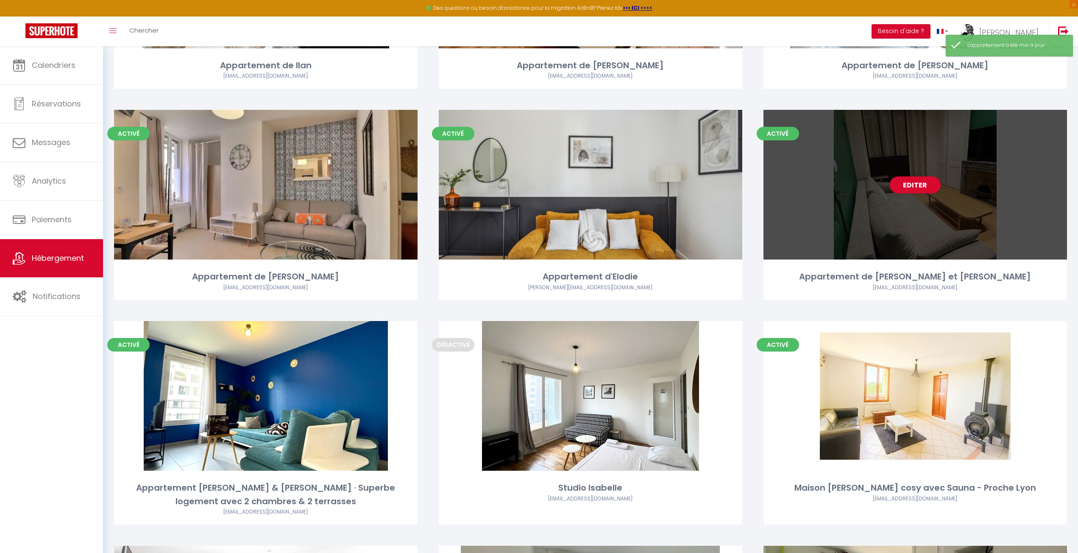
scroll to position [212, 0]
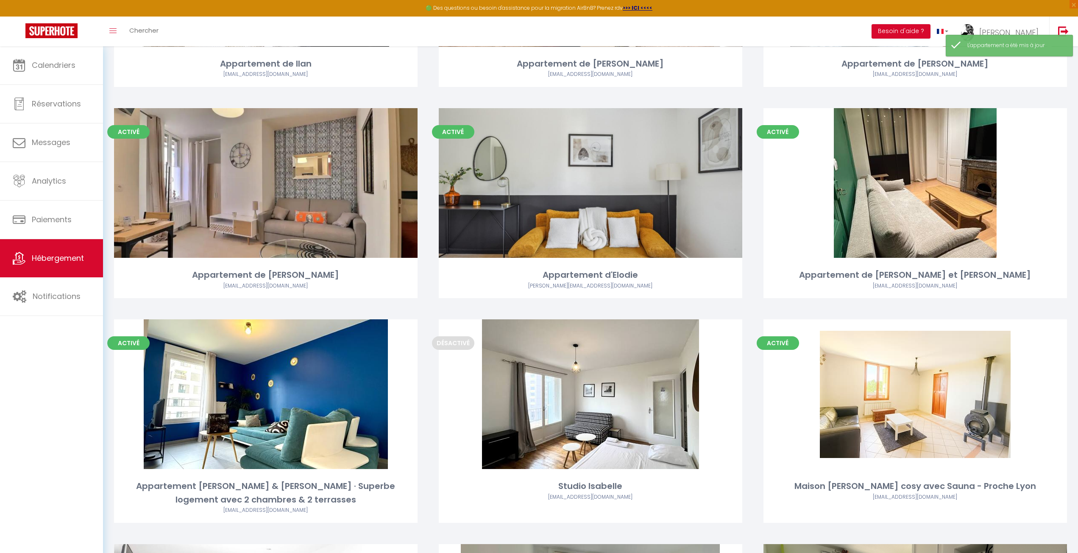
click at [749, 304] on div "Activé Editer Appartement d'Elodie [EMAIL_ADDRESS][DOMAIN_NAME]" at bounding box center [590, 213] width 325 height 211
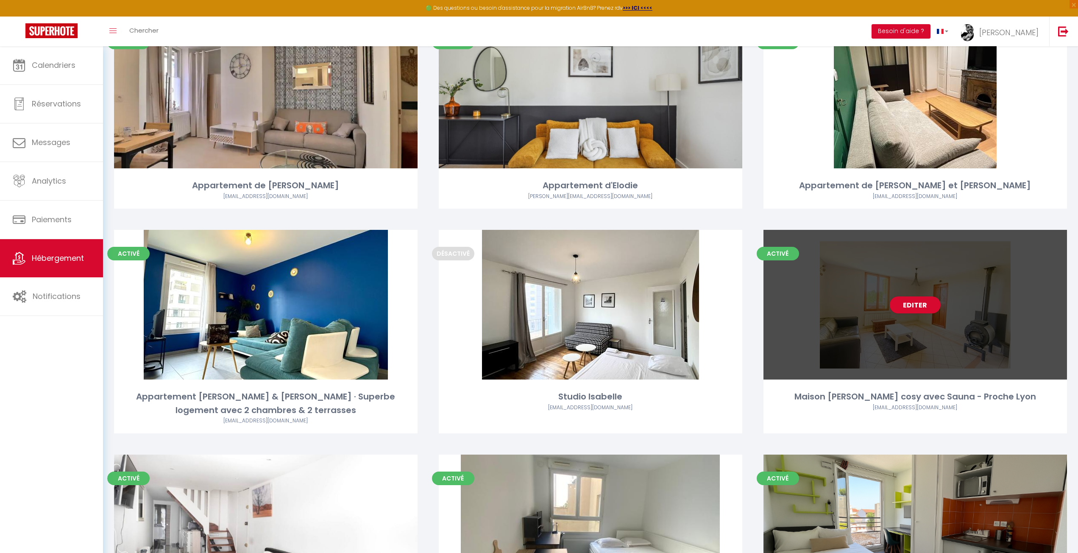
scroll to position [339, 0]
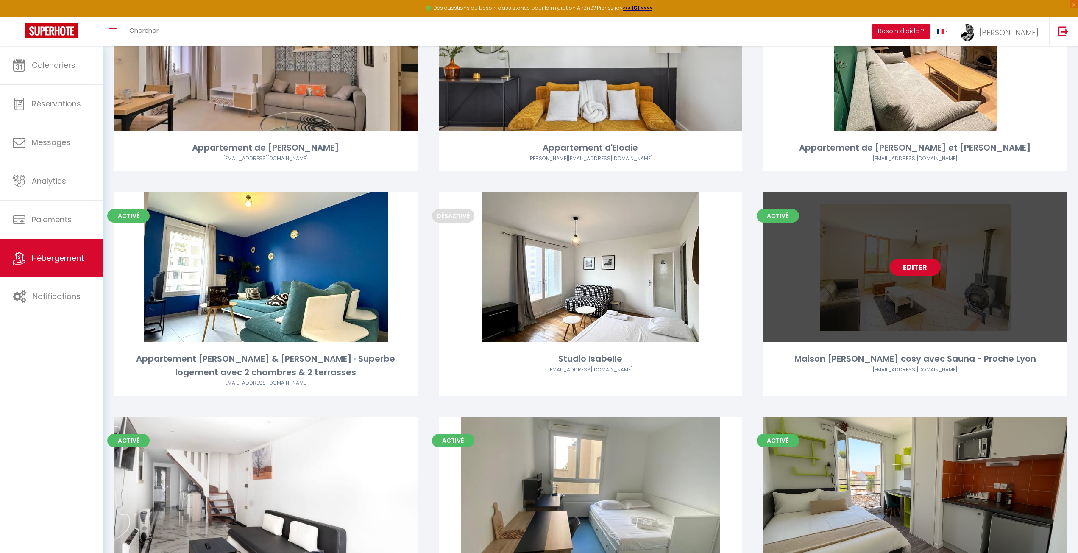
click at [913, 258] on link "Editer" at bounding box center [914, 266] width 51 height 17
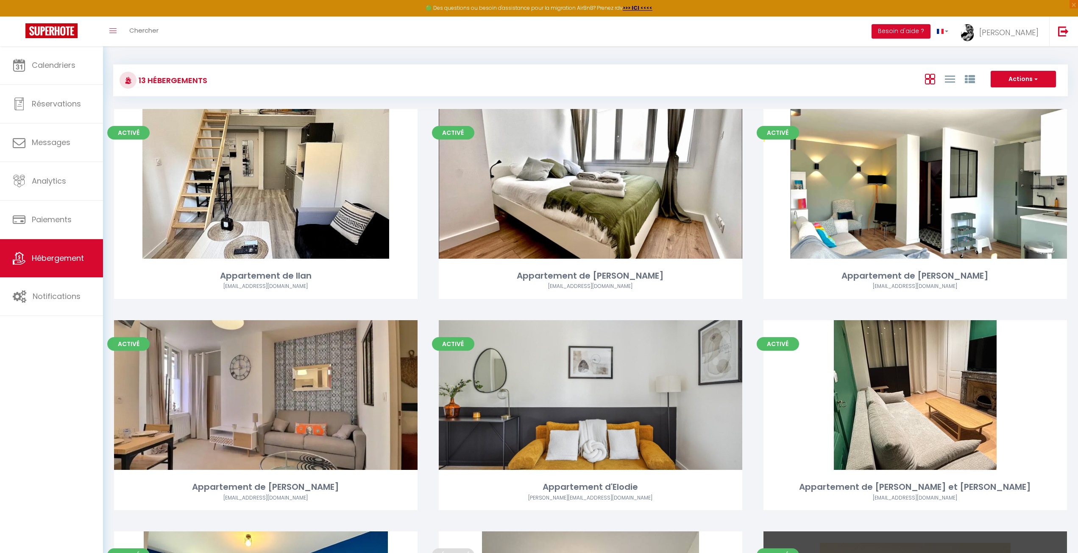
select select "3"
select select "2"
select select "1"
select select
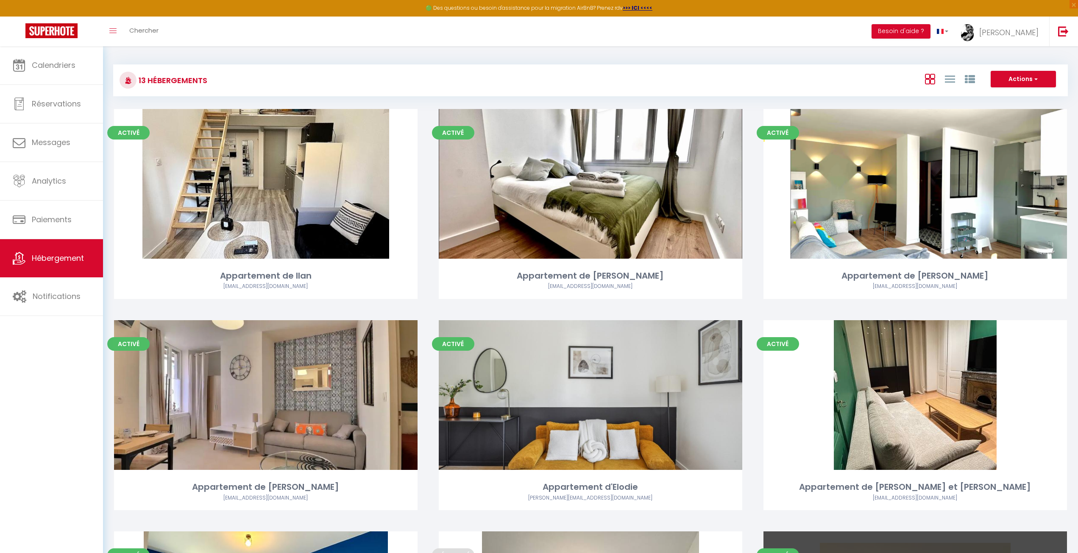
select select "28"
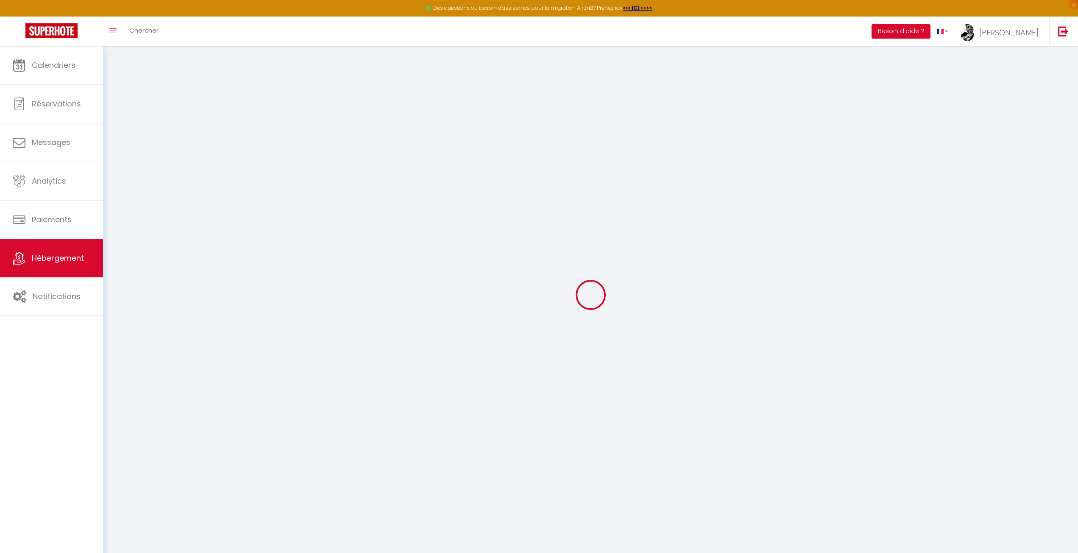
select select
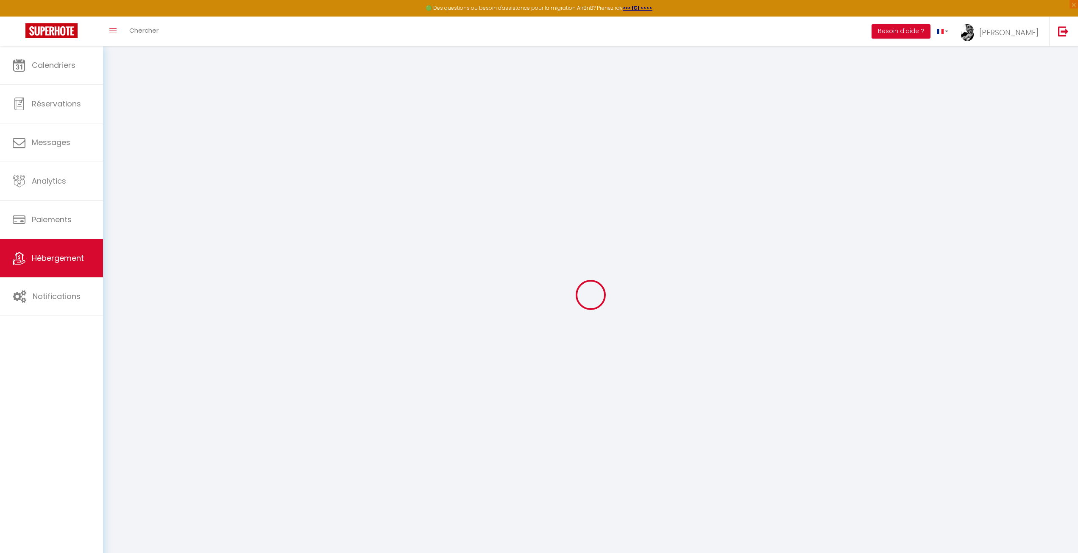
select select
checkbox input "false"
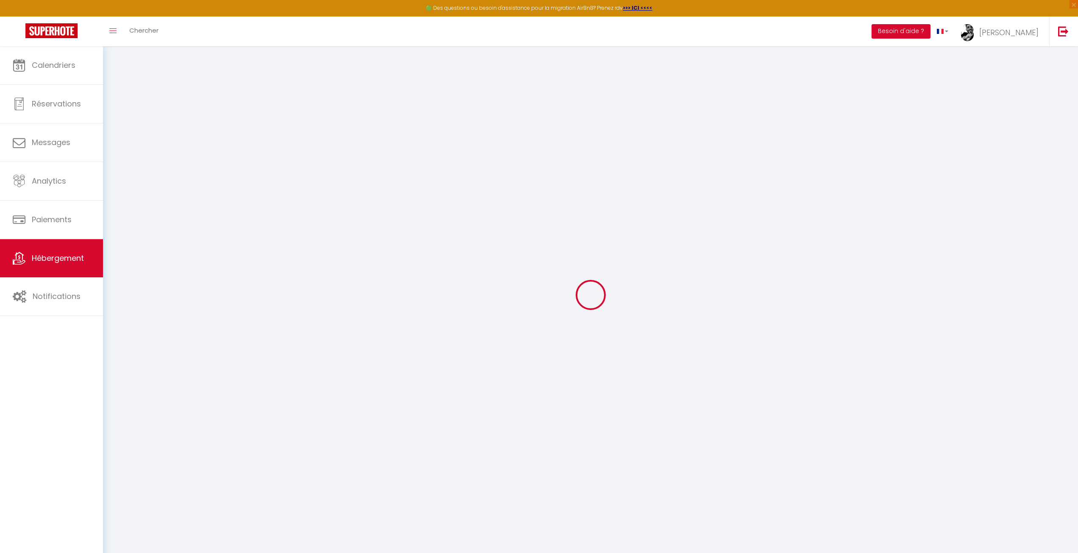
select select
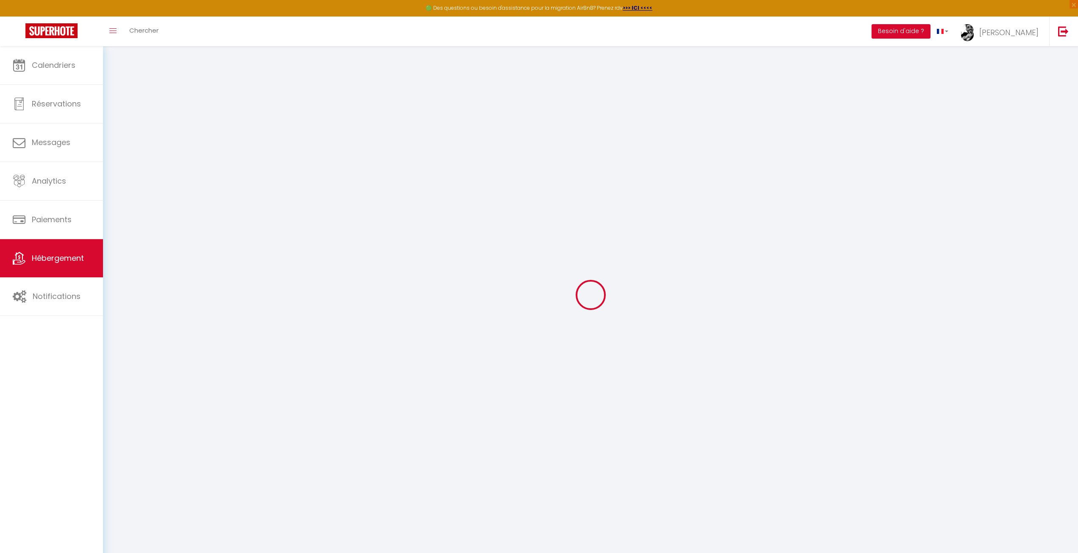
select select
checkbox input "false"
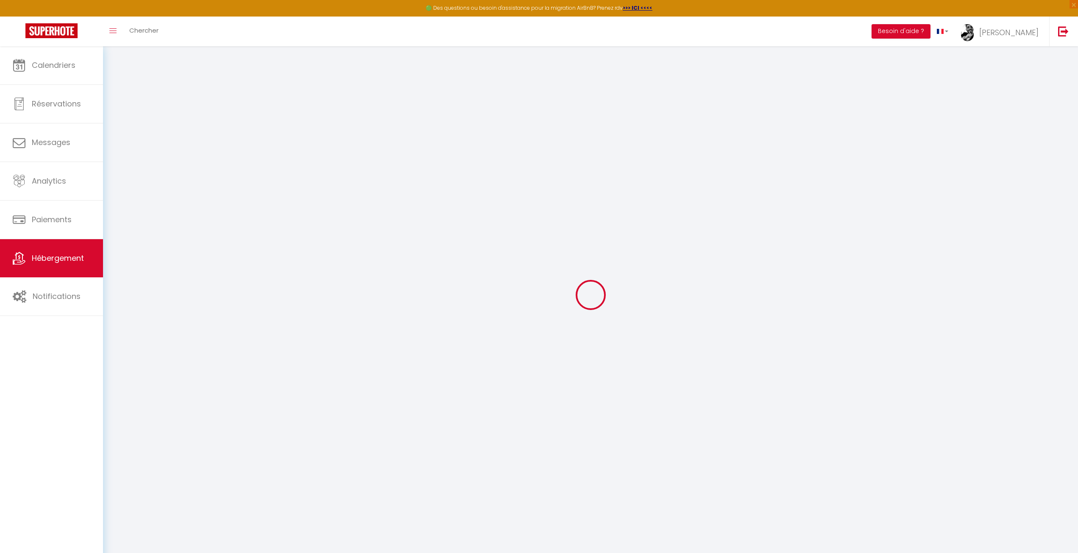
checkbox input "false"
select select
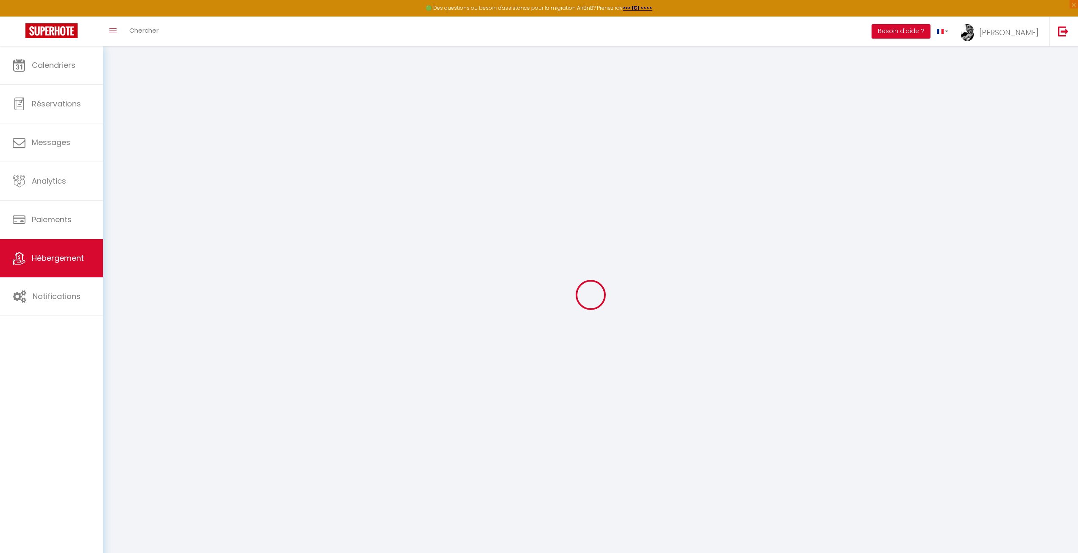
select select
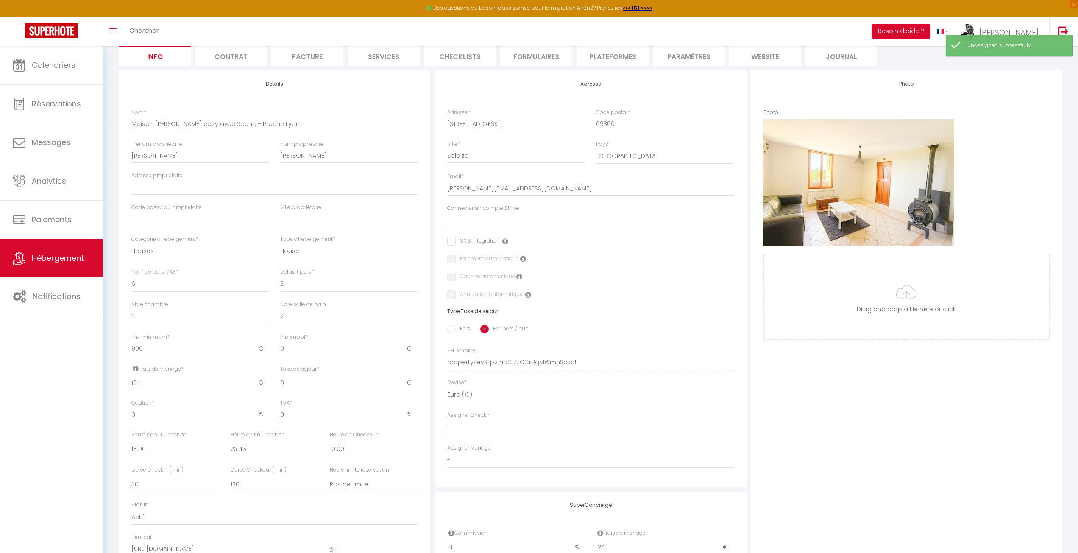
scroll to position [85, 0]
click at [626, 468] on div "Adresse Adresse * [STREET_ADDRESS] [GEOGRAPHIC_DATA] [GEOGRAPHIC_DATA] [GEOGRAP…" at bounding box center [589, 277] width 311 height 417
click at [626, 459] on select "- Reines Hygiène Promes Propreté Massy Crobu [PERSON_NAME] [PERSON_NAME]" at bounding box center [590, 458] width 286 height 16
click at [447, 450] on select "- Reines Hygiène Promes Propreté Massy Crobu [PERSON_NAME] [PERSON_NAME]" at bounding box center [590, 458] width 286 height 16
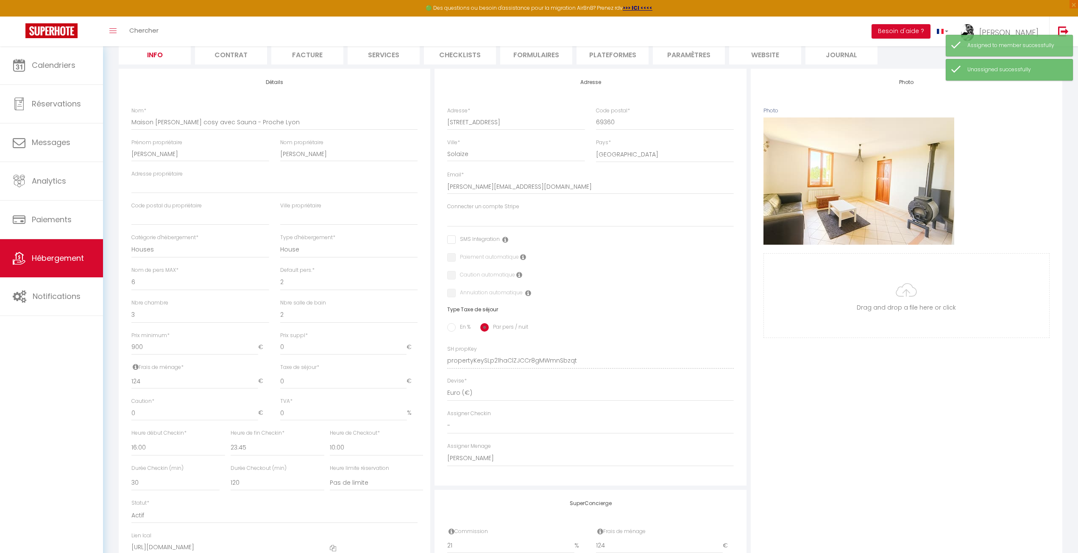
click at [866, 463] on div "Photo Photo Supprimer Drag and drop a file here or click Ooops, something wrong…" at bounding box center [905, 355] width 311 height 572
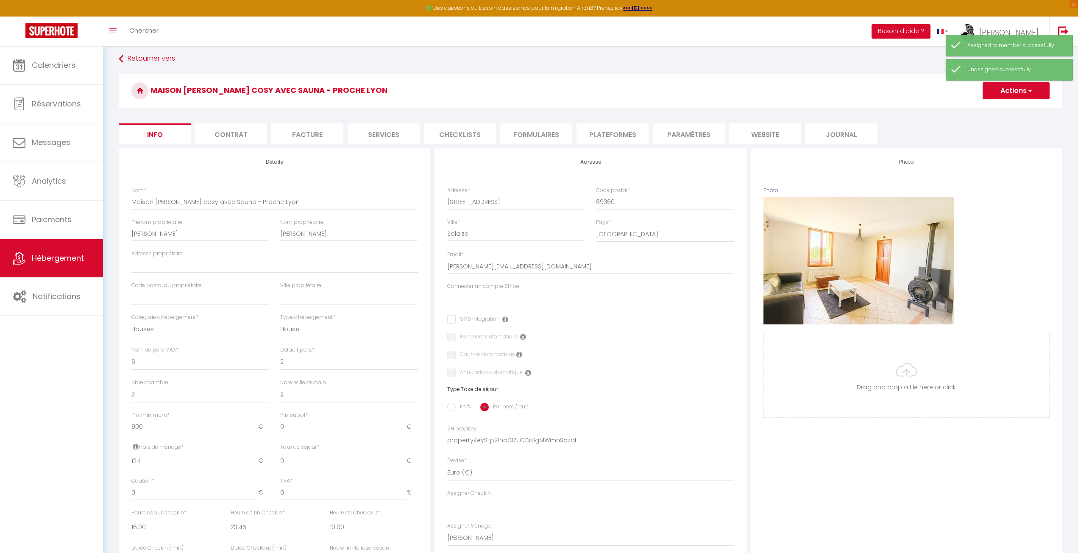
scroll to position [0, 0]
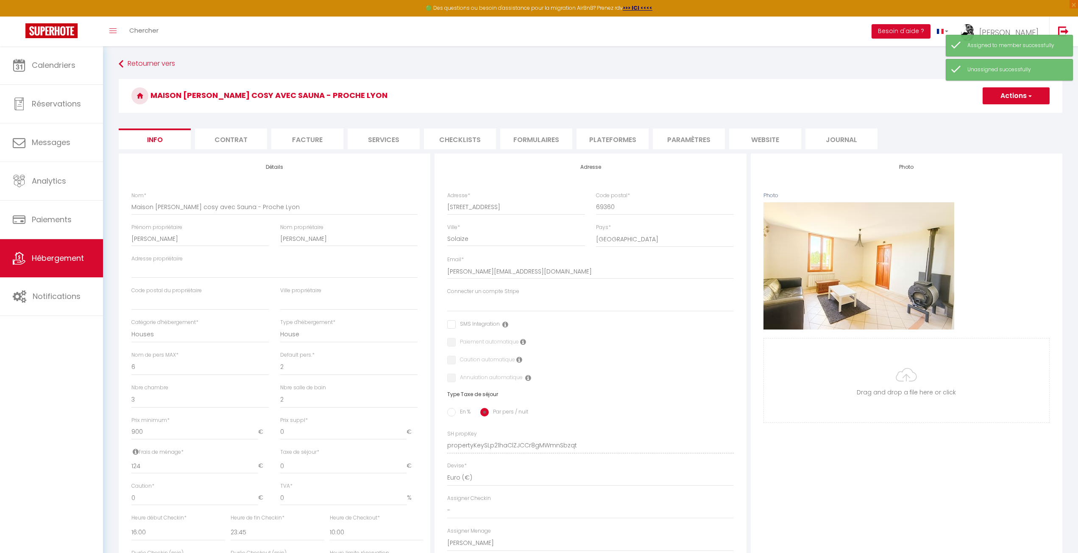
click at [1025, 98] on button "Actions" at bounding box center [1015, 95] width 67 height 17
click at [1000, 110] on link "Enregistrer" at bounding box center [1003, 114] width 91 height 11
click at [1008, 101] on button "Actions" at bounding box center [1015, 95] width 67 height 17
click at [983, 114] on input "Enregistrer" at bounding box center [982, 114] width 31 height 8
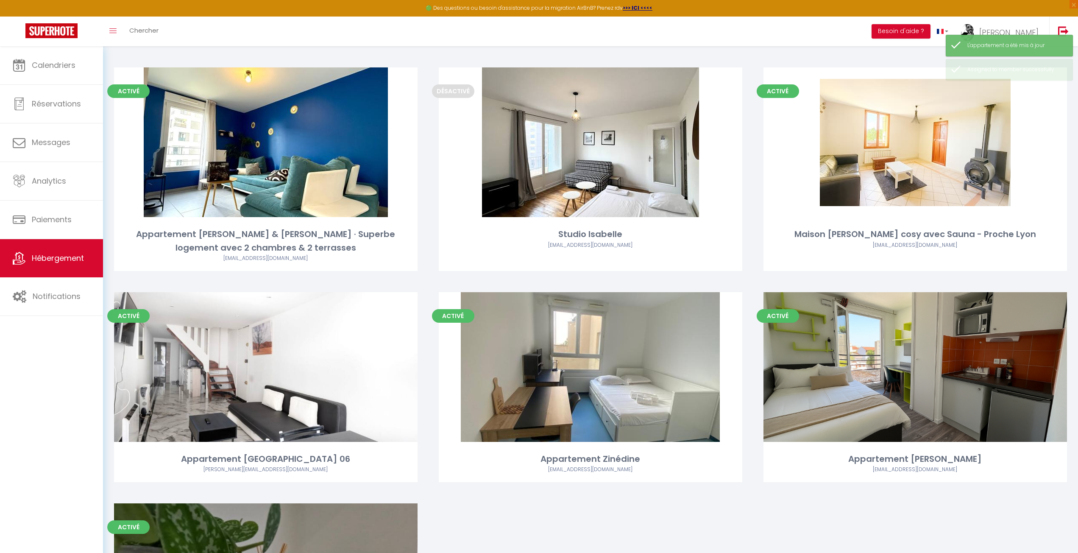
scroll to position [508, 0]
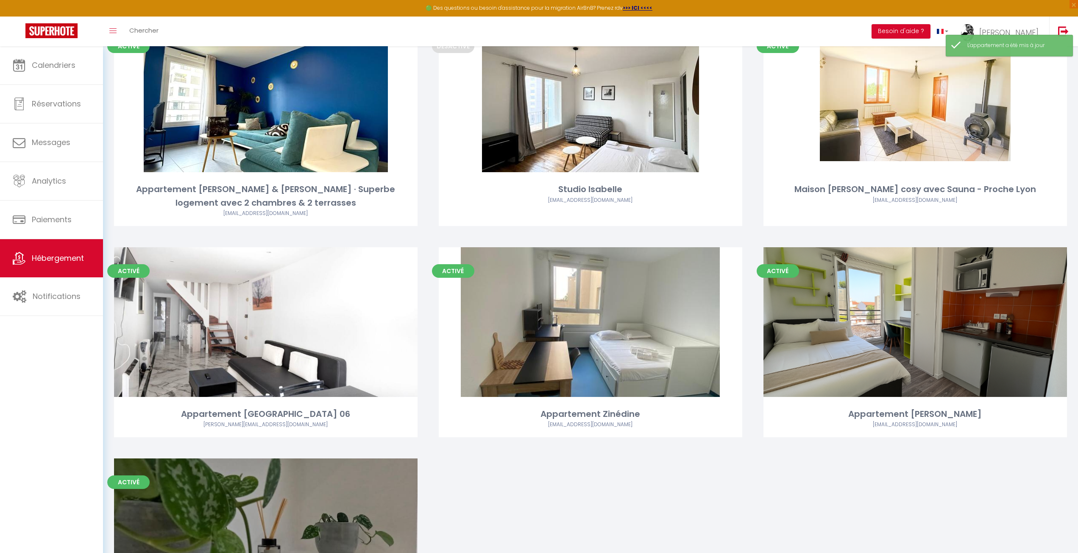
drag, startPoint x: 839, startPoint y: 476, endPoint x: 841, endPoint y: 470, distance: 6.7
click at [839, 475] on div "Activé Editer Appartement de Ilan [EMAIL_ADDRESS][DOMAIN_NAME] Activé Editer Ap…" at bounding box center [590, 134] width 974 height 1069
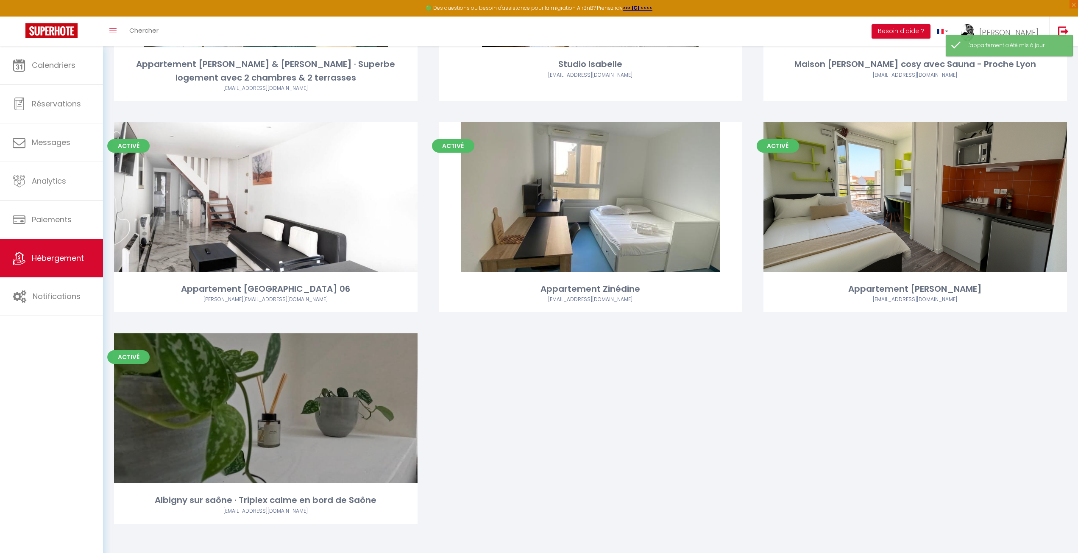
scroll to position [636, 0]
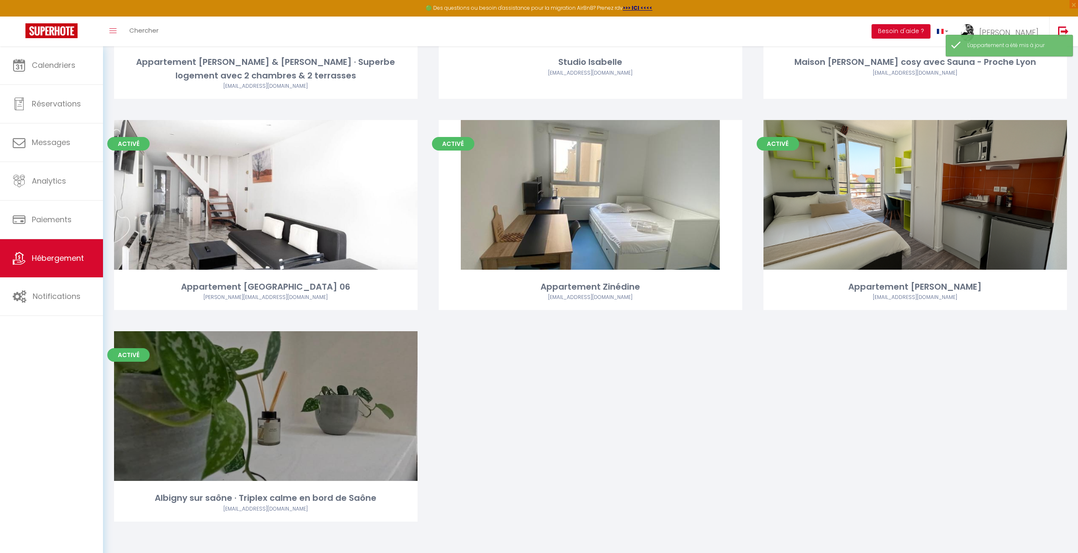
click at [736, 454] on div "Activé Editer Appartement de Ilan [EMAIL_ADDRESS][DOMAIN_NAME] Activé Editer Ap…" at bounding box center [590, 7] width 974 height 1069
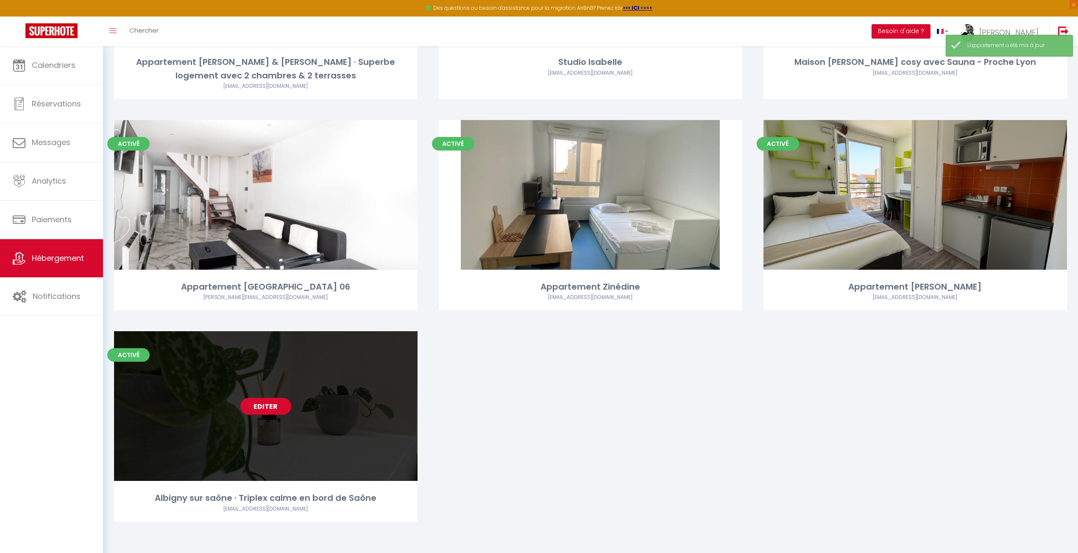
click at [265, 403] on link "Editer" at bounding box center [265, 405] width 51 height 17
drag, startPoint x: 268, startPoint y: 401, endPoint x: 289, endPoint y: 403, distance: 20.8
click at [268, 401] on link "Editer" at bounding box center [265, 405] width 51 height 17
click at [261, 406] on link "Editer" at bounding box center [265, 405] width 51 height 17
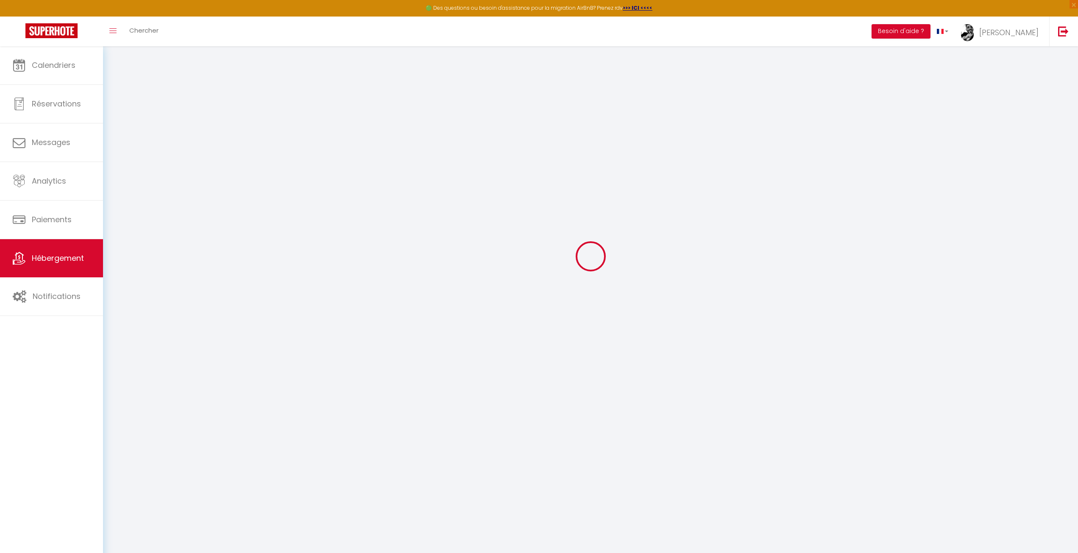
scroll to position [42, 0]
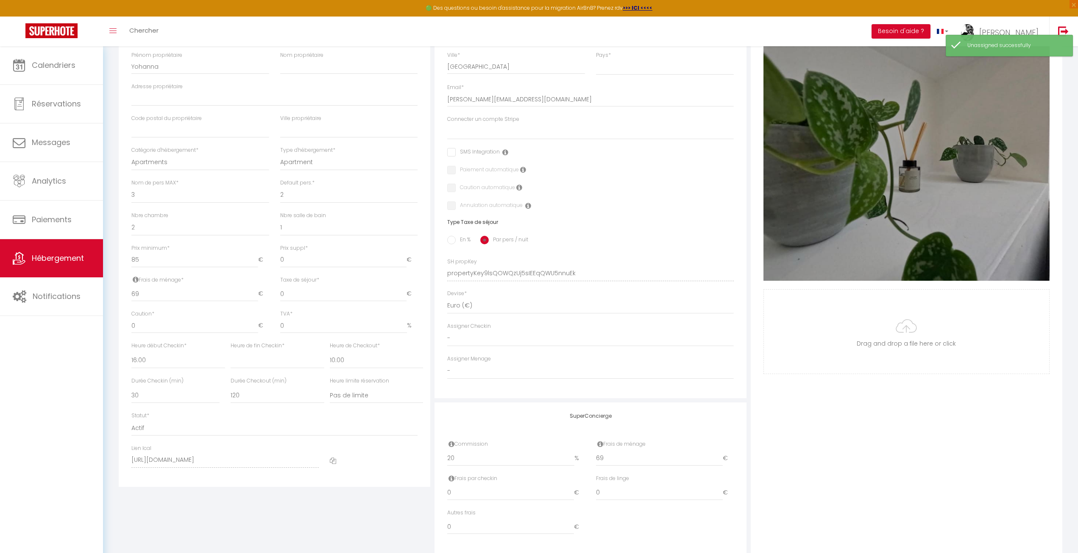
scroll to position [194, 0]
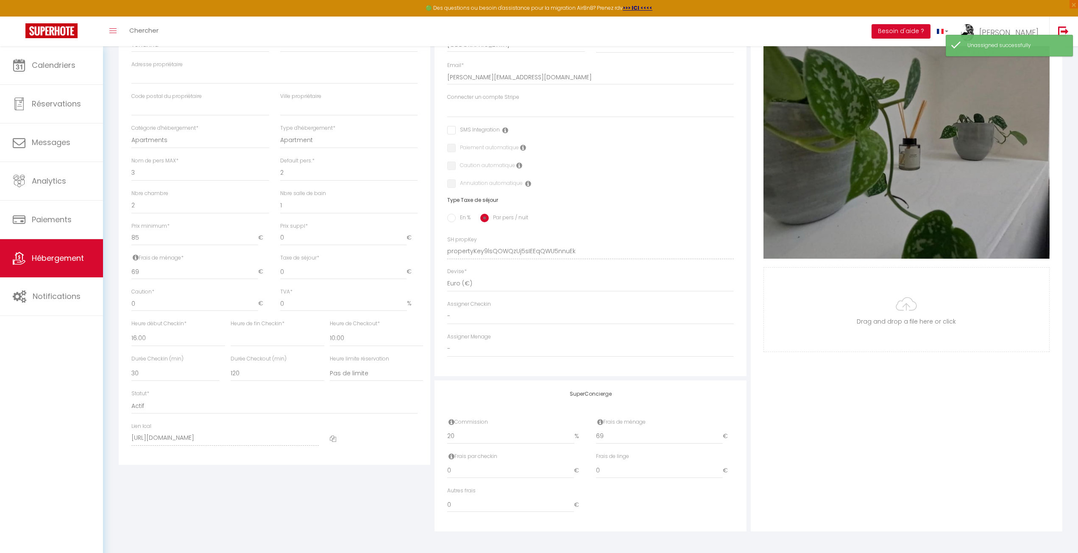
click at [828, 419] on div "Photo Photo Supprimer Drag and drop a file here or click Ooops, something wrong…" at bounding box center [905, 245] width 311 height 572
click at [572, 349] on select "- Reines Hygiène Promes Propreté Massy Crobu [PERSON_NAME] [PERSON_NAME]" at bounding box center [590, 349] width 286 height 16
click at [447, 341] on select "- Reines Hygiène Promes Propreté Massy Crobu [PERSON_NAME] [PERSON_NAME]" at bounding box center [590, 349] width 286 height 16
click at [865, 444] on div "Photo Photo Supprimer Drag and drop a file here or click Ooops, something wrong…" at bounding box center [905, 245] width 311 height 572
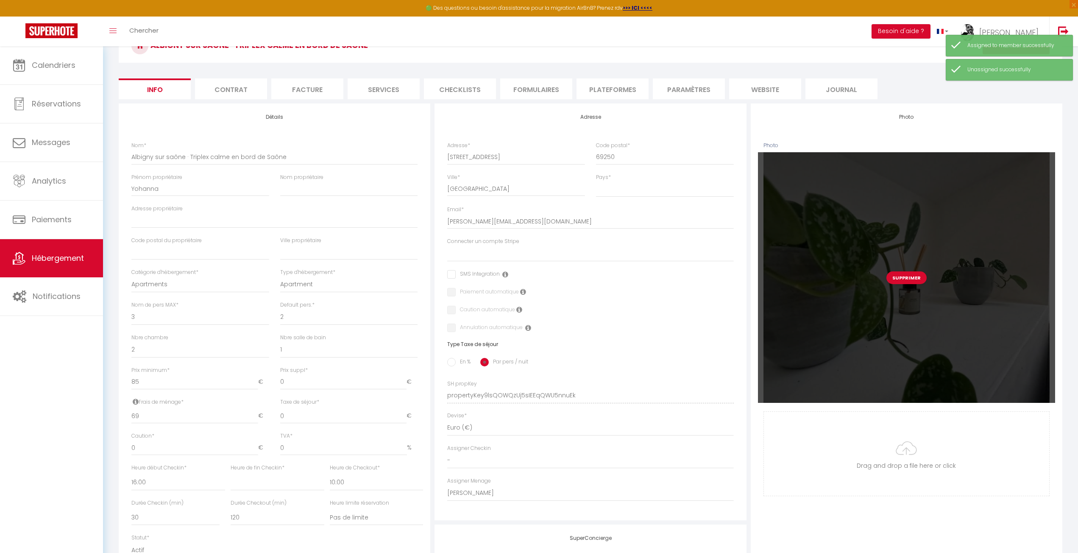
scroll to position [0, 0]
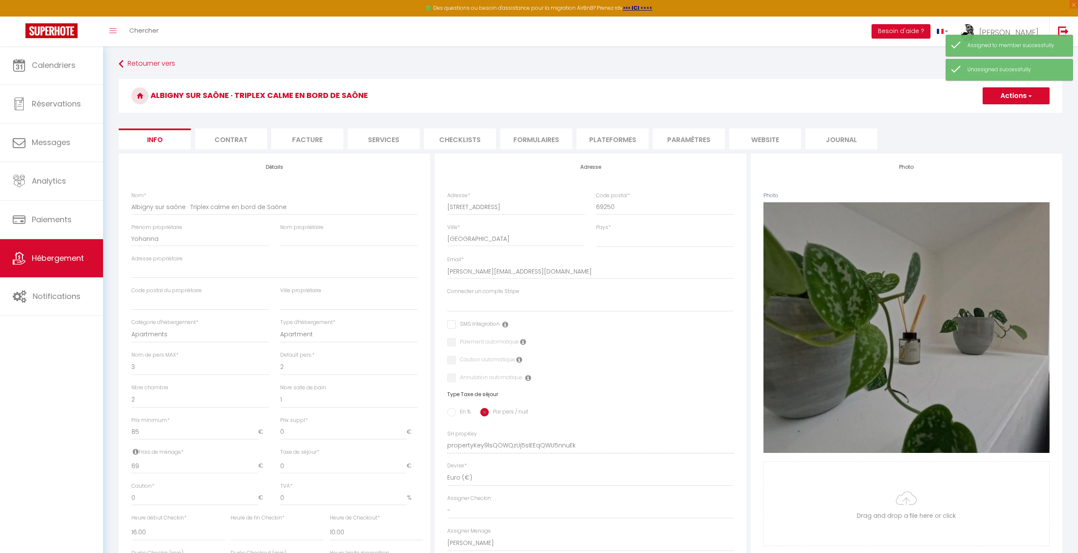
click at [1008, 94] on button "Actions" at bounding box center [1015, 95] width 67 height 17
click at [986, 110] on link "Enregistrer" at bounding box center [1003, 114] width 91 height 11
click at [1016, 98] on button "Actions" at bounding box center [1015, 95] width 67 height 17
click at [997, 111] on input "Enregistrer" at bounding box center [982, 114] width 31 height 8
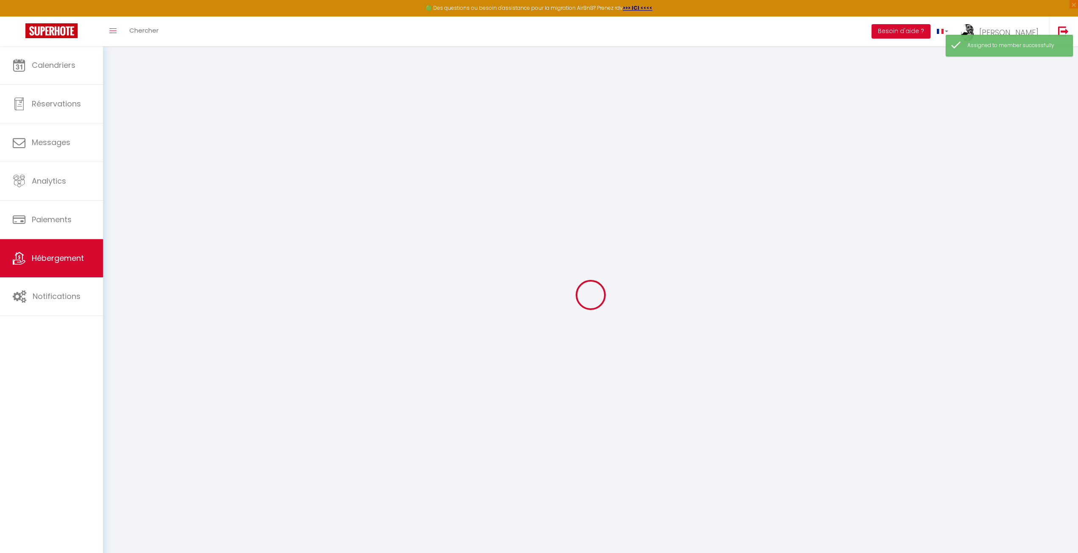
click at [856, 133] on div at bounding box center [590, 294] width 954 height 476
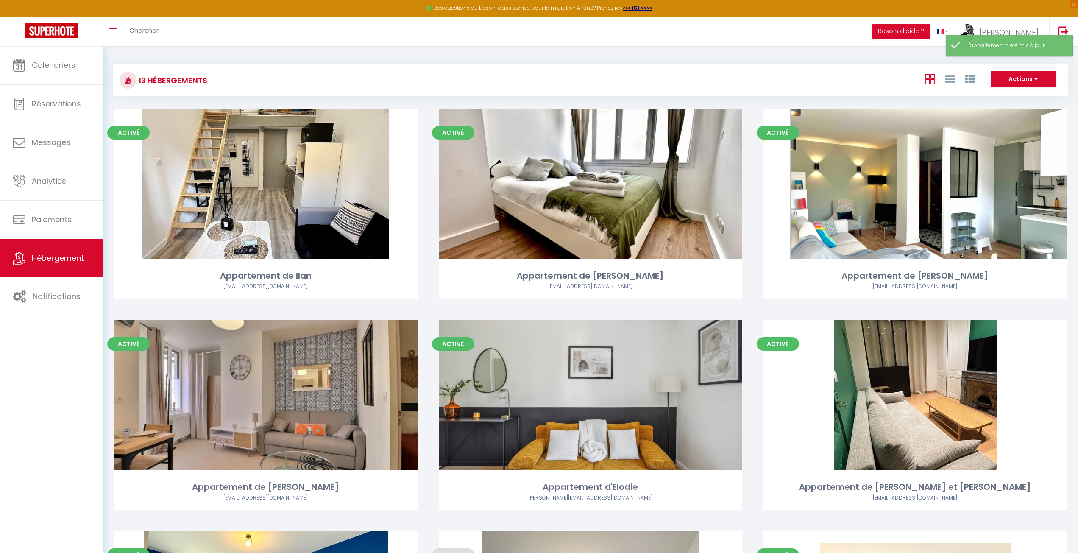
click at [760, 72] on div "Actions Créer un Hébergement Nouveau groupe" at bounding box center [748, 80] width 635 height 19
click at [73, 73] on link "Calendriers" at bounding box center [51, 65] width 103 height 38
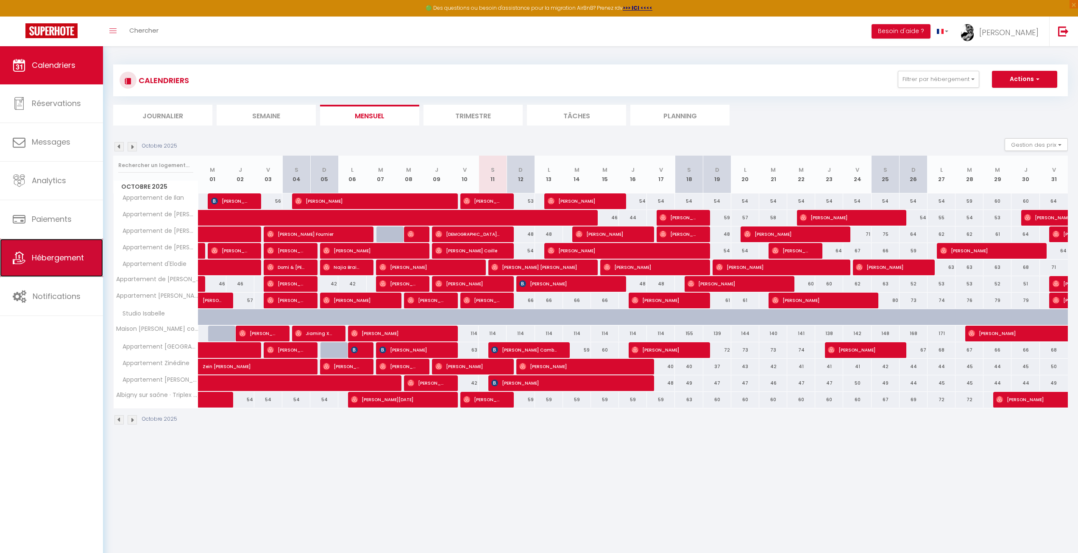
click at [59, 265] on link "Hébergement" at bounding box center [51, 258] width 103 height 38
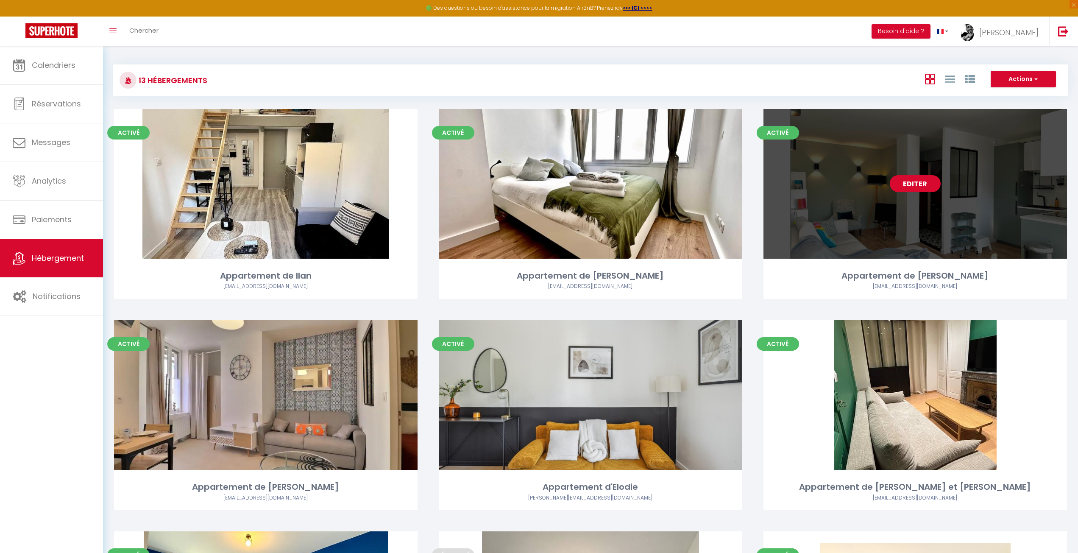
click at [917, 183] on link "Editer" at bounding box center [914, 183] width 51 height 17
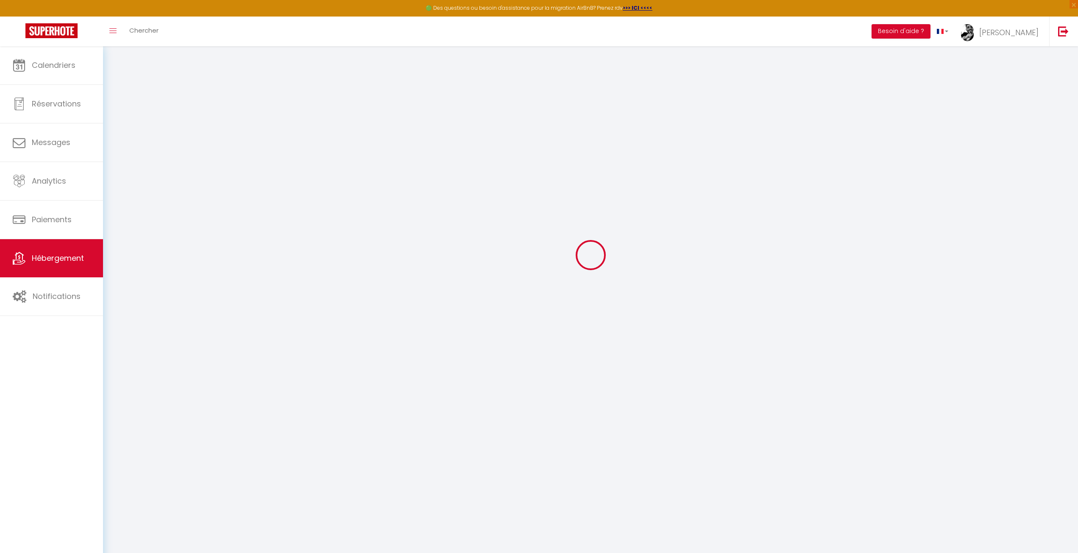
scroll to position [42, 0]
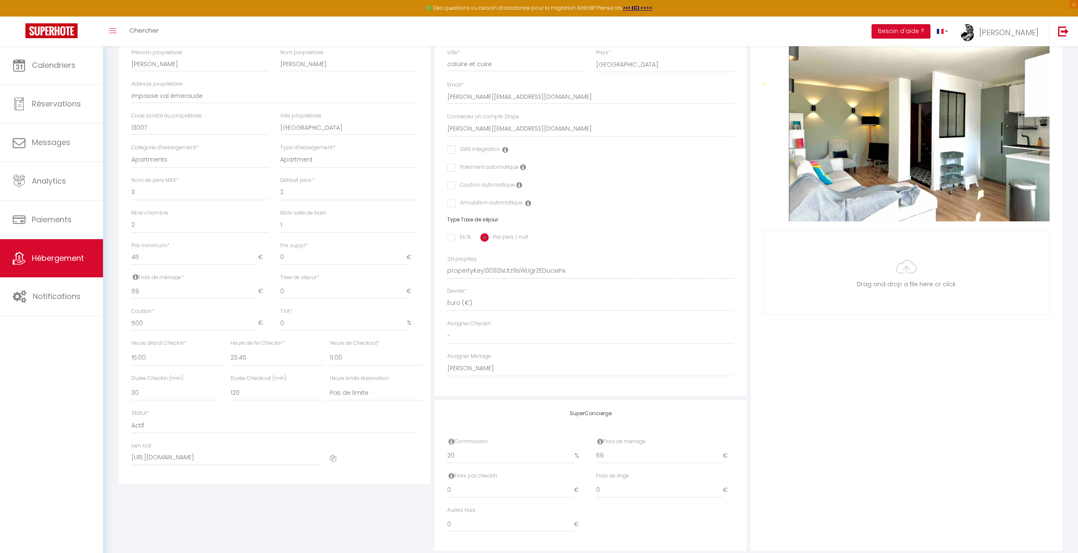
scroll to position [194, 0]
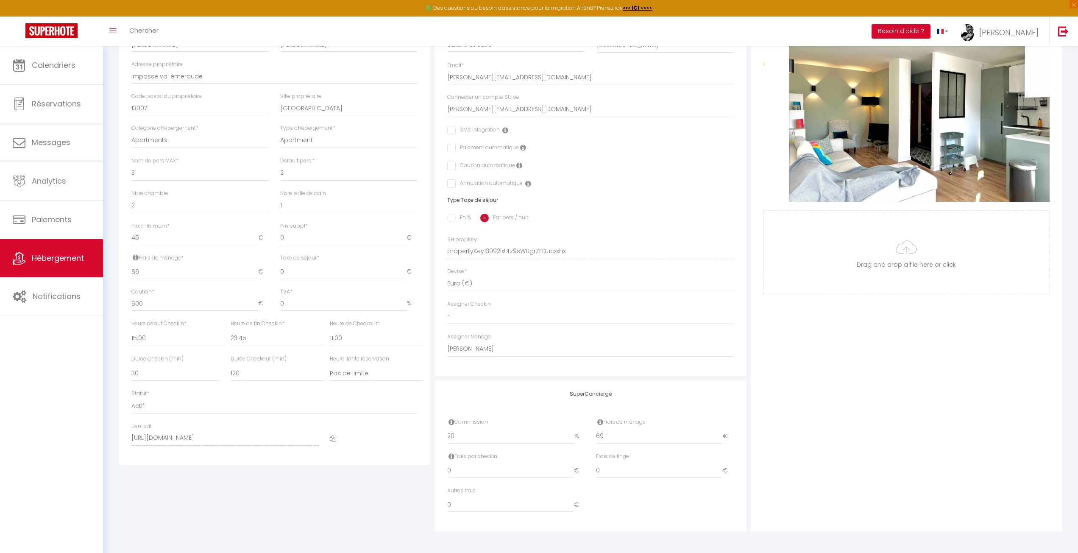
click at [758, 356] on div "Photo Photo Supprimer Drag and drop a file here or click Ooops, something wrong…" at bounding box center [905, 245] width 311 height 572
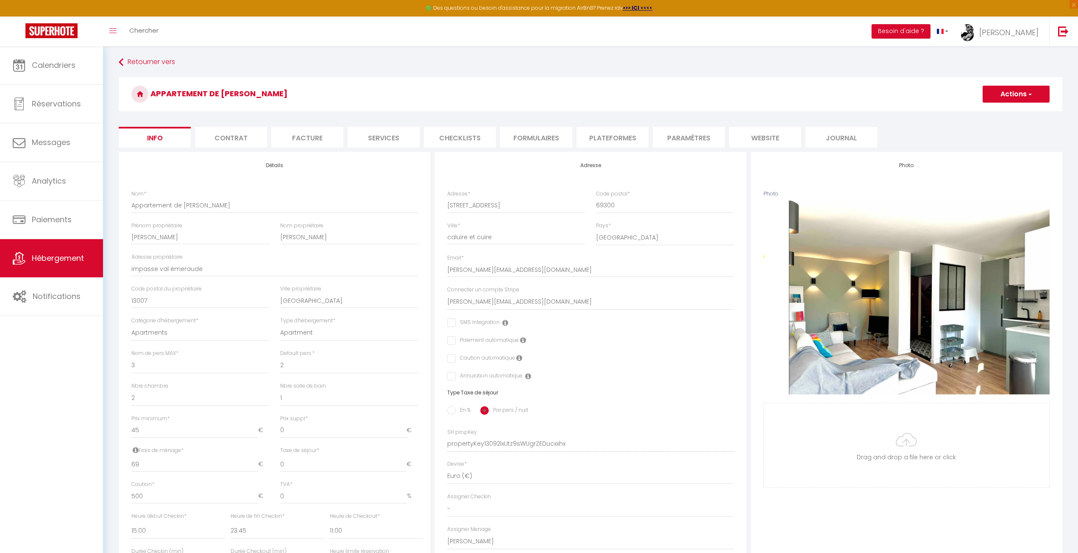
scroll to position [0, 0]
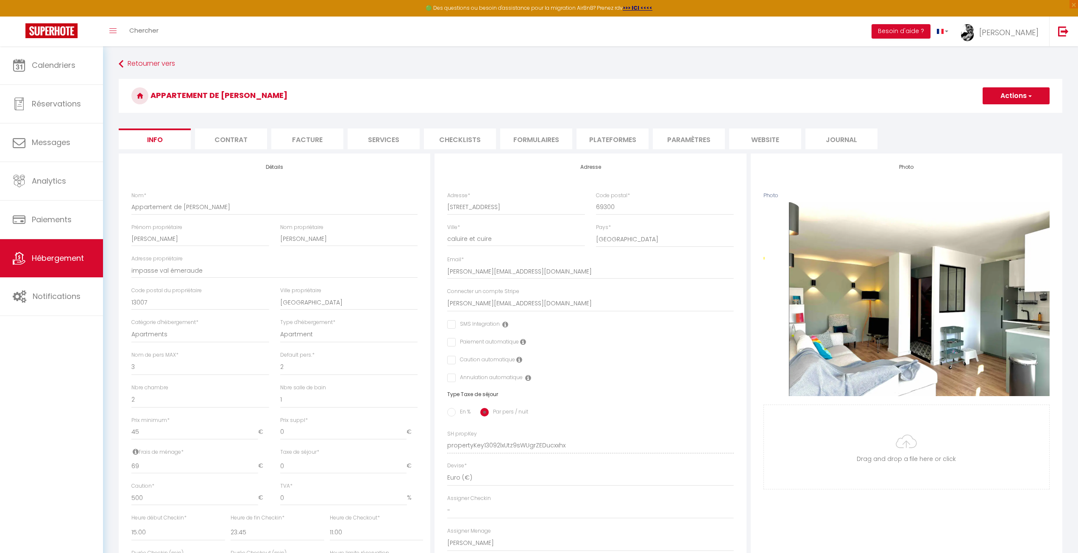
click at [999, 108] on h3 "Appartement de [PERSON_NAME]" at bounding box center [590, 96] width 943 height 34
click at [1008, 100] on button "Actions" at bounding box center [1015, 95] width 67 height 17
click at [978, 108] on ul "Enregistrer Dupliquer Supprimer Importer les réservations" at bounding box center [1004, 130] width 92 height 49
click at [1014, 94] on button "Actions" at bounding box center [1015, 95] width 67 height 17
click at [992, 112] on input "Enregistrer" at bounding box center [982, 114] width 31 height 8
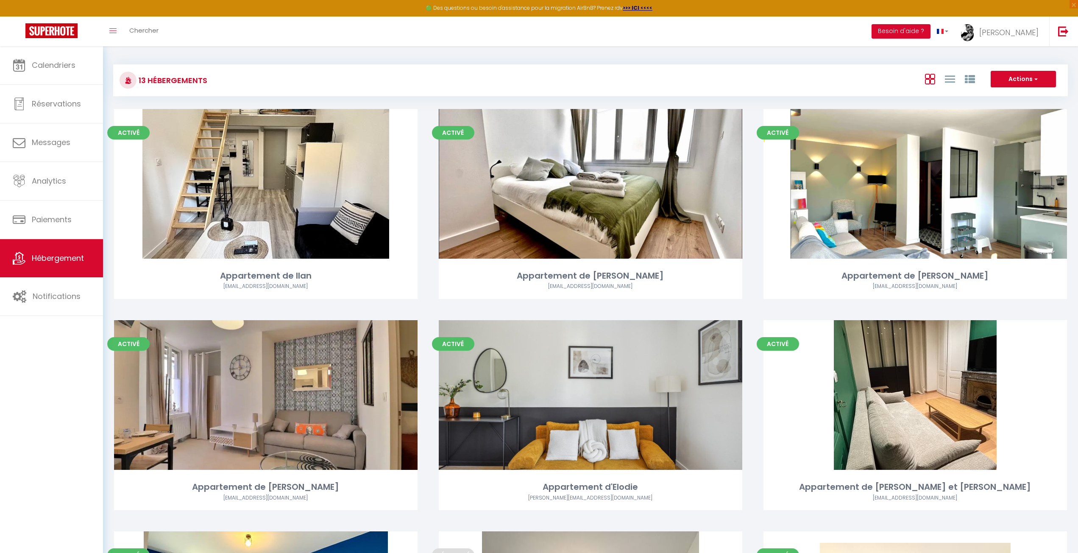
click at [836, 87] on div "Actions Créer un Hébergement Nouveau groupe" at bounding box center [748, 80] width 635 height 19
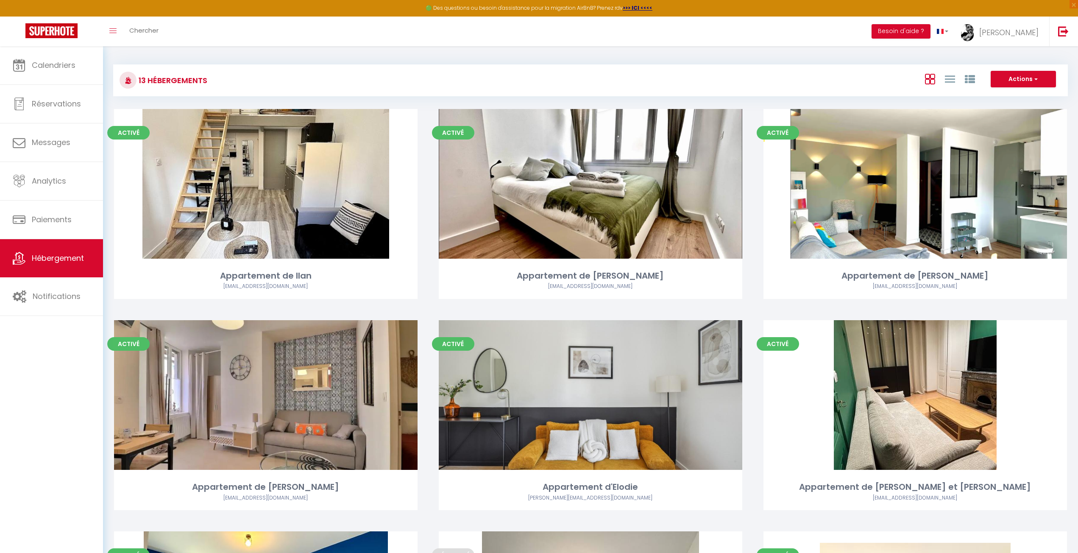
drag, startPoint x: 645, startPoint y: 59, endPoint x: 646, endPoint y: 63, distance: 4.3
click at [645, 58] on div "13 Hébergements Actions Créer un Hébergement Nouveau groupe Initialiser les app…" at bounding box center [590, 76] width 954 height 40
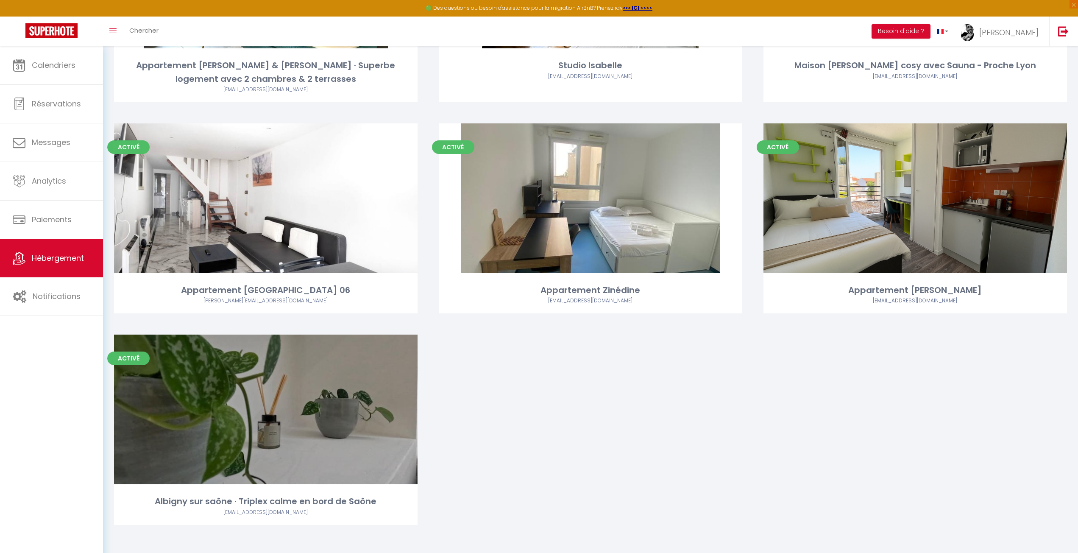
scroll to position [636, 0]
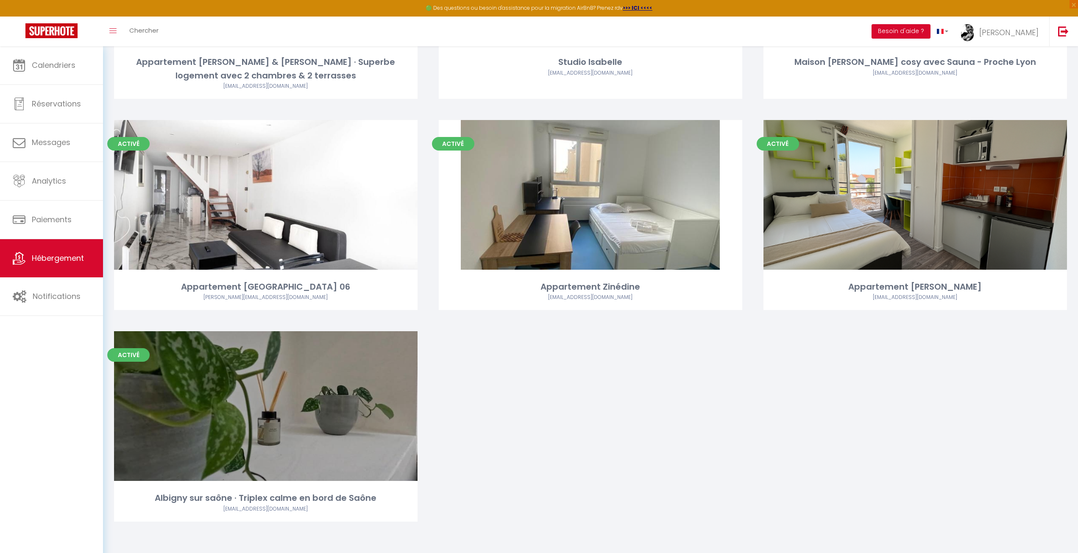
click at [703, 359] on div "Activé Editer Appartement de Ilan [EMAIL_ADDRESS][DOMAIN_NAME] Activé Editer Ap…" at bounding box center [590, 7] width 974 height 1069
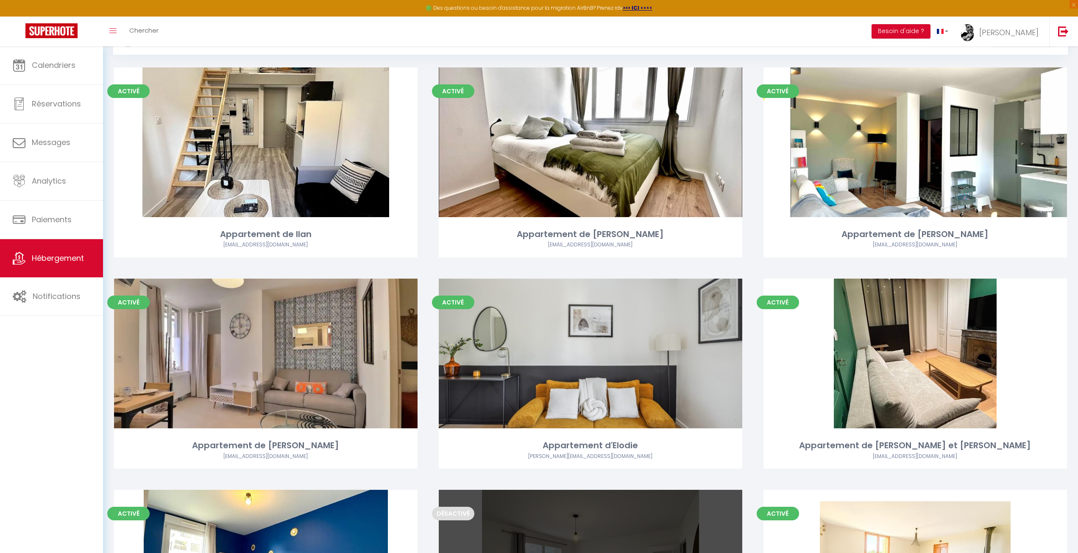
scroll to position [0, 0]
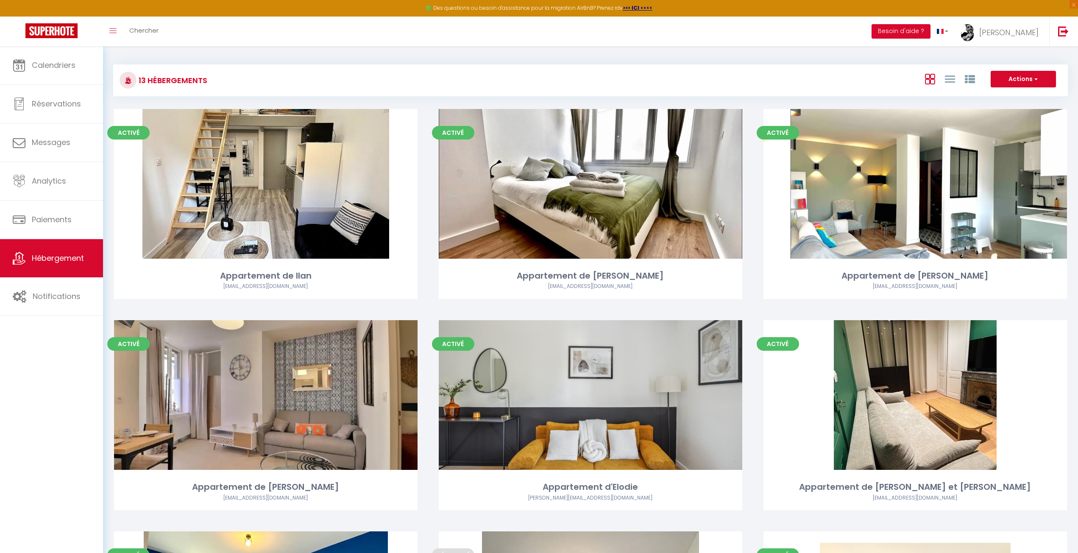
drag, startPoint x: 715, startPoint y: 93, endPoint x: 736, endPoint y: 103, distance: 22.9
click at [717, 93] on div "13 Hébergements Actions Créer un Hébergement Nouveau groupe" at bounding box center [590, 80] width 954 height 32
click at [253, 71] on div "13 Hébergements" at bounding box center [272, 80] width 317 height 19
drag, startPoint x: 580, startPoint y: 36, endPoint x: 587, endPoint y: 53, distance: 18.6
click at [580, 32] on div "Toggle menubar Chercher BUTTON Besoin d'aide ? [PERSON_NAME] Équipe" at bounding box center [566, 32] width 1010 height 30
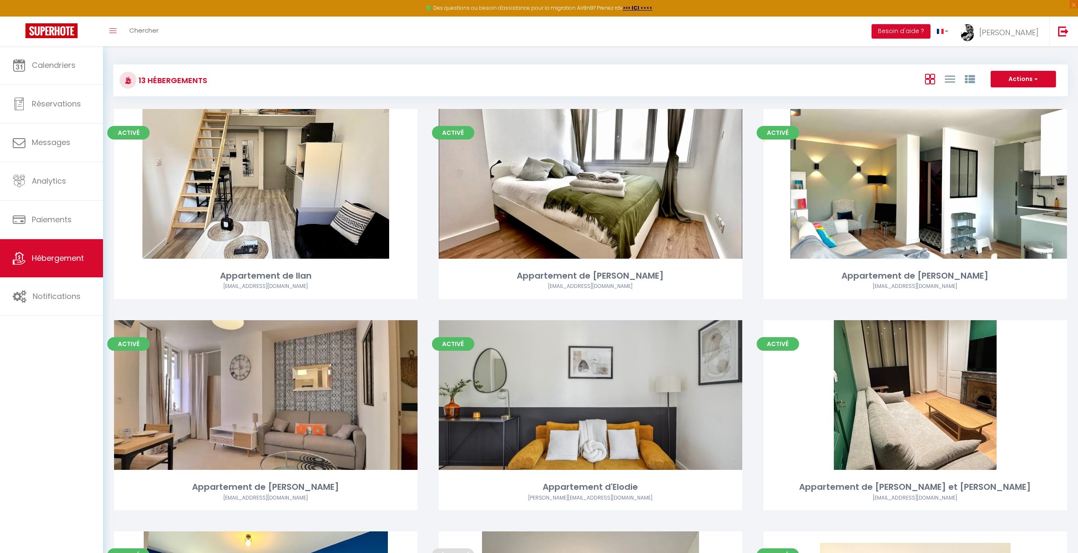
click at [656, 59] on div "13 Hébergements Actions Créer un Hébergement Nouveau groupe Initialiser les app…" at bounding box center [590, 76] width 954 height 40
click at [658, 59] on div "13 Hébergements Actions Créer un Hébergement Nouveau groupe Initialiser les app…" at bounding box center [590, 76] width 954 height 40
click at [838, 75] on div "Actions Créer un Hébergement Nouveau groupe" at bounding box center [748, 80] width 635 height 19
click at [628, 62] on div "13 Hébergements Actions Créer un Hébergement Nouveau groupe Initialiser les app…" at bounding box center [590, 76] width 954 height 40
click at [402, 43] on div "Toggle menubar Chercher BUTTON Besoin d'aide ? [PERSON_NAME] Équipe" at bounding box center [566, 32] width 1010 height 30
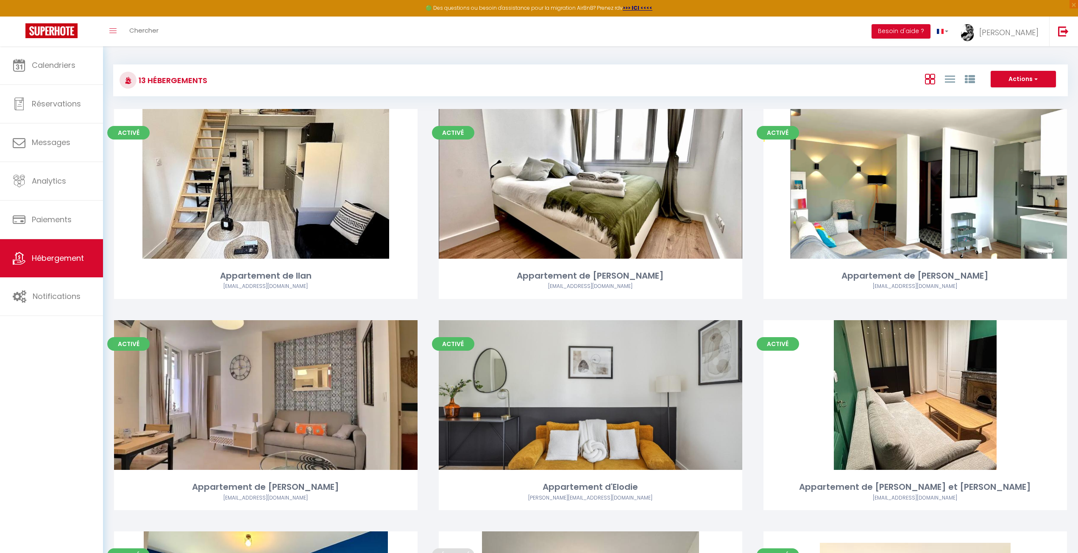
click at [400, 45] on div "Toggle menubar Chercher BUTTON Besoin d'aide ? [PERSON_NAME] Équipe" at bounding box center [566, 32] width 1010 height 30
click at [843, 76] on div "Actions Créer un Hébergement Nouveau groupe" at bounding box center [748, 80] width 635 height 19
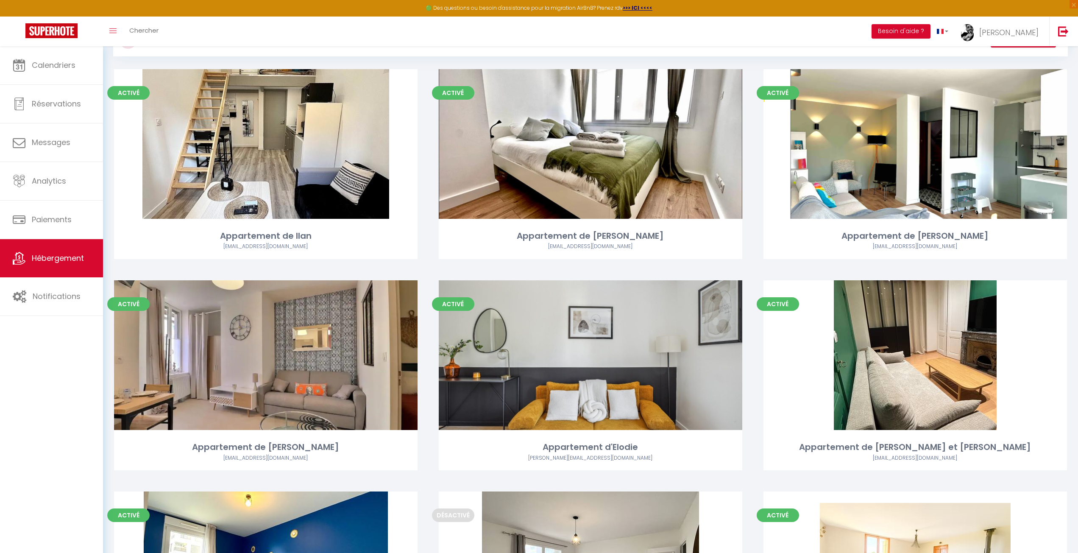
scroll to position [42, 0]
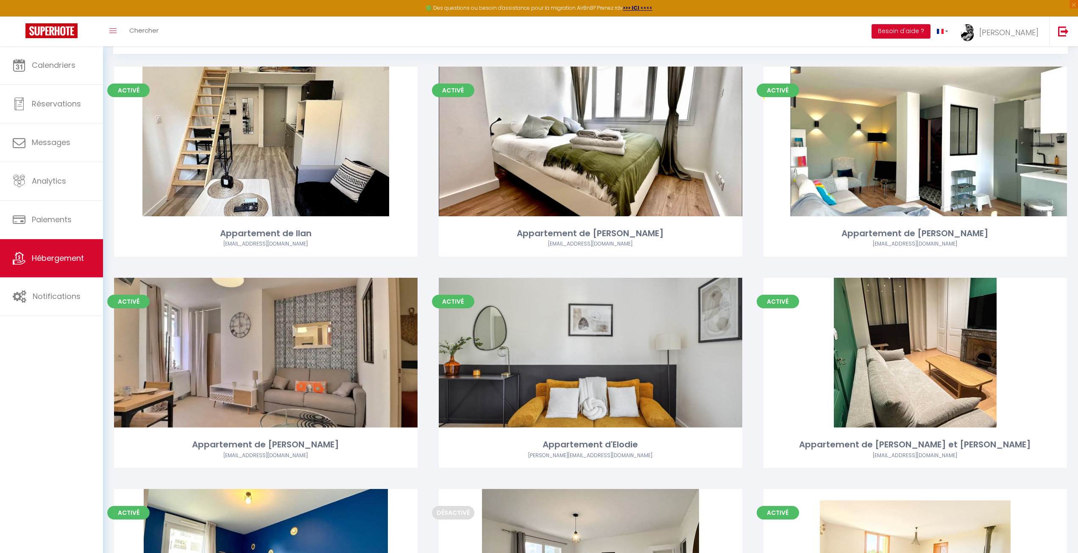
click at [386, 39] on div "Toggle menubar Chercher BUTTON Besoin d'aide ? [PERSON_NAME] Équipe" at bounding box center [566, 32] width 1010 height 30
drag, startPoint x: 678, startPoint y: 45, endPoint x: 711, endPoint y: 36, distance: 34.1
click at [678, 44] on div "Toggle menubar Chercher BUTTON Besoin d'aide ? [PERSON_NAME] Équipe" at bounding box center [566, 32] width 1010 height 30
click at [791, 26] on div "Toggle menubar Chercher BUTTON Besoin d'aide ? [PERSON_NAME] Équipe" at bounding box center [566, 32] width 1010 height 30
click at [792, 31] on div "Toggle menubar Chercher BUTTON Besoin d'aide ? [PERSON_NAME] Équipe" at bounding box center [566, 32] width 1010 height 30
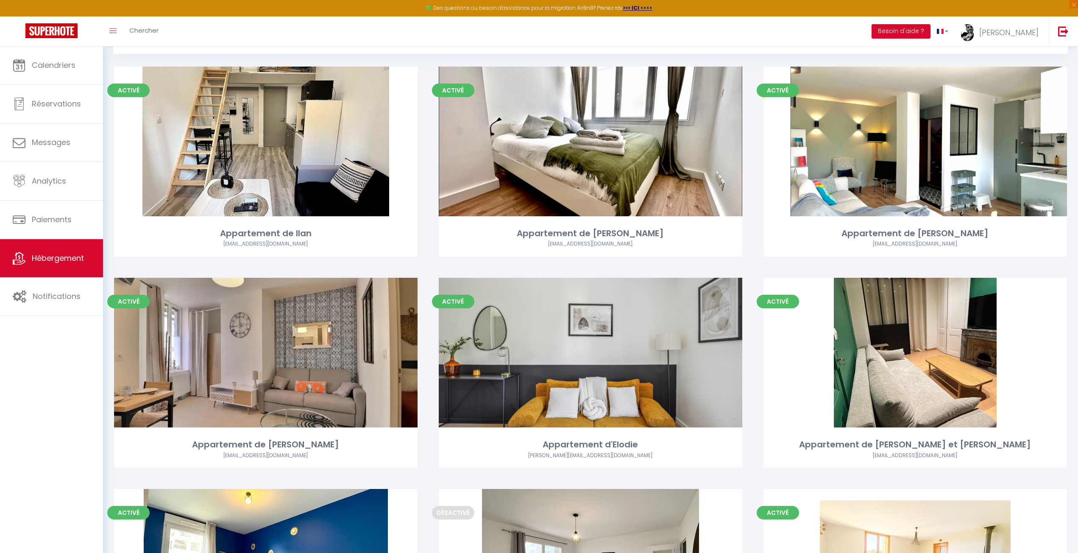
click at [806, 33] on div "Toggle menubar Chercher BUTTON Besoin d'aide ? [PERSON_NAME] Équipe" at bounding box center [566, 32] width 1010 height 30
click at [799, 37] on div "Toggle menubar Chercher BUTTON Besoin d'aide ? [PERSON_NAME] Équipe" at bounding box center [566, 32] width 1010 height 30
click at [825, 35] on div "Toggle menubar Chercher BUTTON Besoin d'aide ? [PERSON_NAME] Équipe" at bounding box center [566, 32] width 1010 height 30
click at [820, 22] on div "Toggle menubar Chercher BUTTON Besoin d'aide ? [PERSON_NAME] Équipe" at bounding box center [566, 32] width 1010 height 30
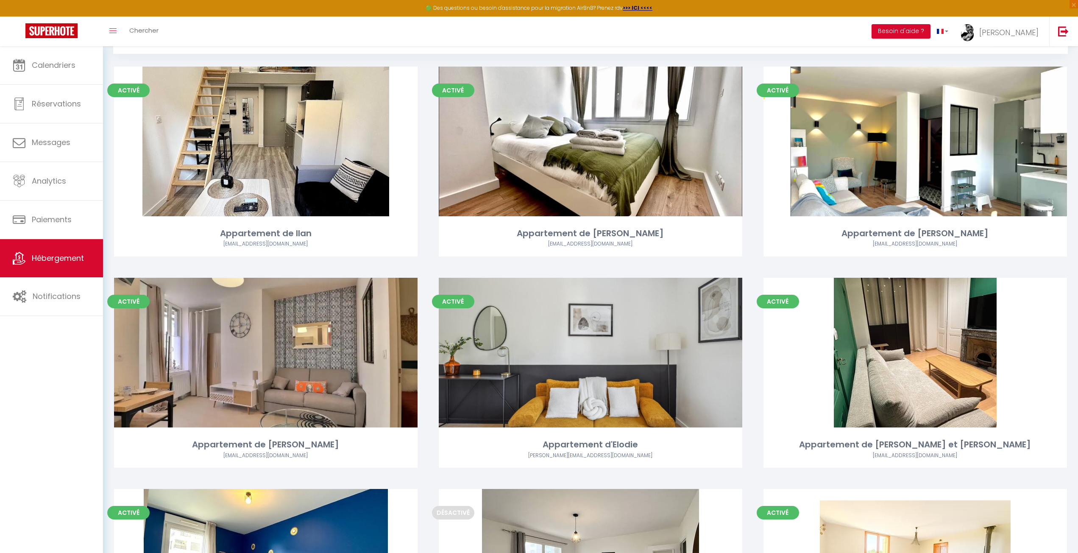
click at [760, 49] on div "13 Hébergements Actions Créer un Hébergement Nouveau groupe" at bounding box center [590, 38] width 954 height 32
click at [778, 34] on div "Toggle menubar Chercher BUTTON Besoin d'aide ? [PERSON_NAME] Équipe" at bounding box center [566, 32] width 1010 height 30
